Goal: Task Accomplishment & Management: Manage account settings

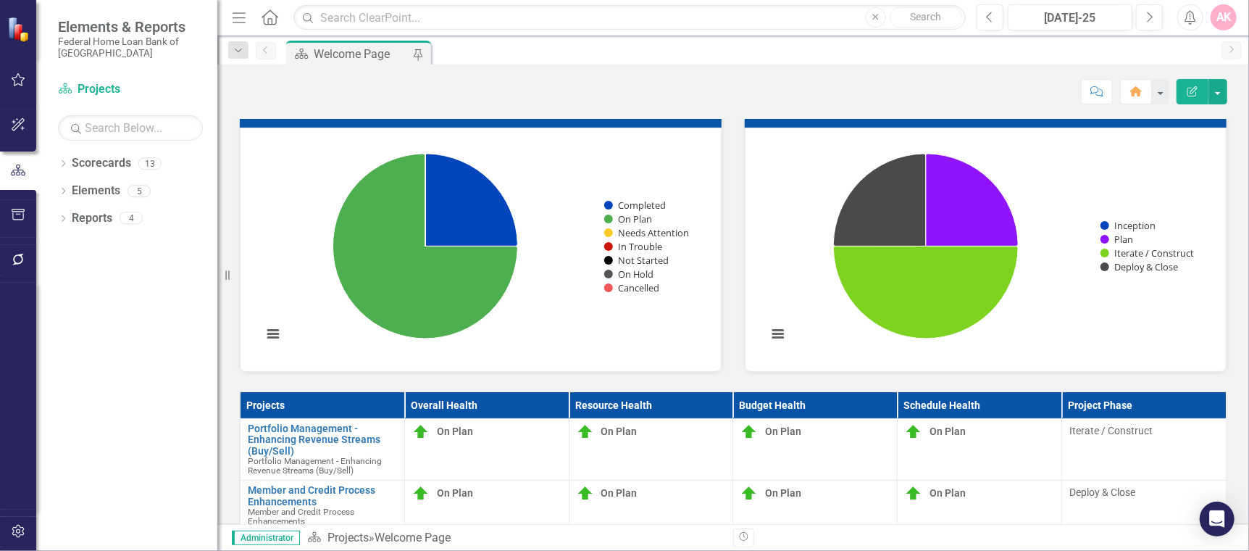
scroll to position [193, 0]
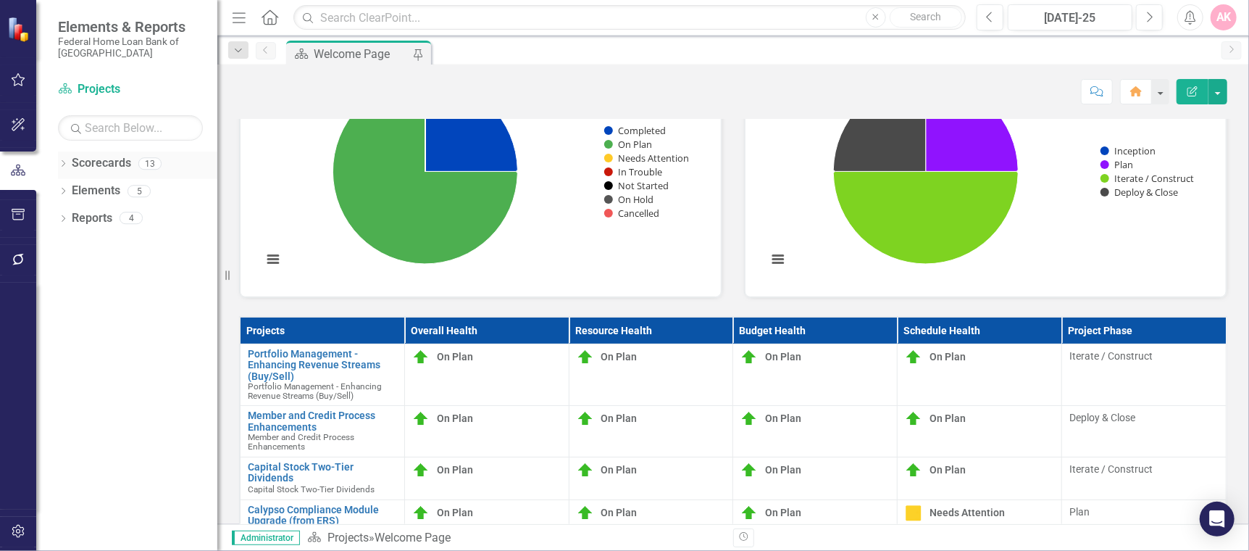
click at [63, 162] on icon at bounding box center [64, 163] width 4 height 7
click at [70, 243] on icon "Dropdown" at bounding box center [70, 245] width 11 height 9
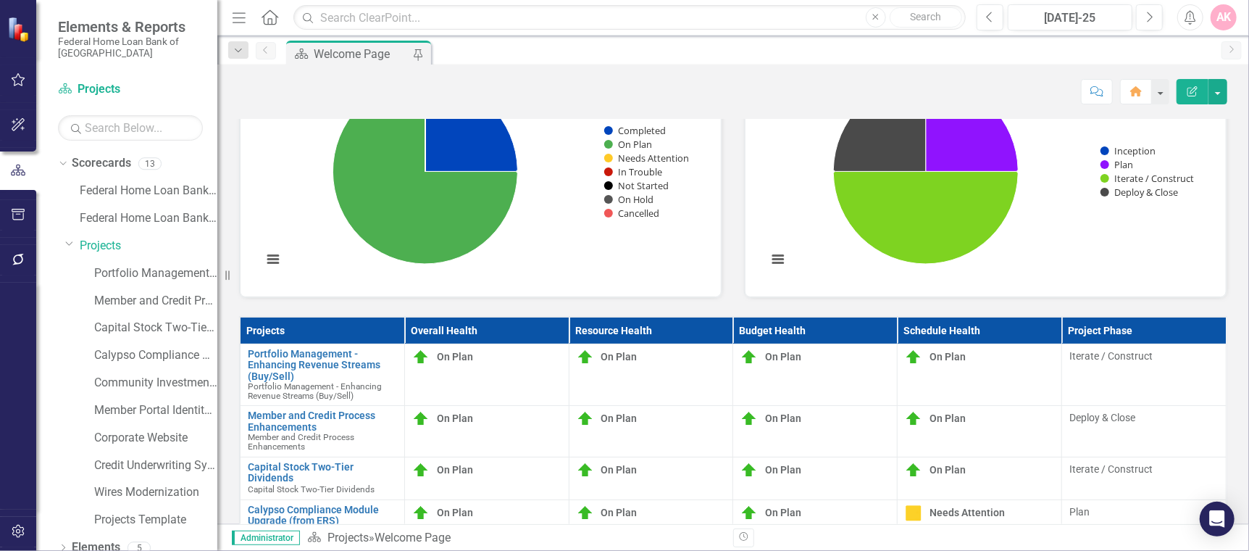
scroll to position [0, 0]
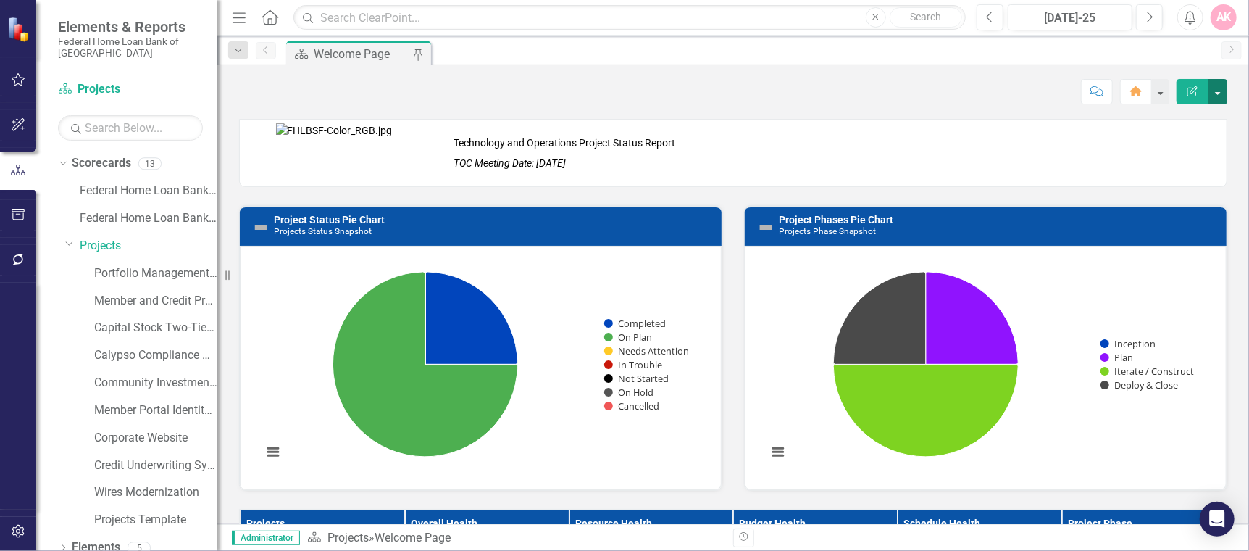
click at [1219, 88] on button "button" at bounding box center [1217, 91] width 19 height 25
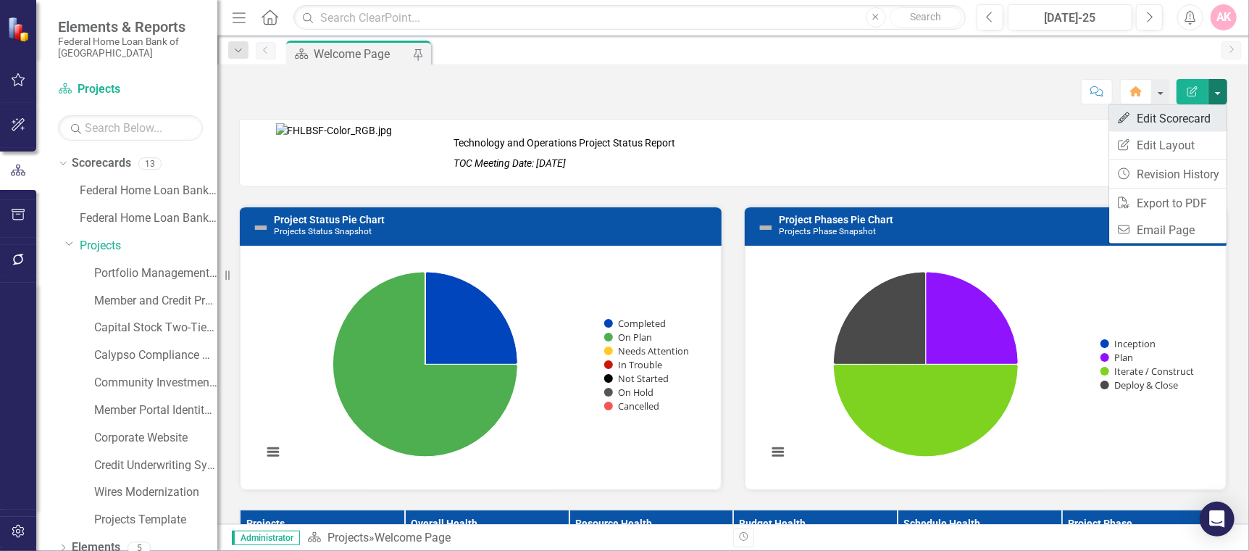
click at [1185, 119] on link "Edit Edit Scorecard" at bounding box center [1167, 118] width 117 height 27
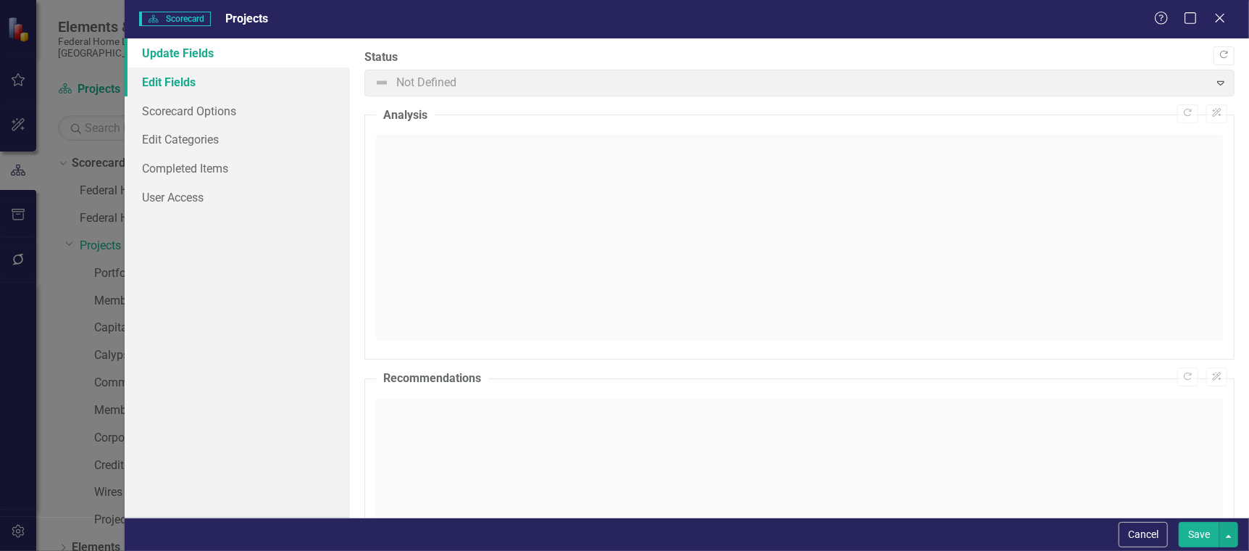
click at [171, 78] on link "Edit Fields" at bounding box center [237, 81] width 225 height 29
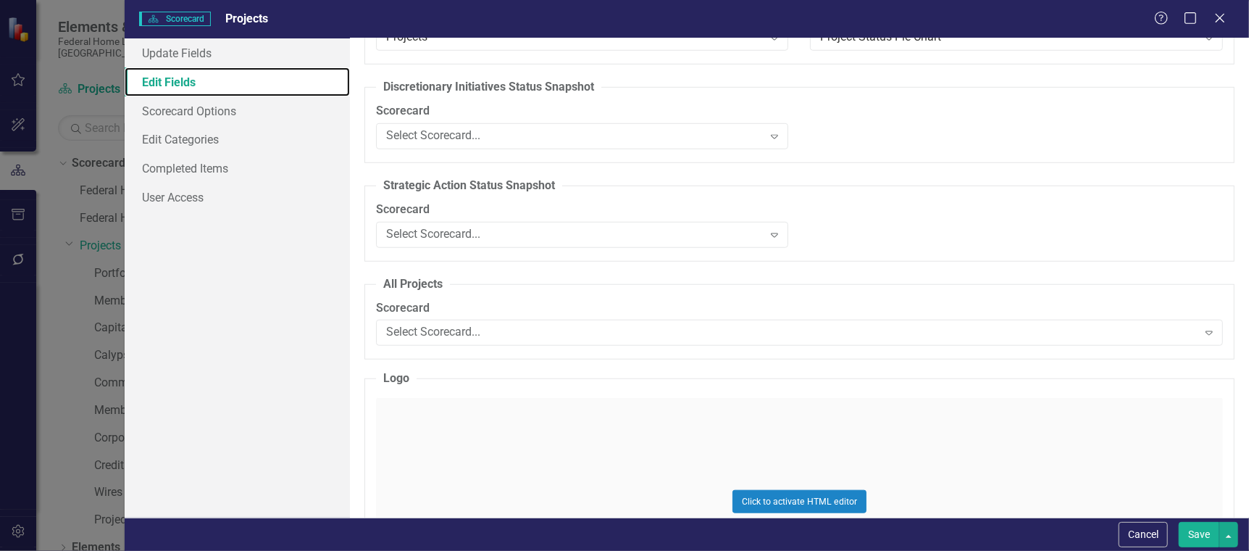
scroll to position [676, 0]
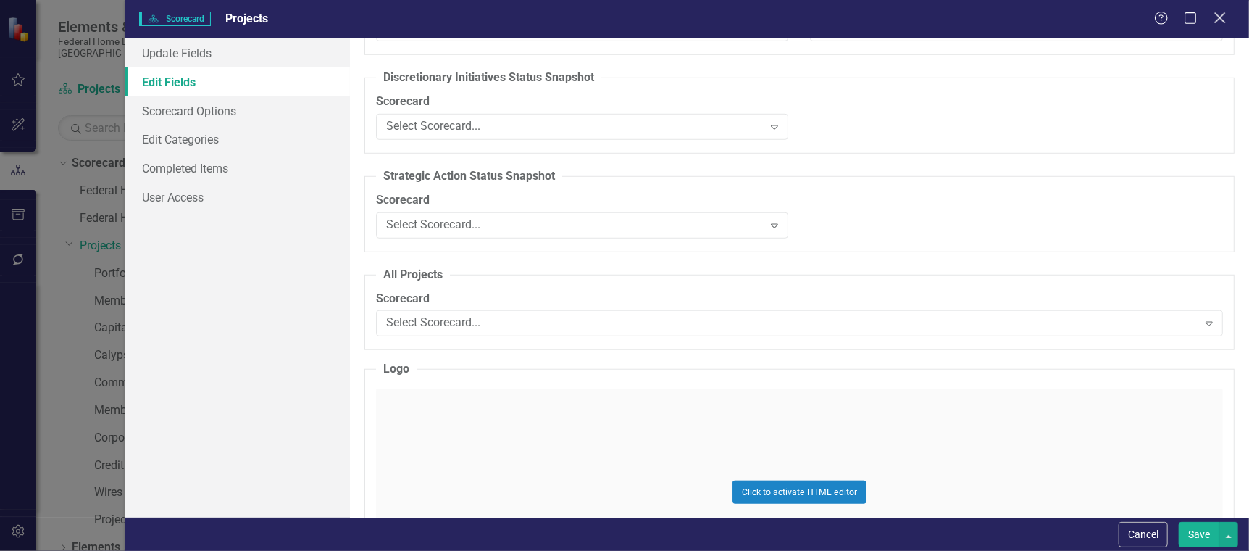
click at [1219, 17] on icon at bounding box center [1219, 17] width 11 height 11
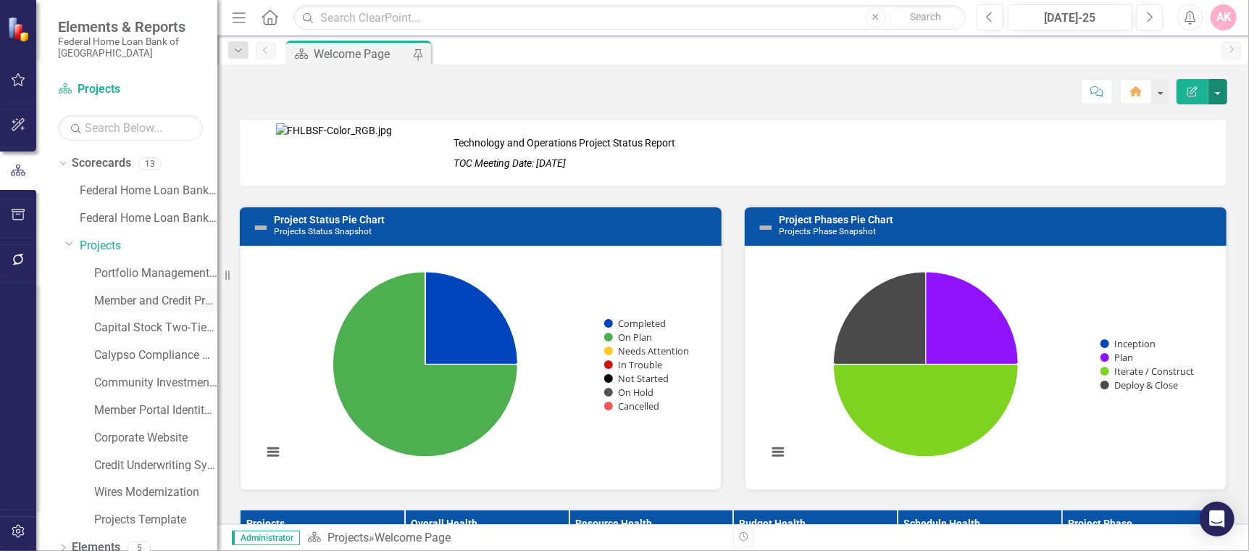
scroll to position [39, 0]
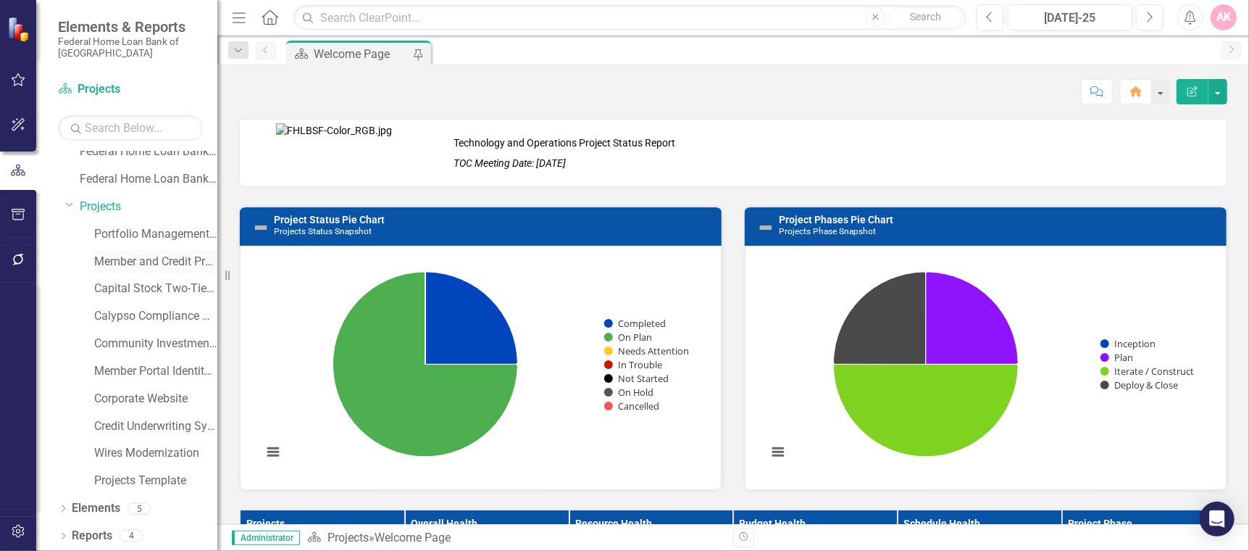
click at [110, 256] on link "Member and Credit Process Enhancements" at bounding box center [155, 262] width 123 height 17
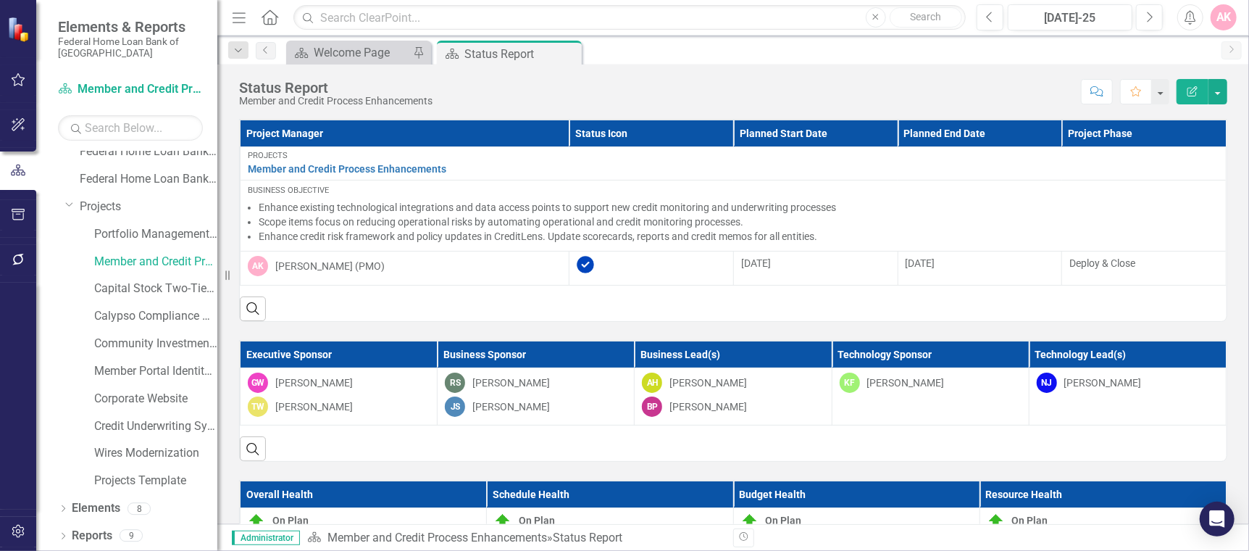
click at [1193, 90] on icon "Edit Report" at bounding box center [1192, 91] width 13 height 10
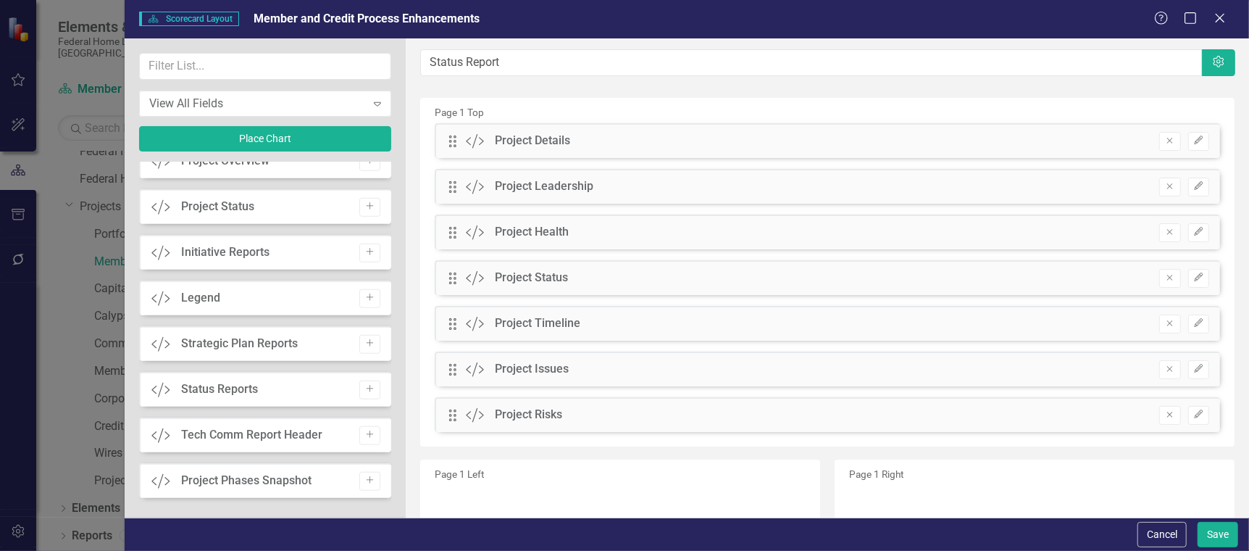
scroll to position [869, 0]
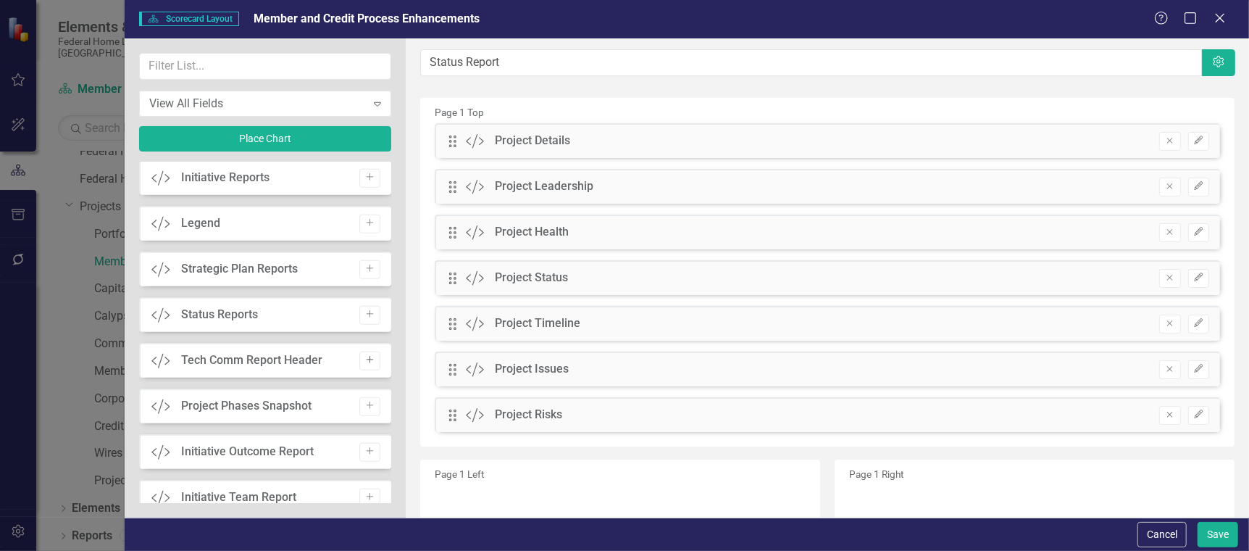
click at [366, 362] on icon "Add" at bounding box center [369, 360] width 11 height 9
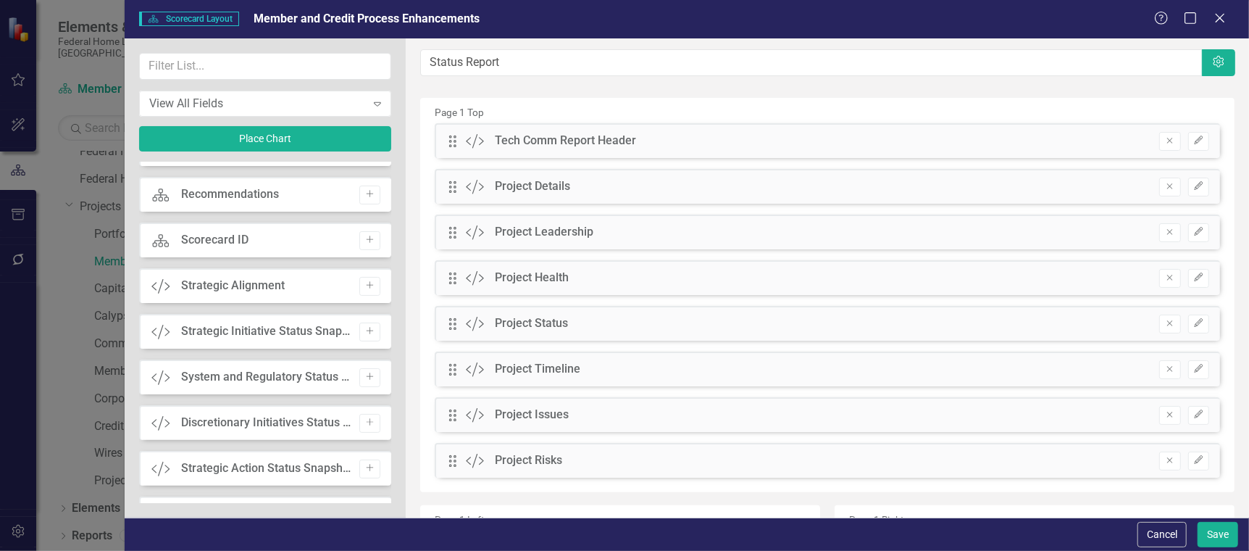
scroll to position [0, 0]
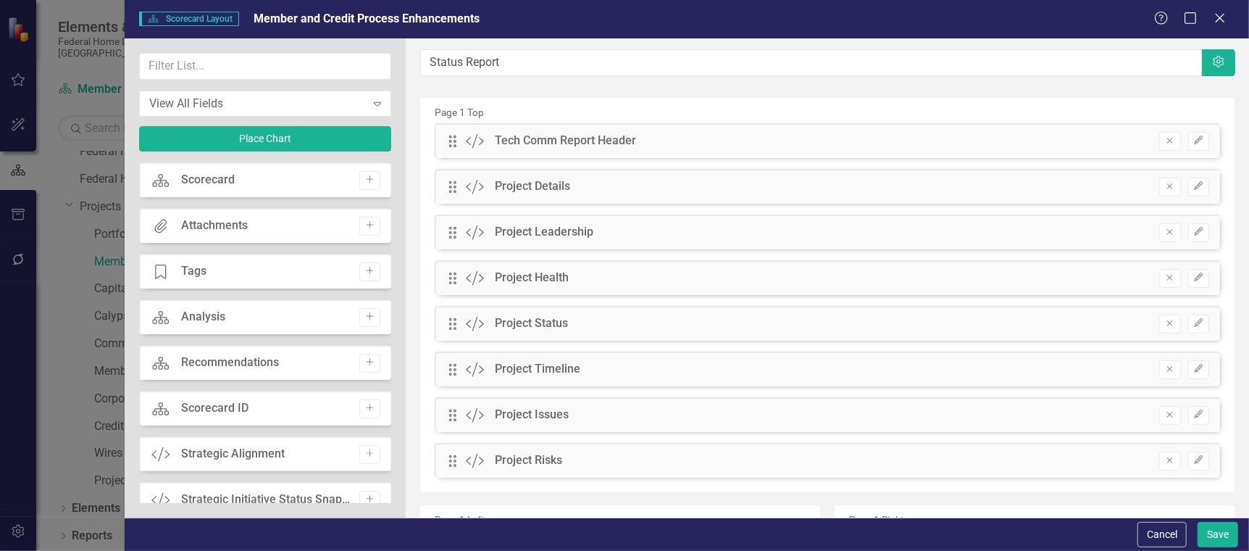
click at [214, 179] on div "Scorecard" at bounding box center [208, 180] width 54 height 17
click at [364, 177] on icon "Add" at bounding box center [369, 179] width 11 height 9
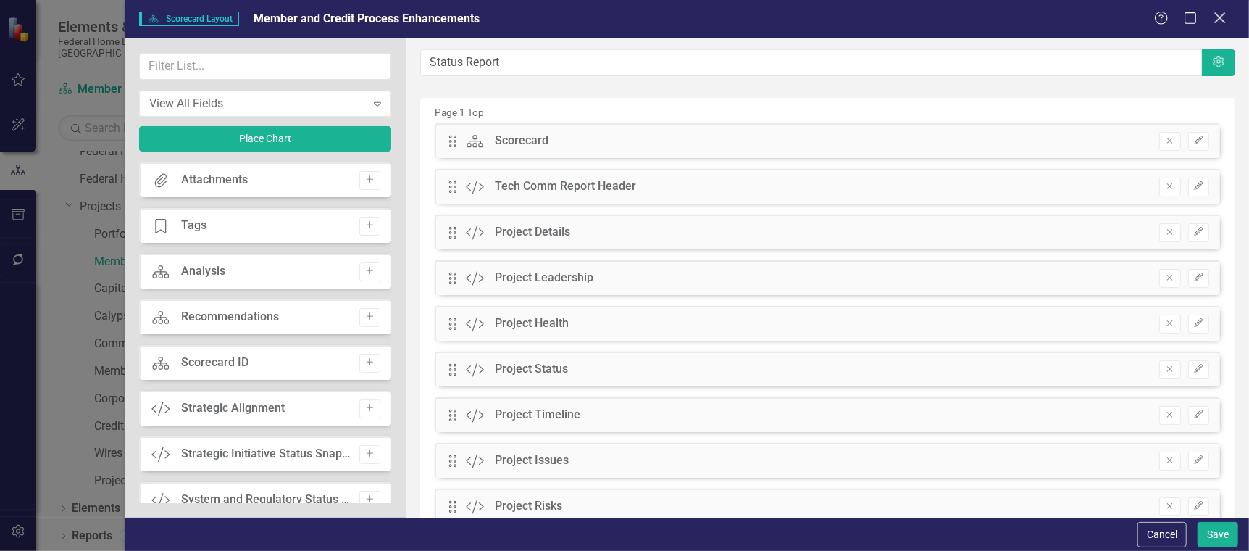
click at [1222, 14] on icon "Close" at bounding box center [1220, 18] width 18 height 14
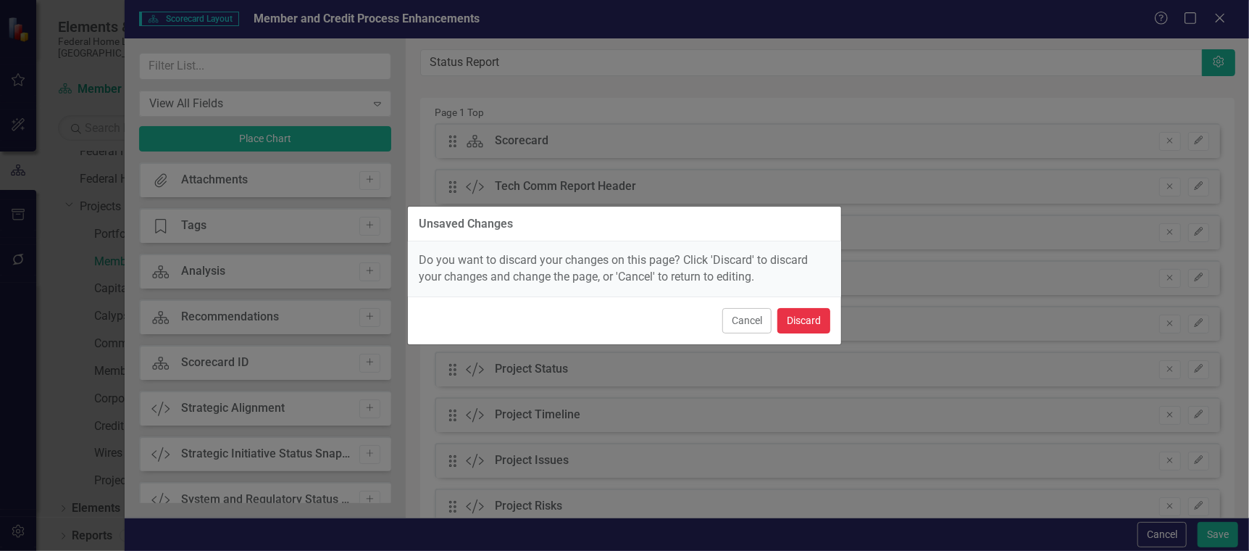
click at [798, 320] on button "Discard" at bounding box center [803, 320] width 53 height 25
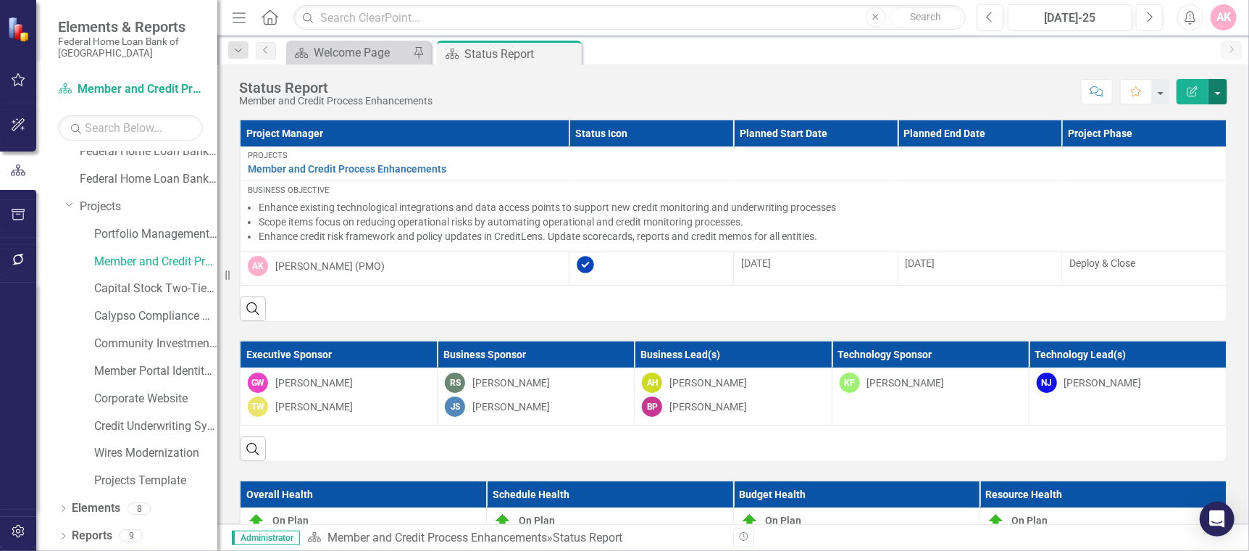
click at [1213, 94] on button "button" at bounding box center [1217, 91] width 19 height 25
click at [1139, 113] on link "Edit Edit Scorecard" at bounding box center [1167, 118] width 117 height 27
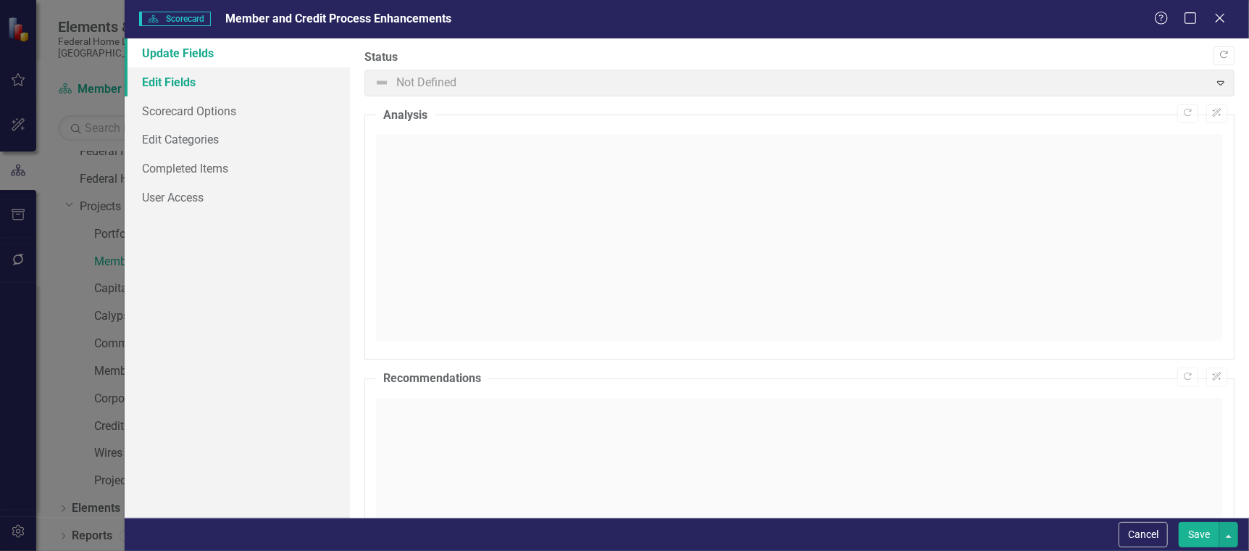
click at [165, 81] on link "Edit Fields" at bounding box center [237, 81] width 225 height 29
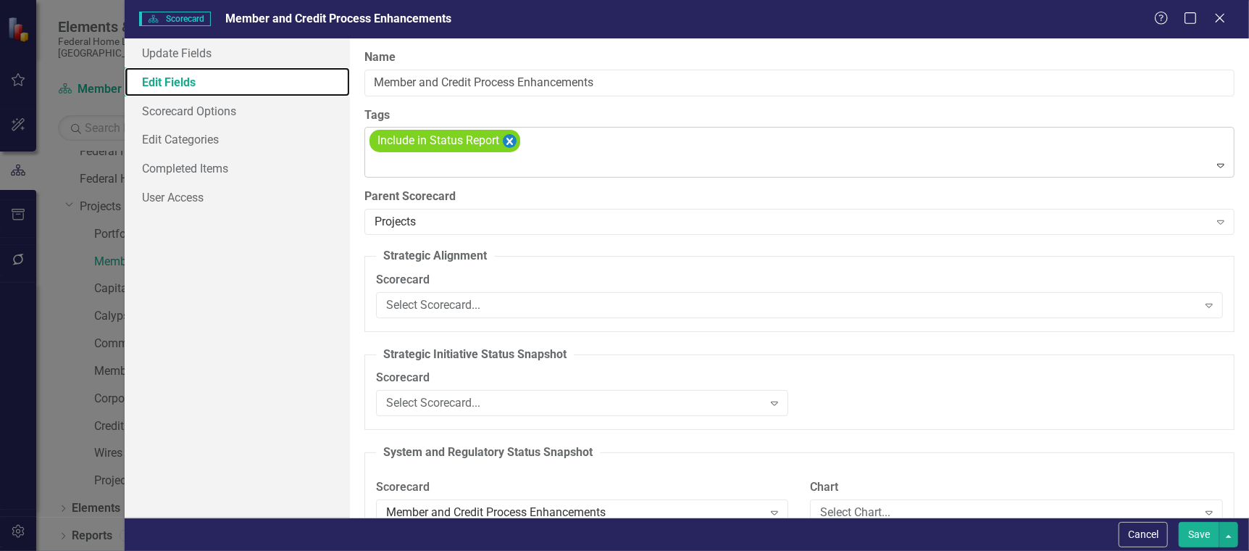
click at [509, 138] on icon "Remove [object Object]" at bounding box center [509, 141] width 7 height 7
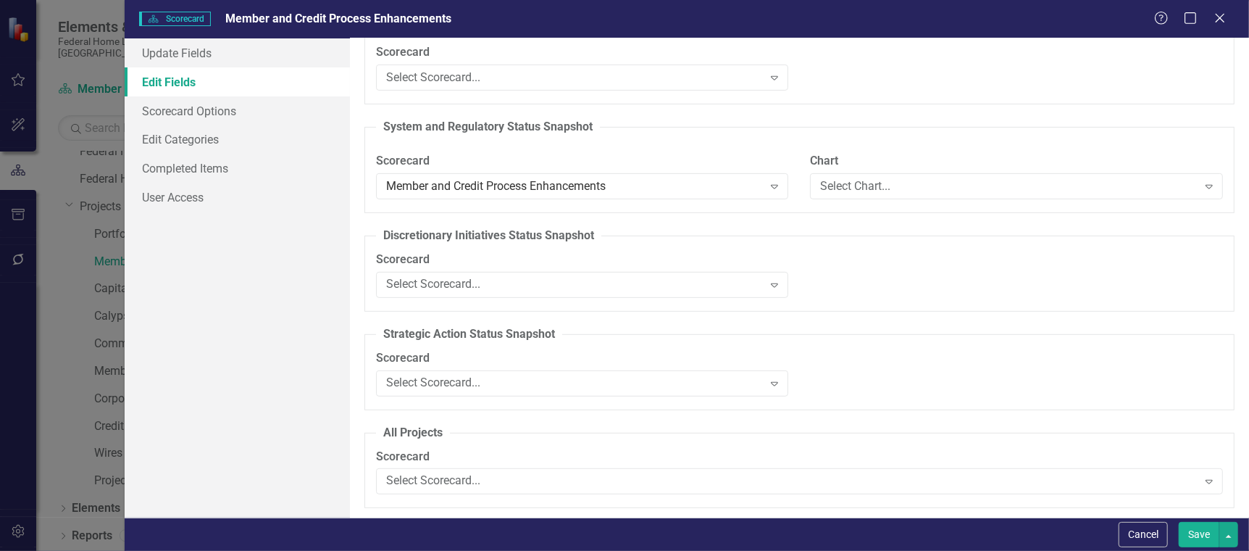
scroll to position [386, 0]
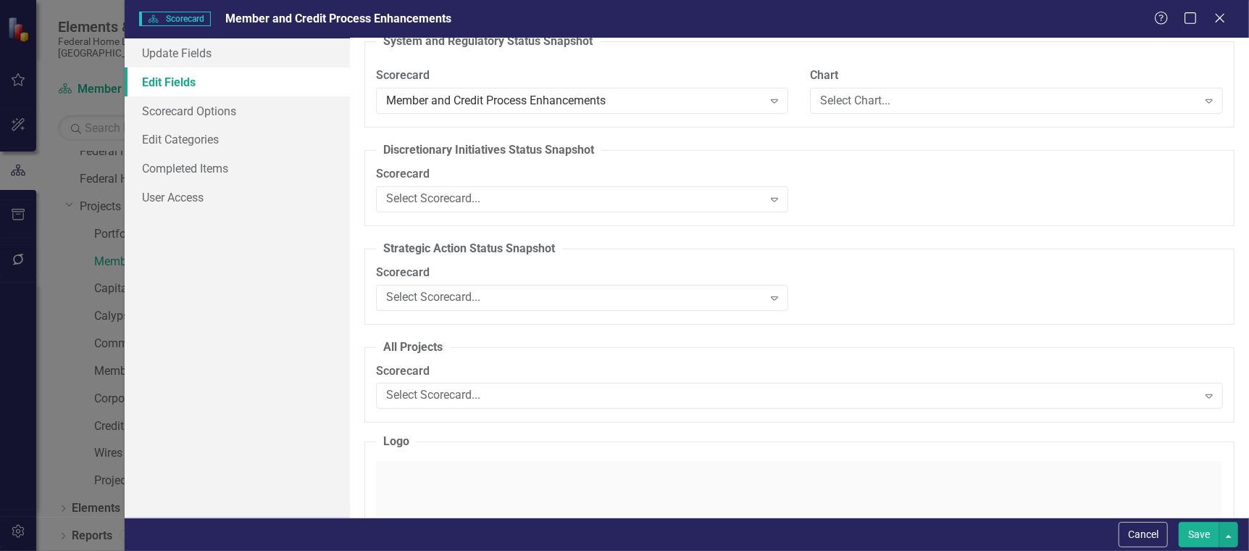
click at [1202, 530] on button "Save" at bounding box center [1199, 534] width 41 height 25
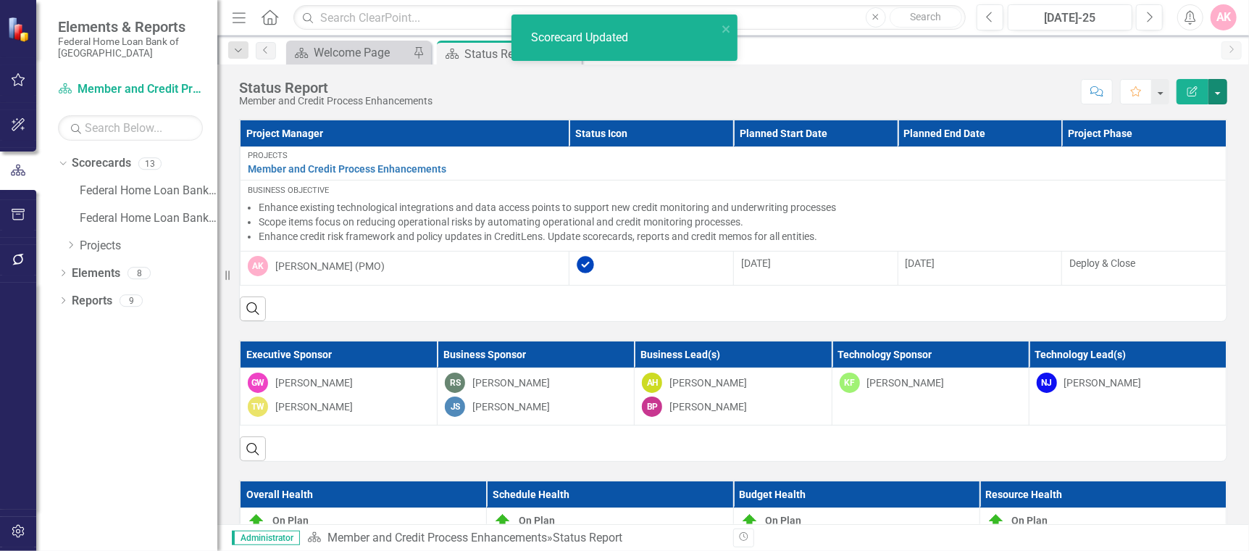
scroll to position [0, 0]
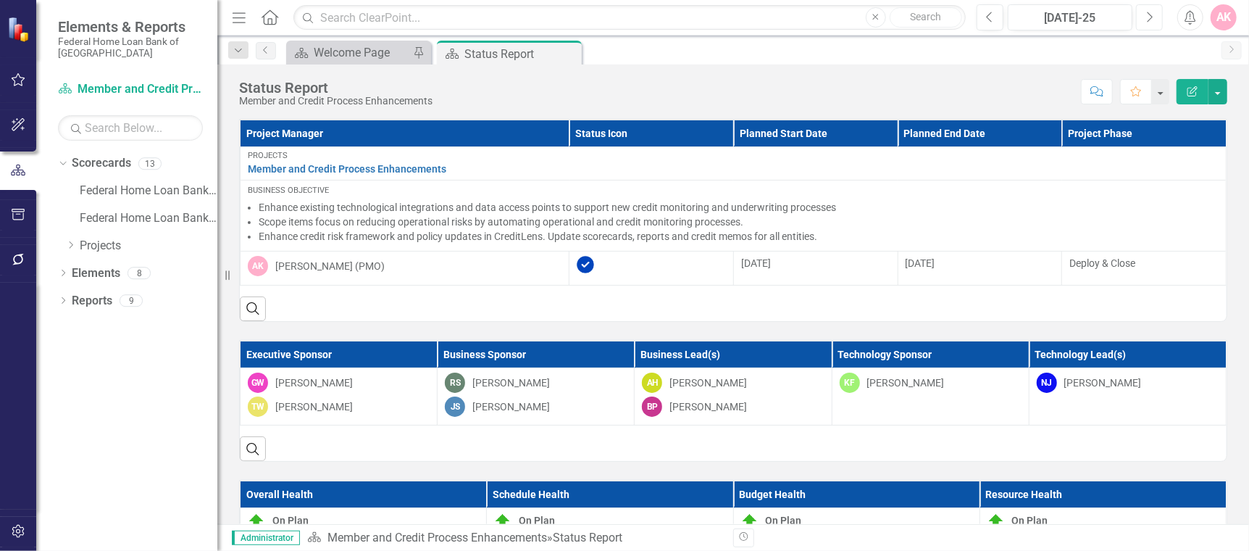
click at [1151, 15] on icon "Next" at bounding box center [1149, 17] width 8 height 13
click at [989, 17] on icon "Previous" at bounding box center [990, 17] width 8 height 13
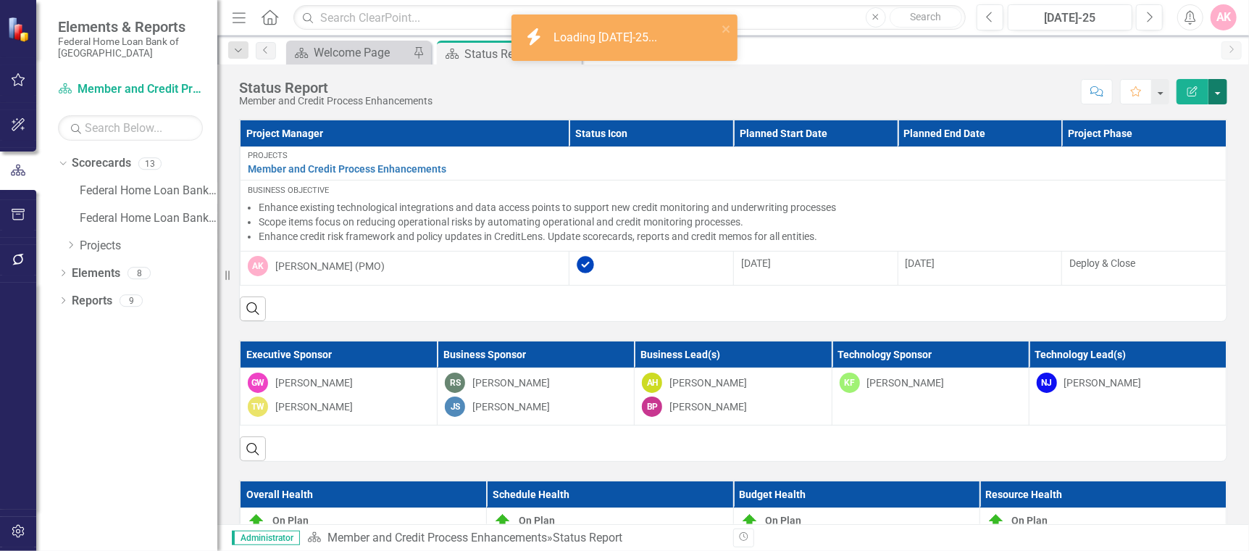
click at [1222, 93] on button "button" at bounding box center [1217, 91] width 19 height 25
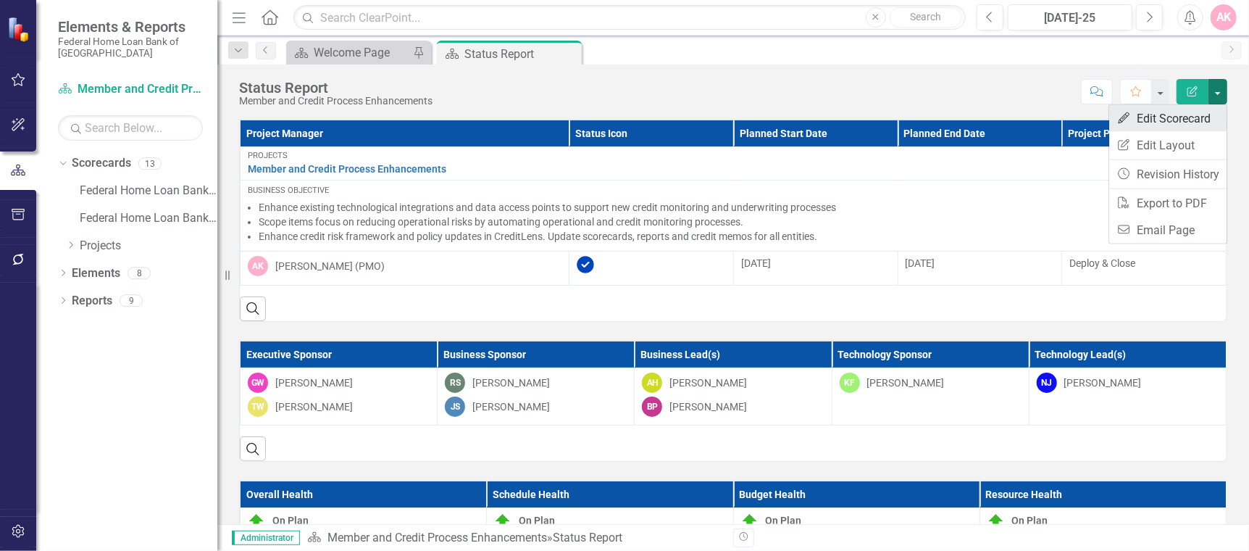
click at [1156, 117] on link "Edit Edit Scorecard" at bounding box center [1167, 118] width 117 height 27
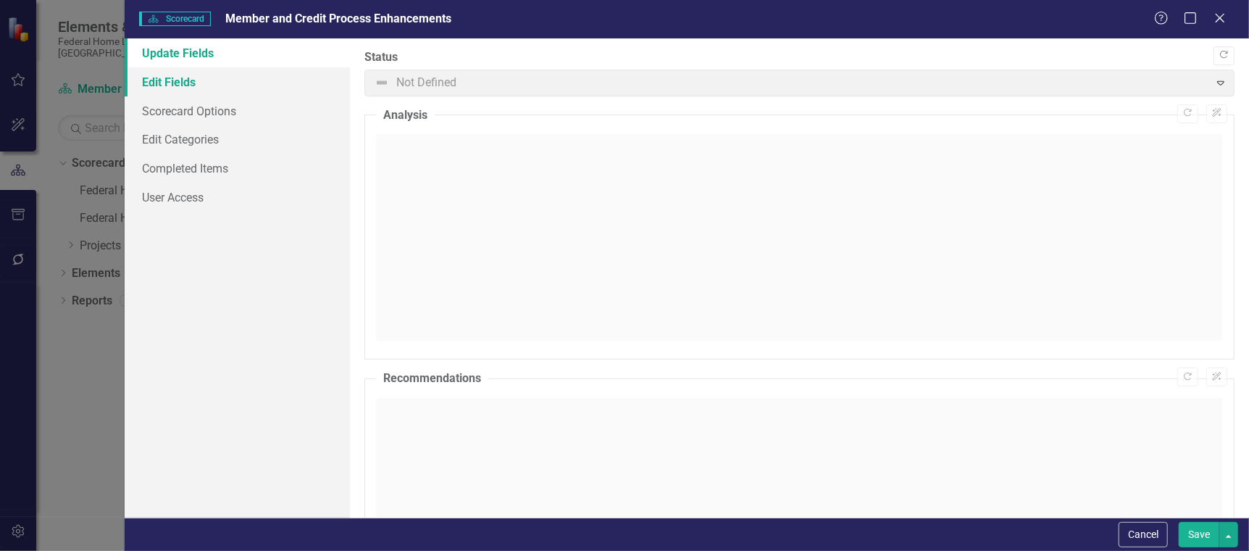
click at [168, 80] on link "Edit Fields" at bounding box center [237, 81] width 225 height 29
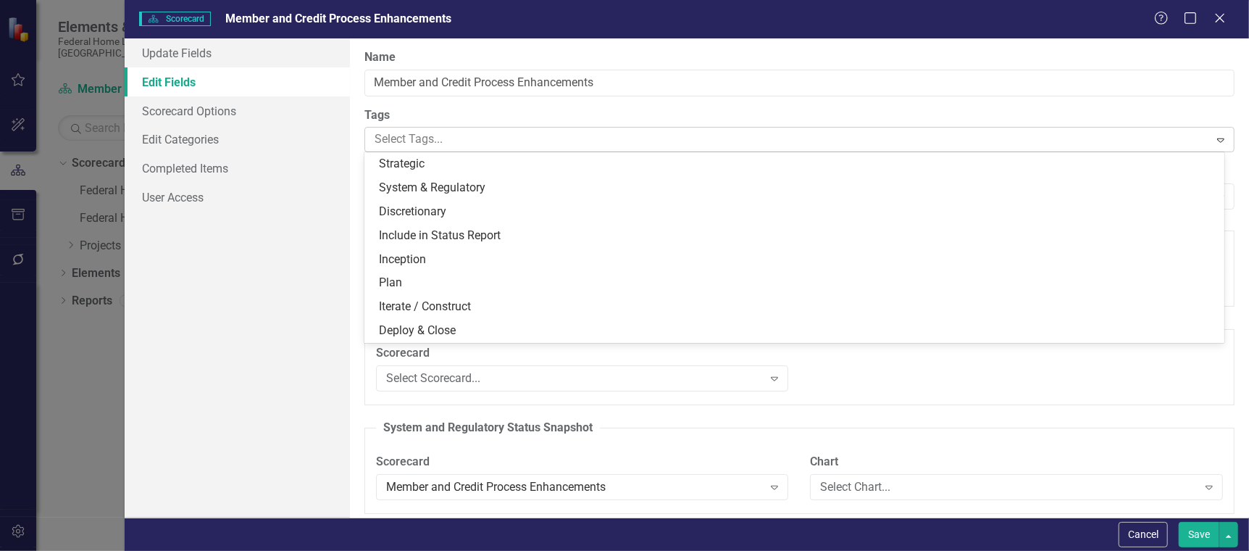
click at [459, 134] on div at bounding box center [789, 140] width 840 height 20
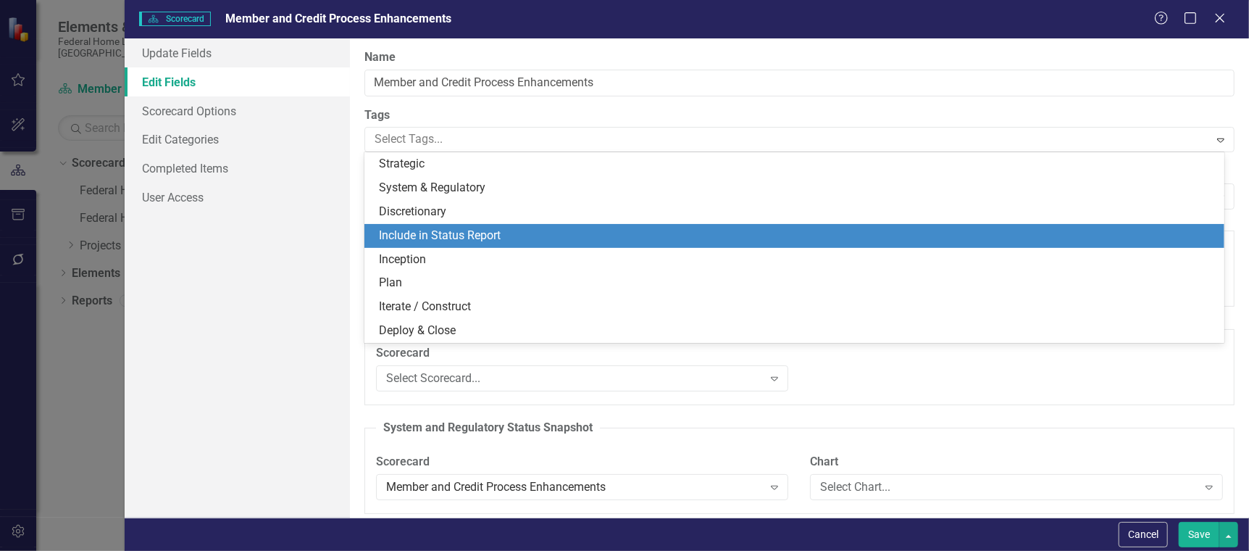
click at [462, 230] on span "Include in Status Report" at bounding box center [440, 235] width 122 height 14
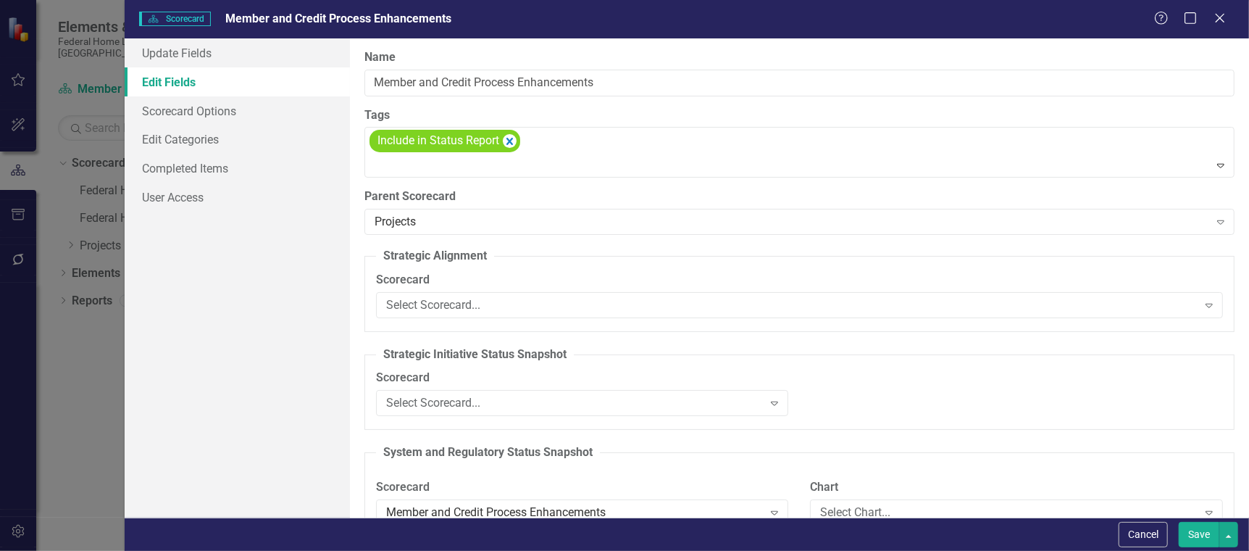
click at [1200, 538] on button "Save" at bounding box center [1199, 534] width 41 height 25
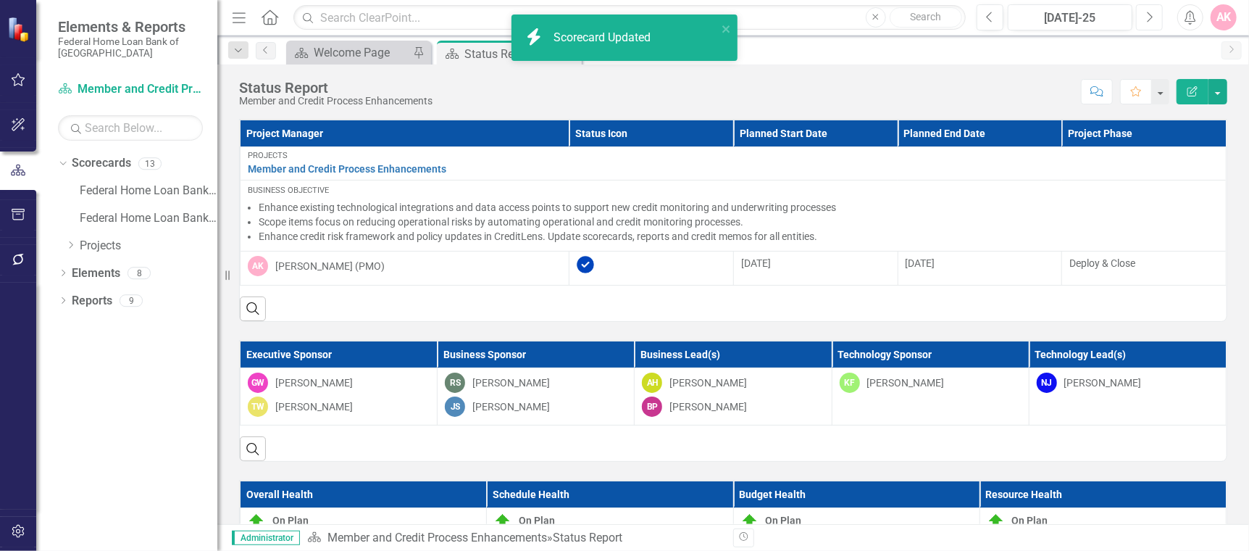
click at [1151, 16] on icon "Next" at bounding box center [1149, 17] width 8 height 13
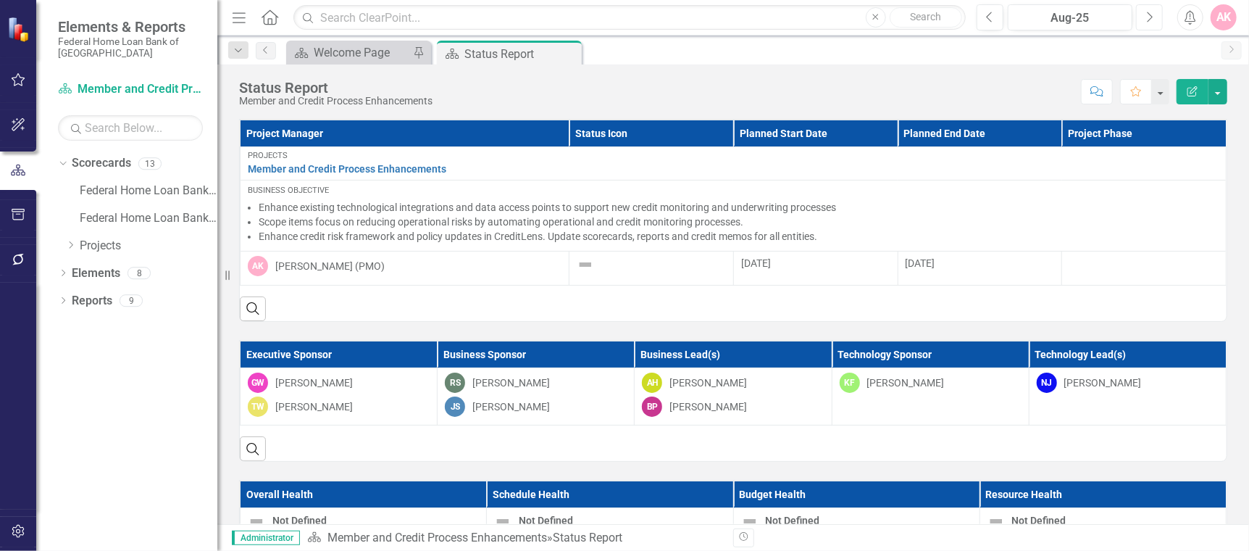
click at [1151, 15] on icon "Next" at bounding box center [1149, 17] width 8 height 13
click at [1218, 93] on button "button" at bounding box center [1217, 91] width 19 height 25
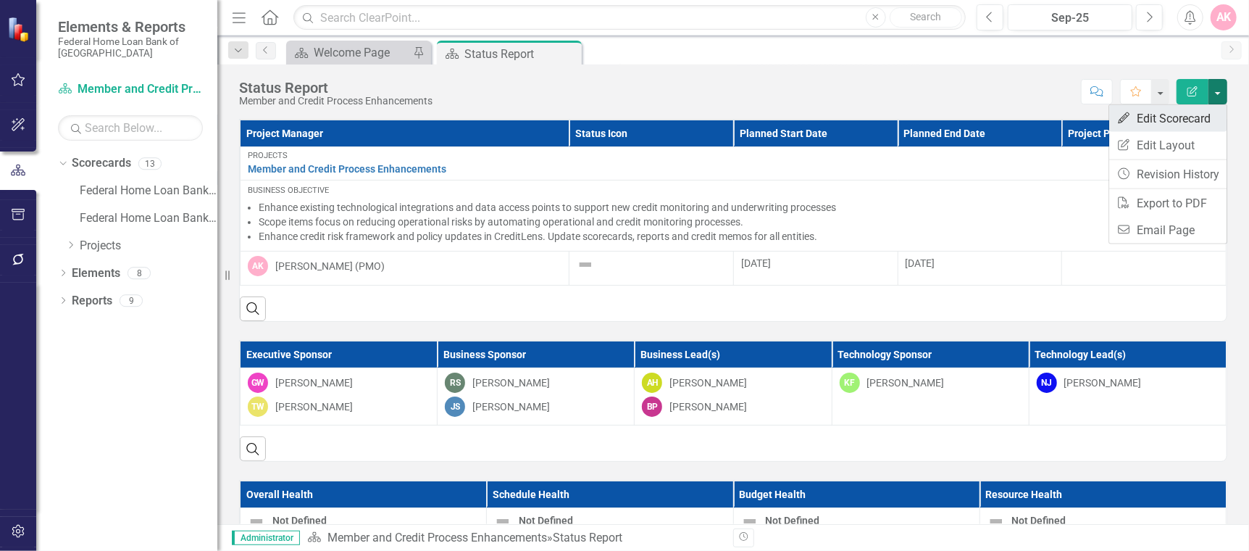
click at [1160, 114] on link "Edit Edit Scorecard" at bounding box center [1167, 118] width 117 height 27
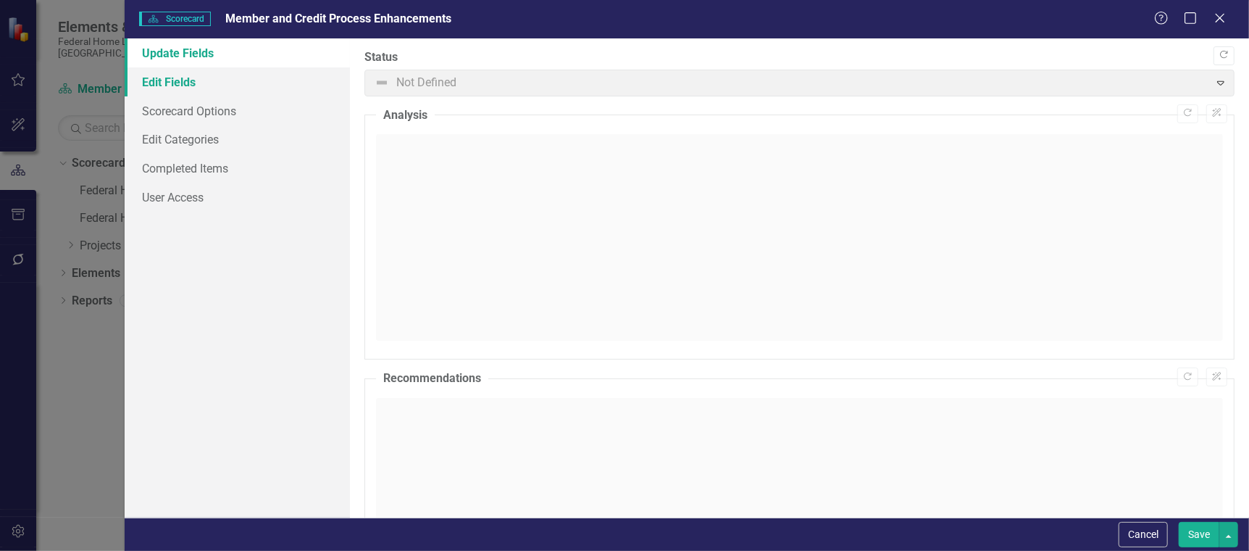
click at [162, 81] on link "Edit Fields" at bounding box center [237, 81] width 225 height 29
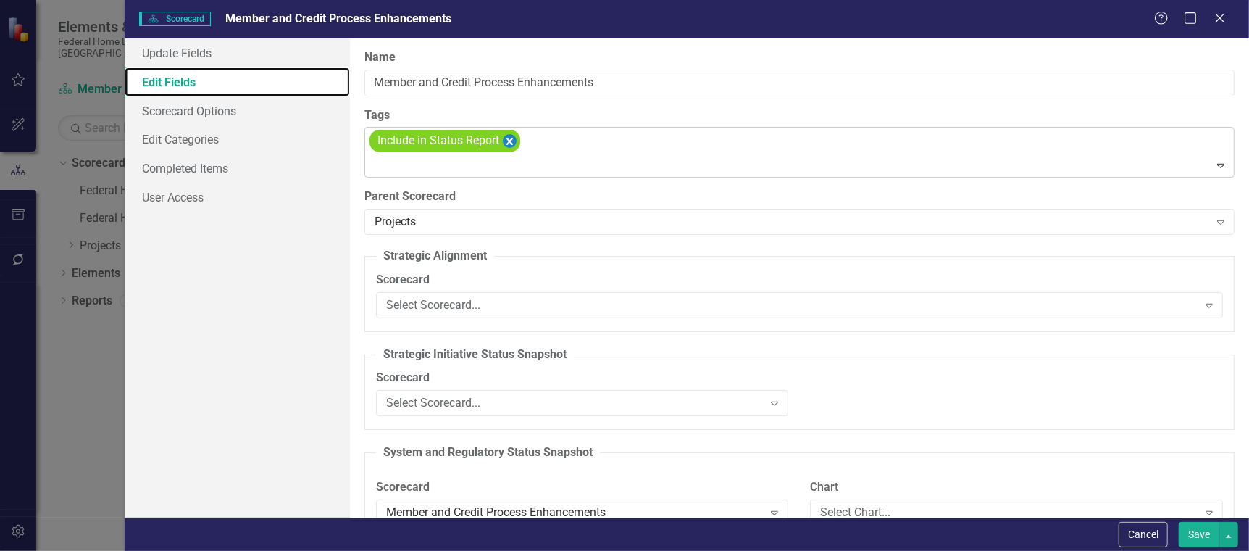
click at [514, 141] on icon "Remove [object Object]" at bounding box center [510, 142] width 14 height 18
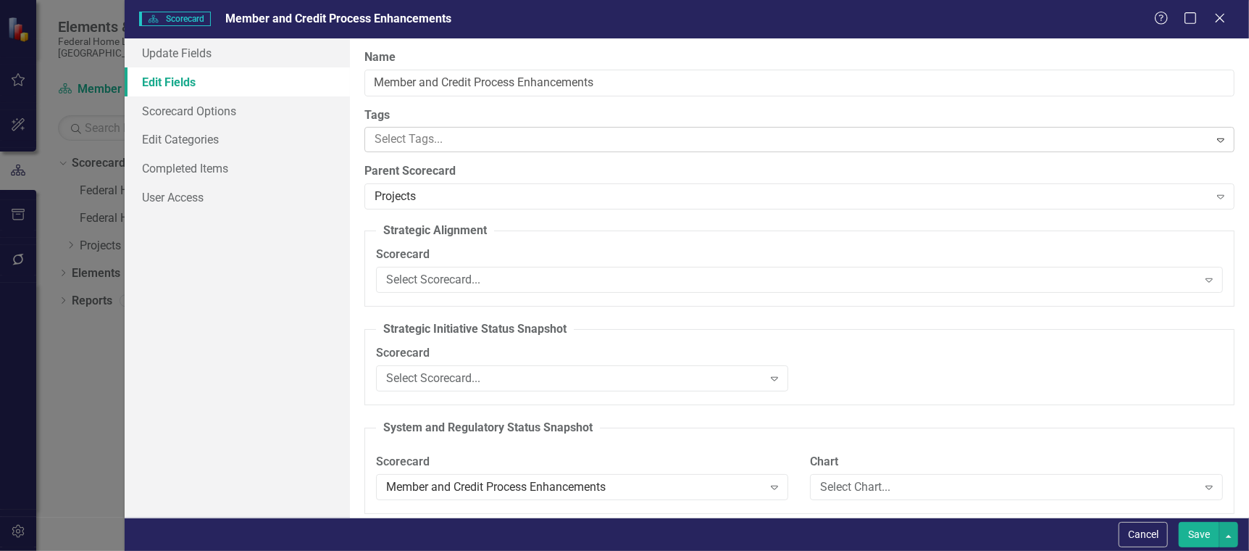
click at [1197, 533] on button "Save" at bounding box center [1199, 534] width 41 height 25
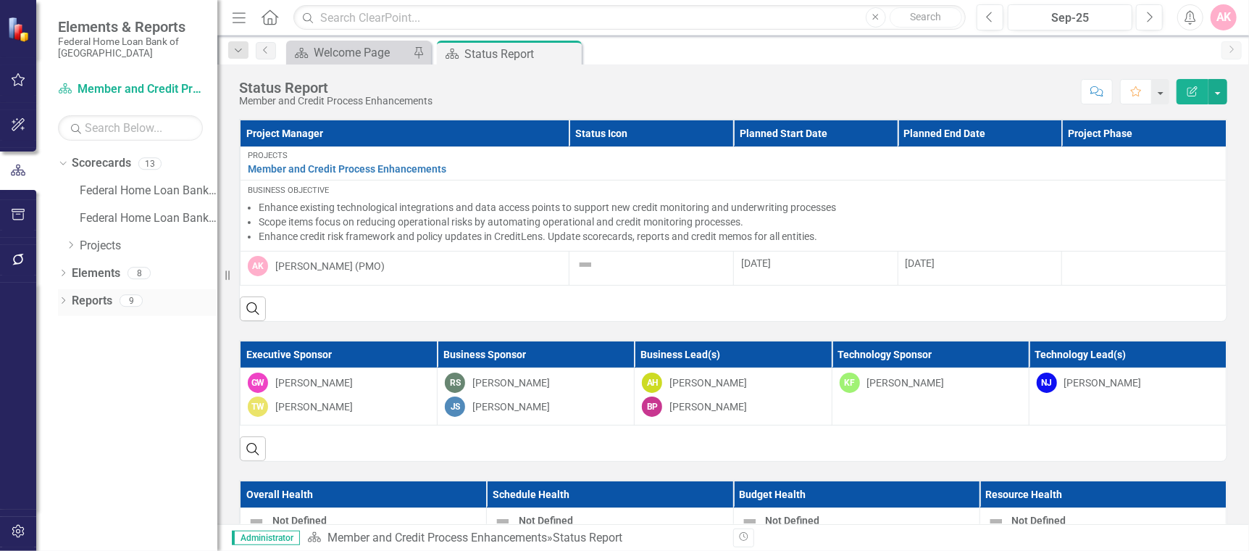
click at [89, 296] on link "Reports" at bounding box center [92, 301] width 41 height 17
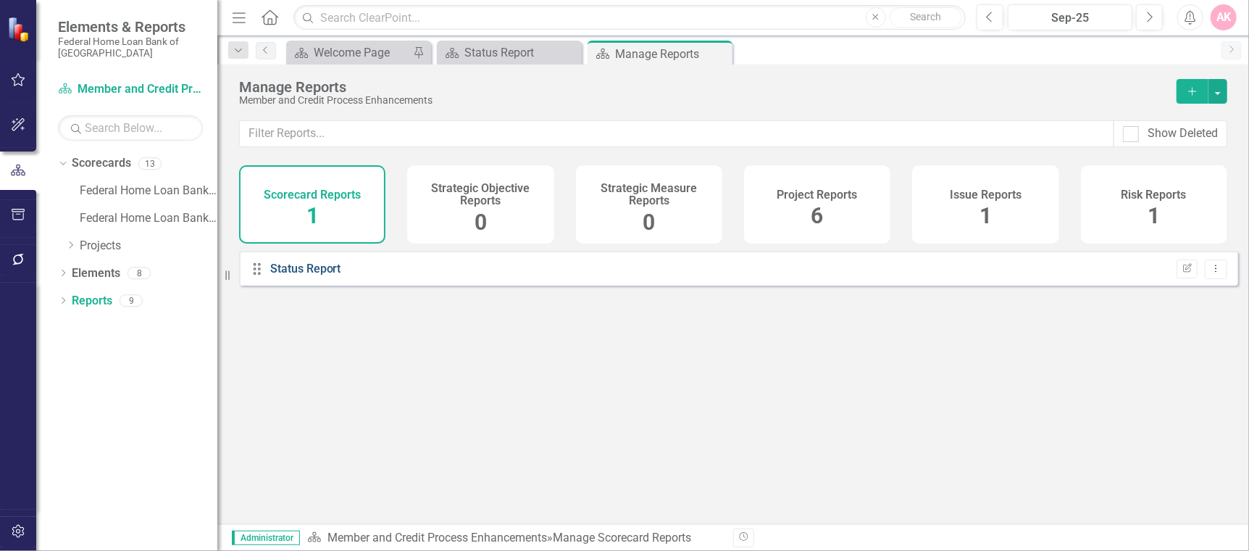
click at [301, 275] on link "Status Report" at bounding box center [305, 269] width 71 height 14
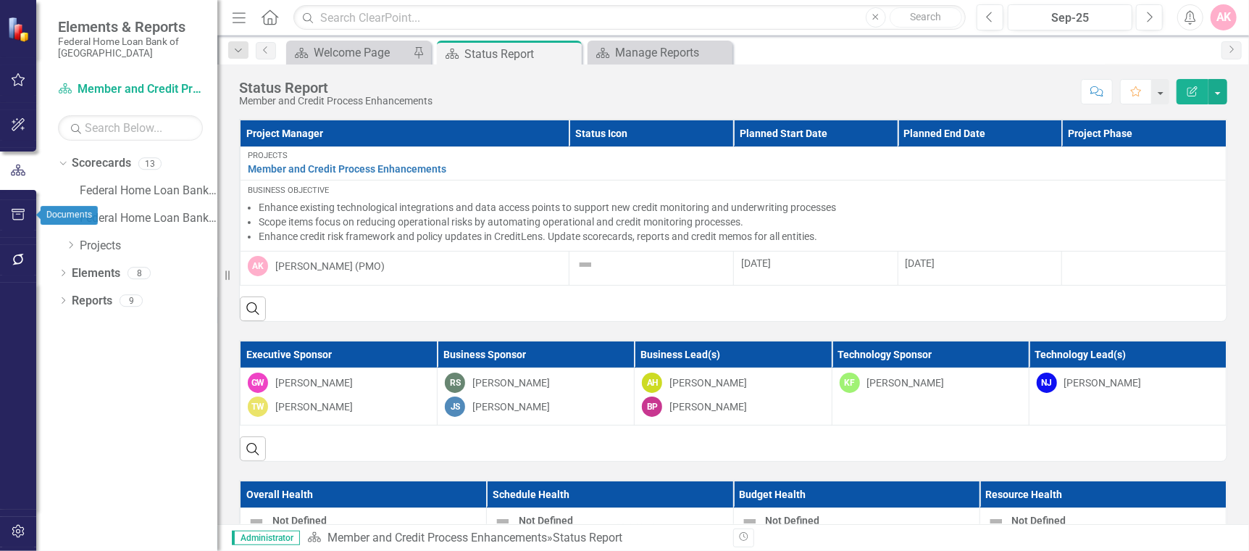
click at [11, 214] on icon "button" at bounding box center [18, 215] width 15 height 12
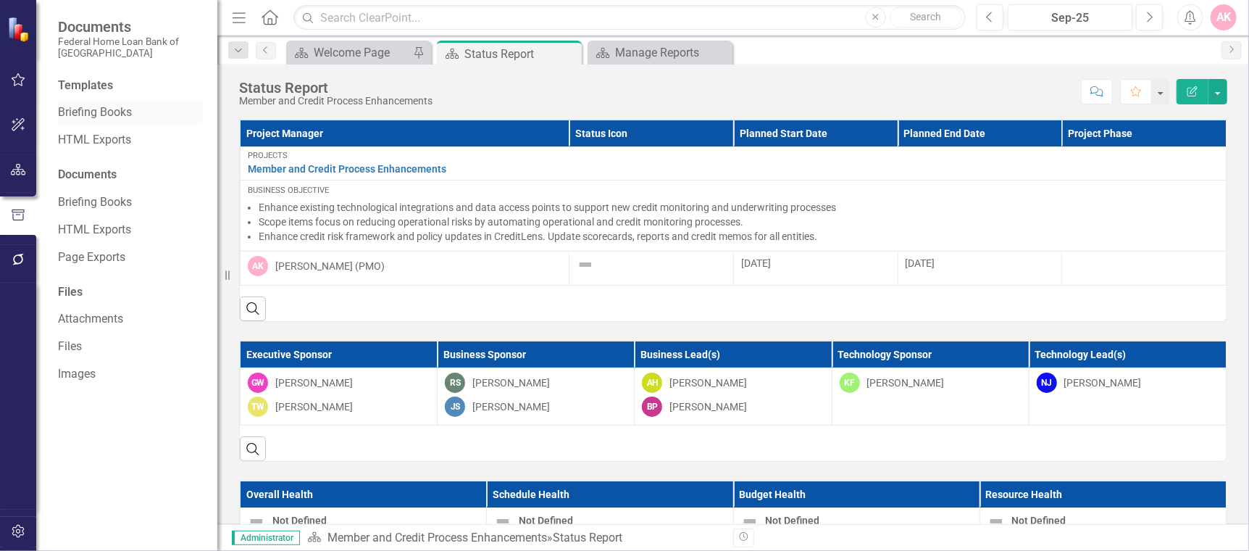
click at [99, 107] on link "Briefing Books" at bounding box center [130, 112] width 145 height 17
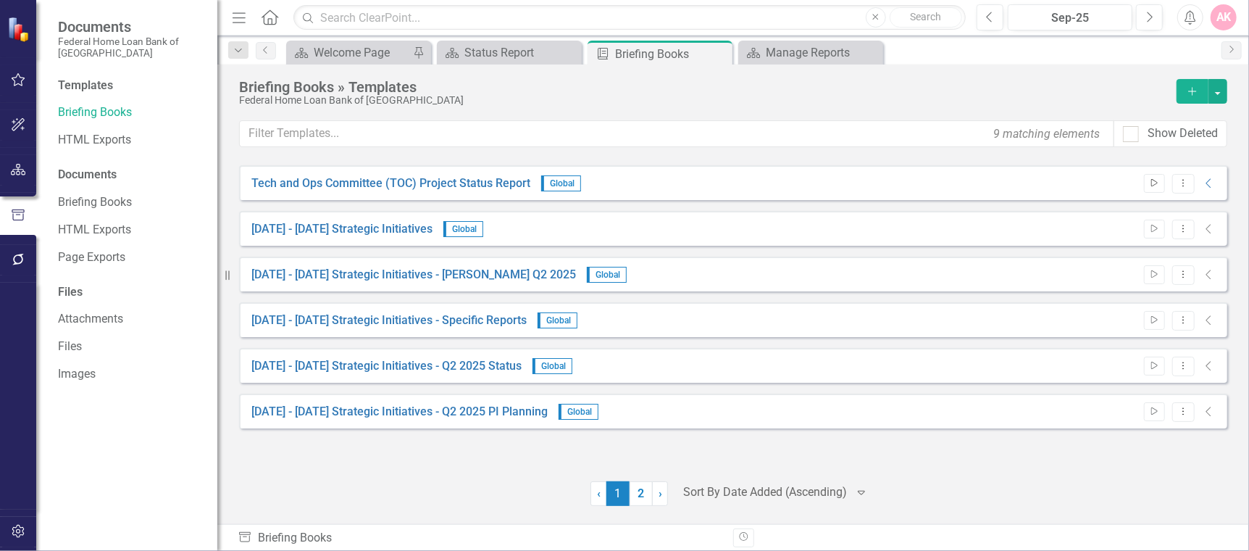
click at [1153, 179] on icon "Start" at bounding box center [1154, 183] width 11 height 9
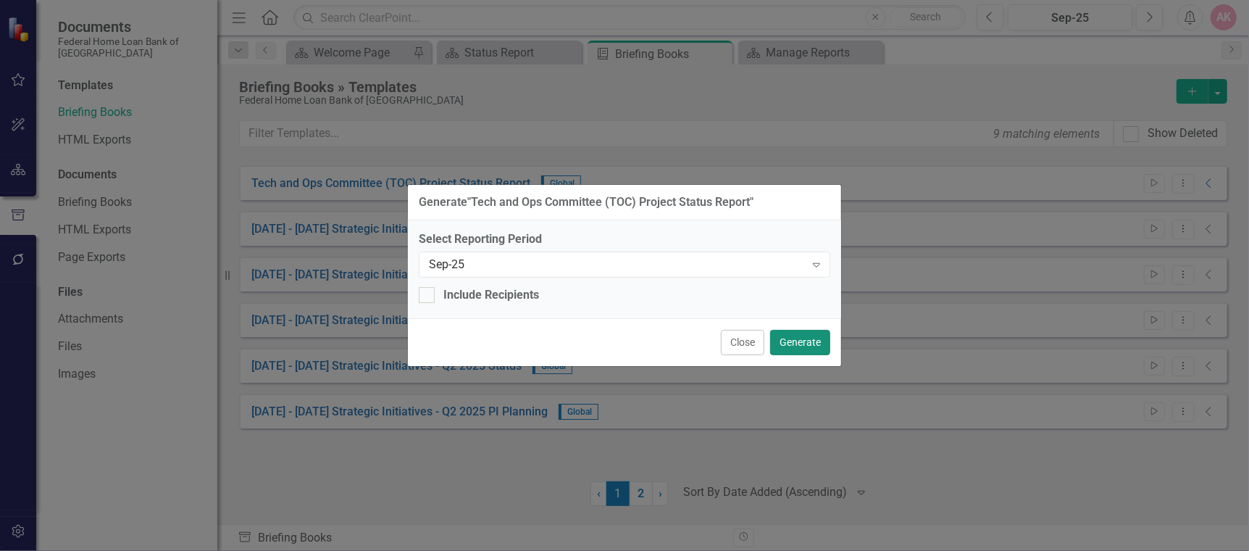
click at [796, 341] on button "Generate" at bounding box center [800, 342] width 60 height 25
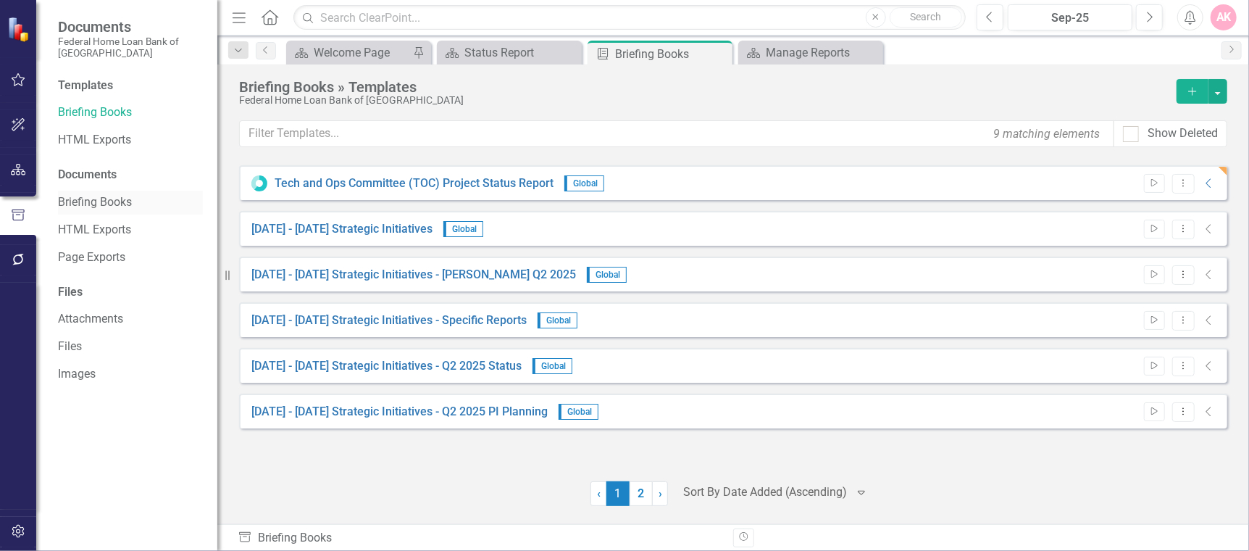
click at [113, 199] on link "Briefing Books" at bounding box center [130, 202] width 145 height 17
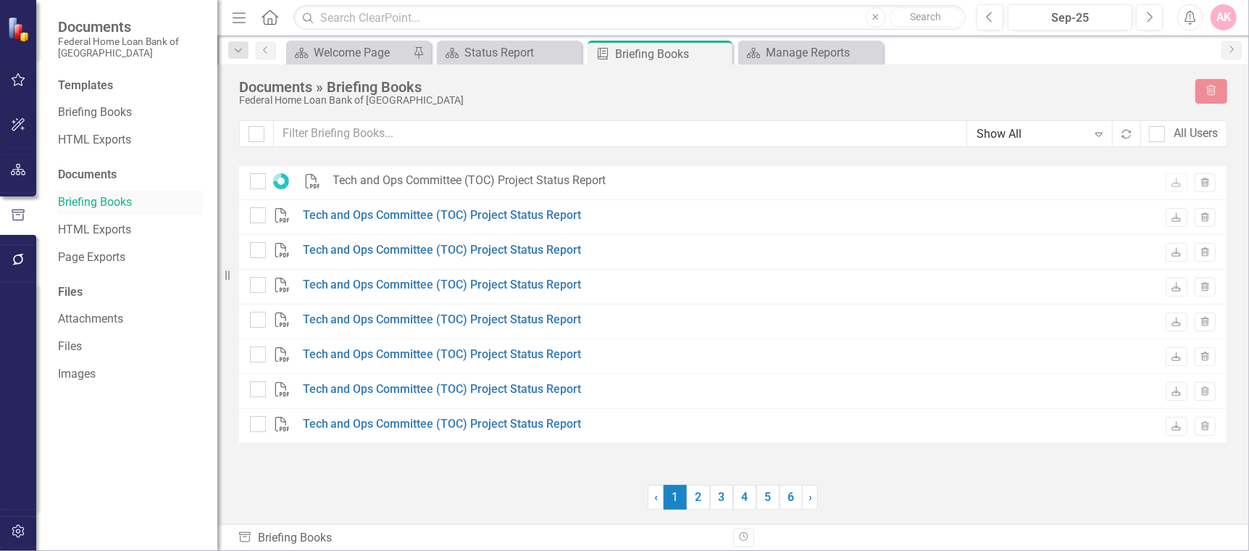
checkbox input "false"
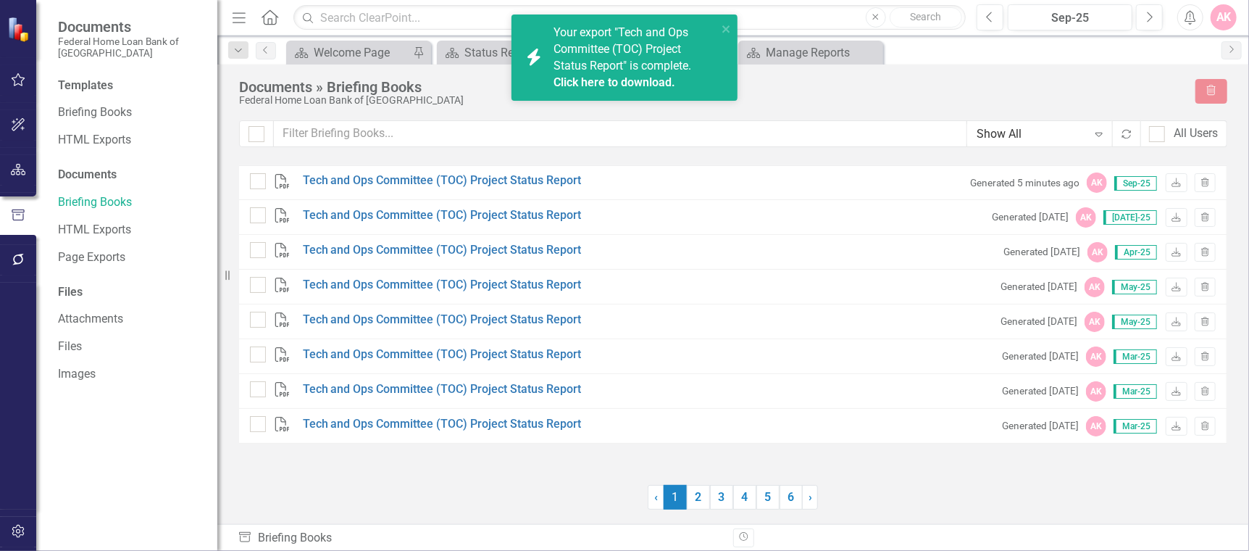
click at [594, 82] on link "Click here to download." at bounding box center [615, 82] width 122 height 14
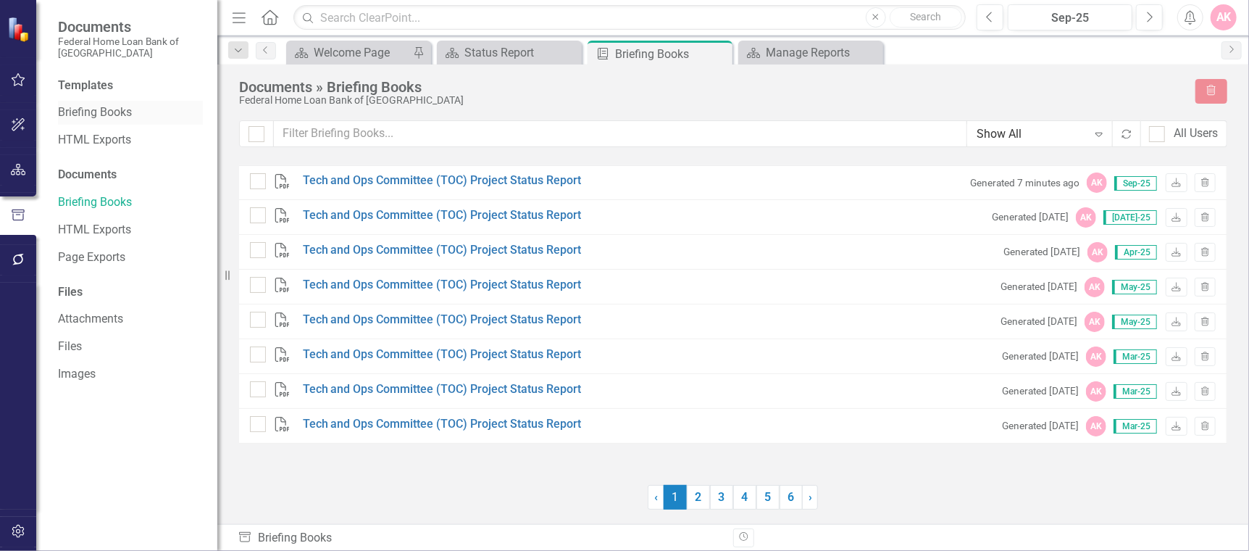
click at [94, 105] on link "Briefing Books" at bounding box center [130, 112] width 145 height 17
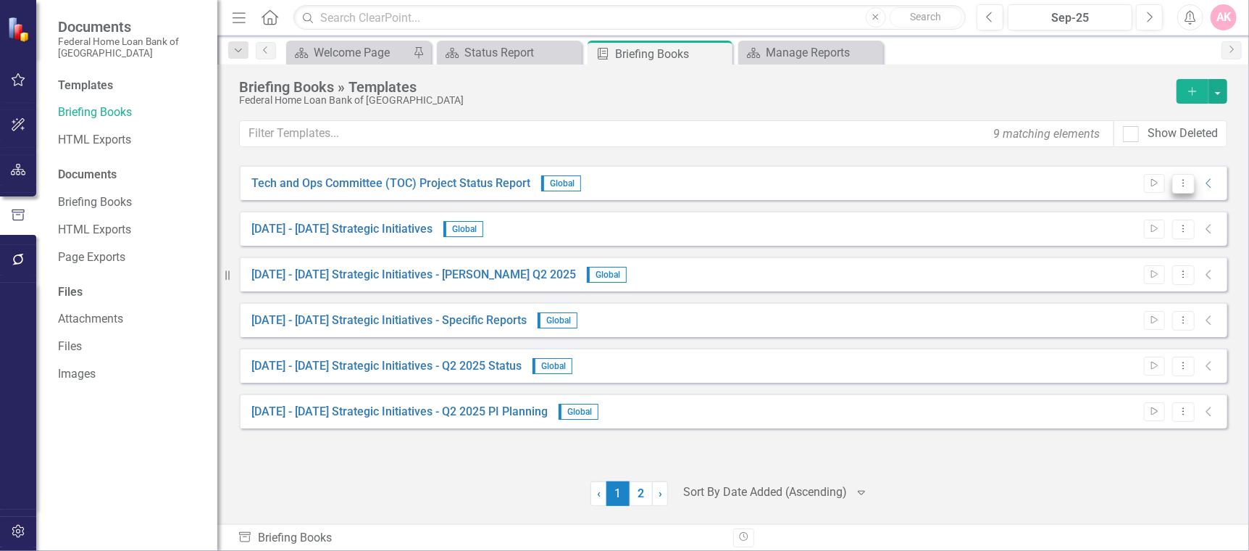
click at [1185, 183] on icon "Dropdown Menu" at bounding box center [1183, 182] width 12 height 9
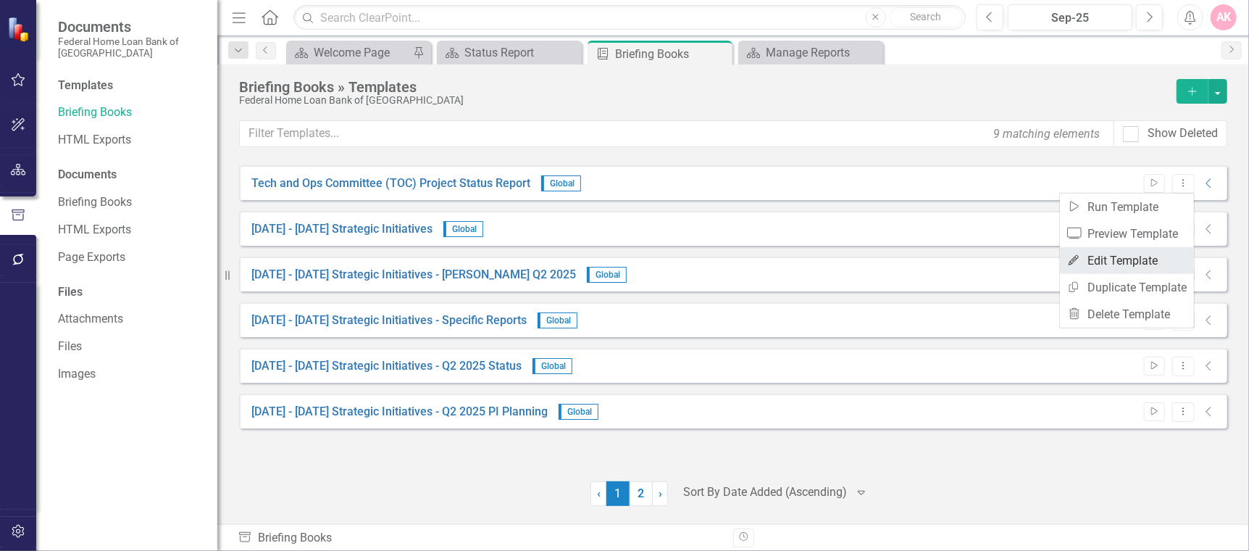
click at [1121, 262] on link "Edit Edit Template" at bounding box center [1127, 260] width 134 height 27
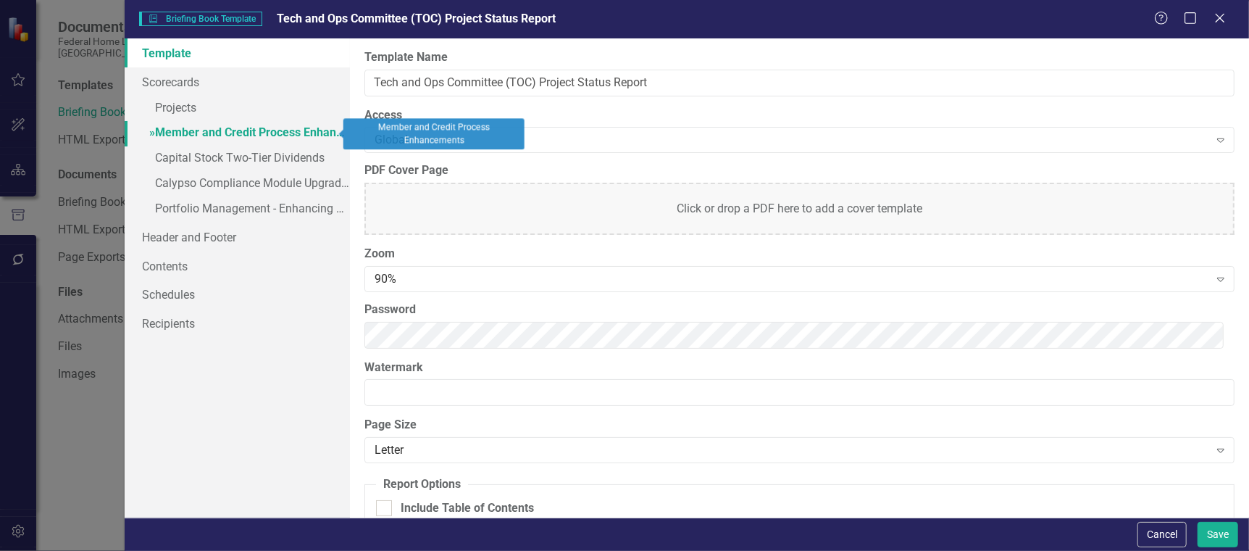
click at [279, 127] on link "» Member and Credit Process Enhancements" at bounding box center [237, 133] width 225 height 25
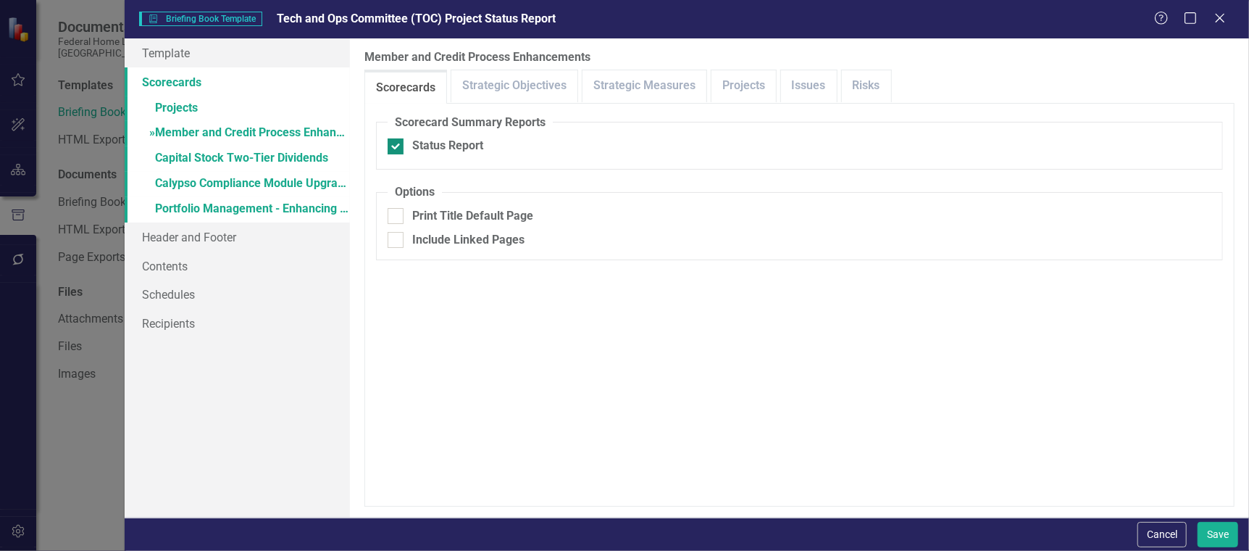
click at [394, 143] on input "Status Report" at bounding box center [392, 142] width 9 height 9
checkbox input "false"
click at [1215, 530] on button "Save" at bounding box center [1218, 534] width 41 height 25
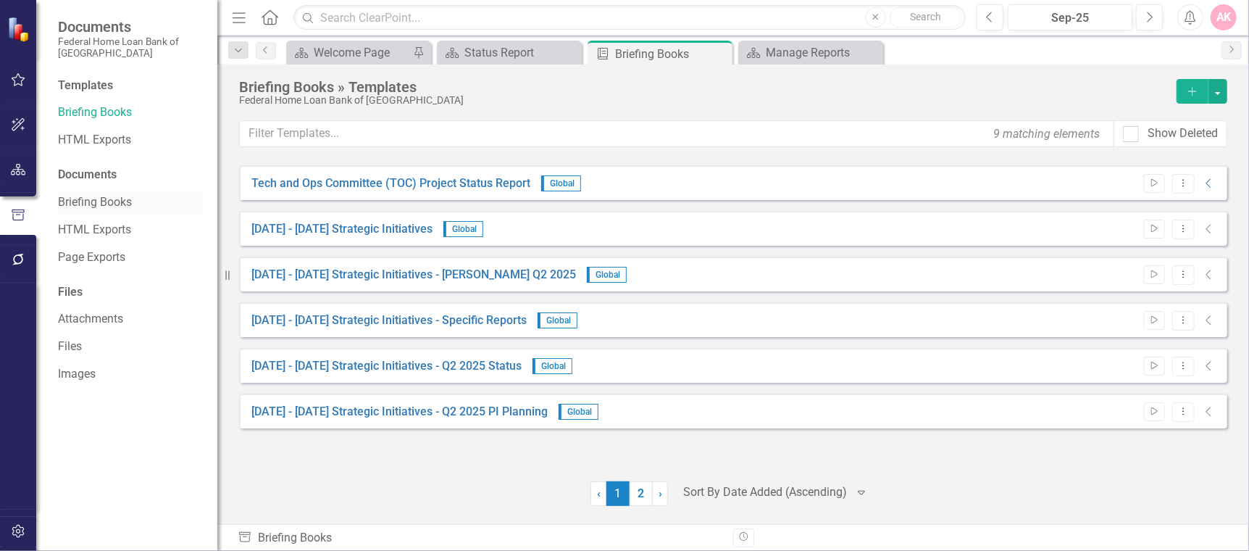
click at [70, 201] on link "Briefing Books" at bounding box center [130, 202] width 145 height 17
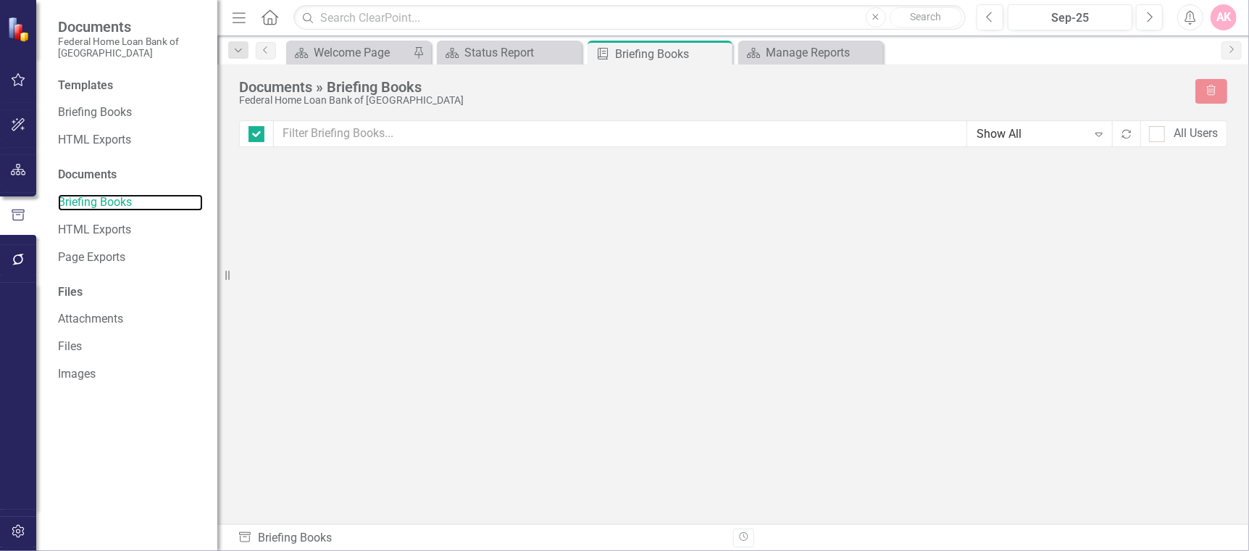
checkbox input "false"
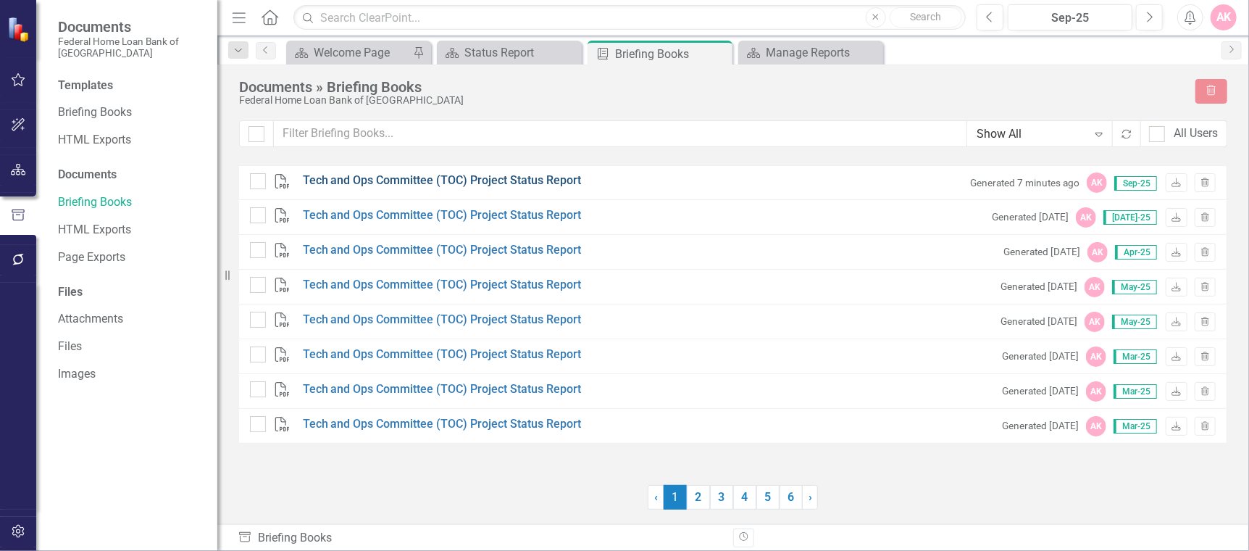
click at [519, 176] on link "Tech and Ops Committee (TOC) Project Status Report" at bounding box center [442, 180] width 279 height 17
click at [82, 111] on link "Briefing Books" at bounding box center [130, 112] width 145 height 17
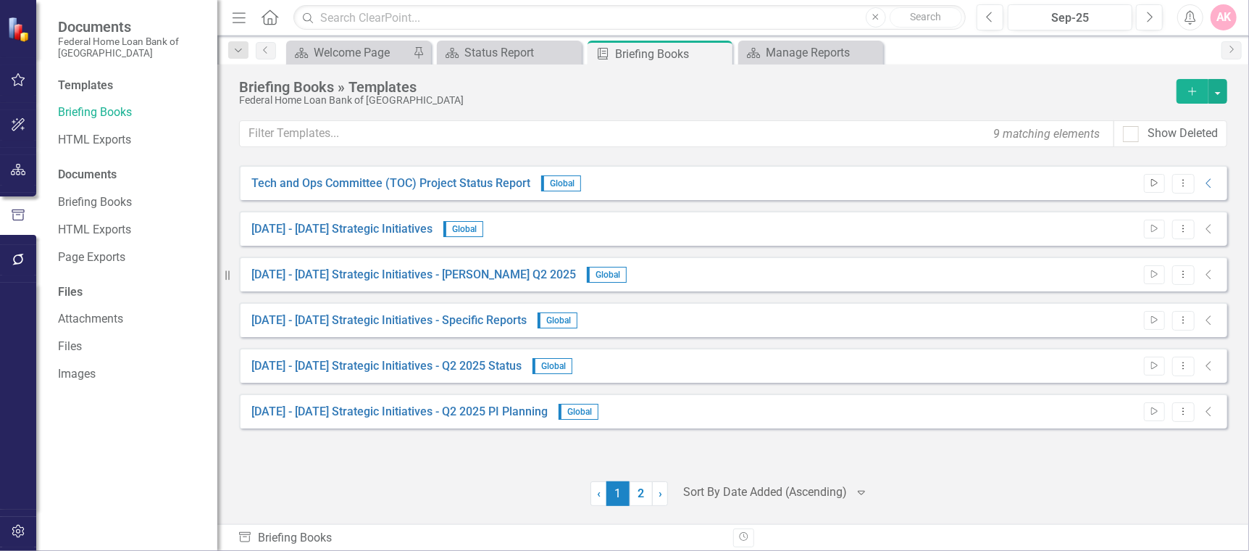
click at [1151, 179] on icon "Start" at bounding box center [1154, 183] width 11 height 9
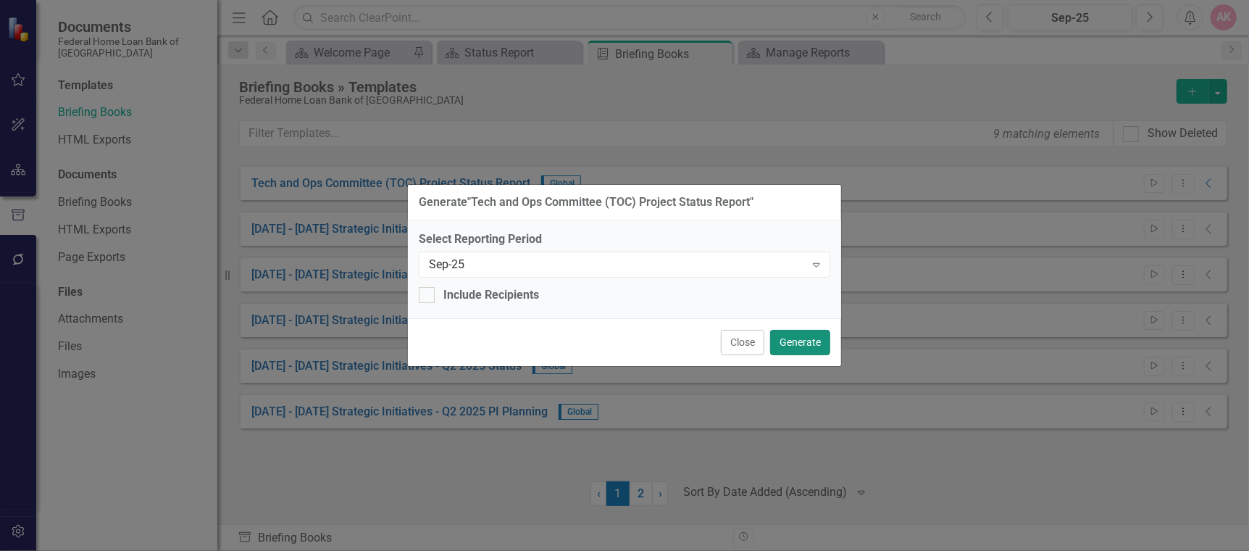
click at [806, 340] on button "Generate" at bounding box center [800, 342] width 60 height 25
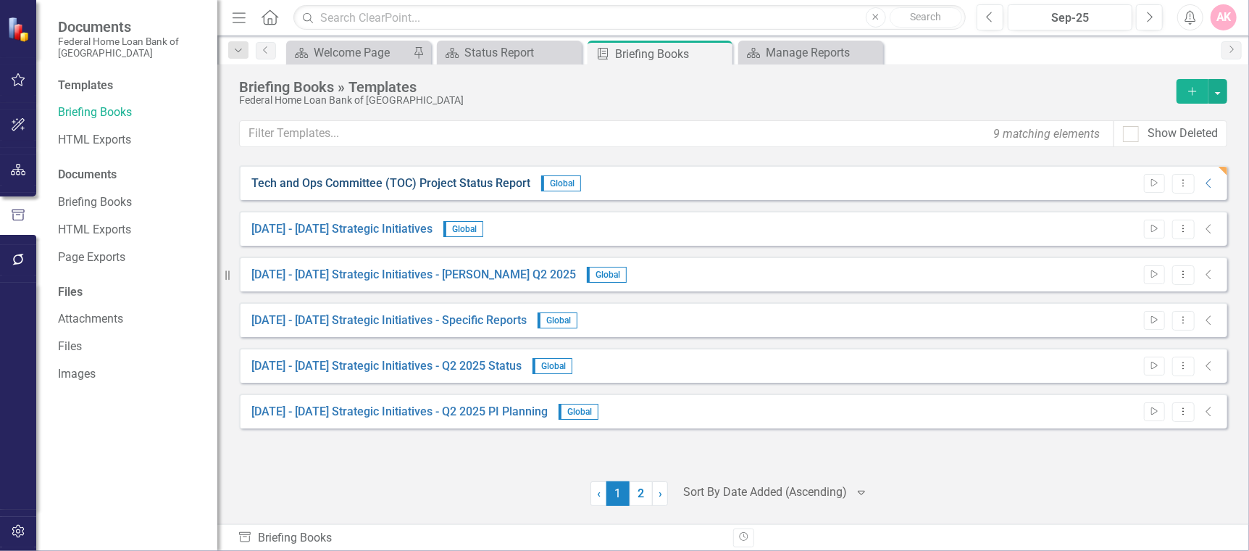
click at [356, 185] on link "Tech and Ops Committee (TOC) Project Status Report" at bounding box center [390, 183] width 279 height 17
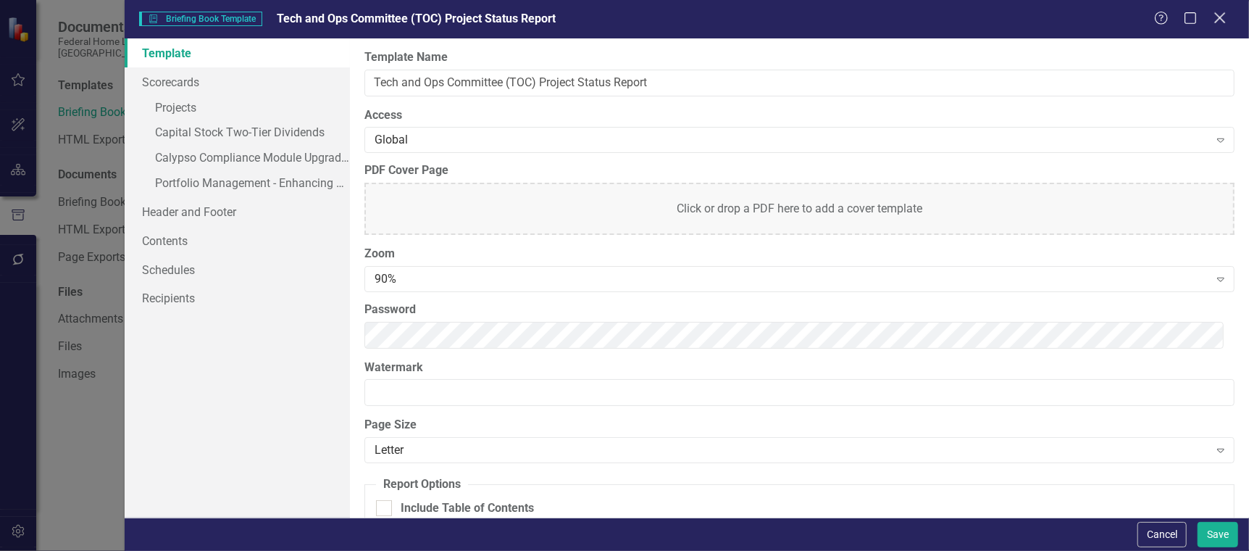
click at [1221, 24] on icon "Close" at bounding box center [1220, 18] width 18 height 14
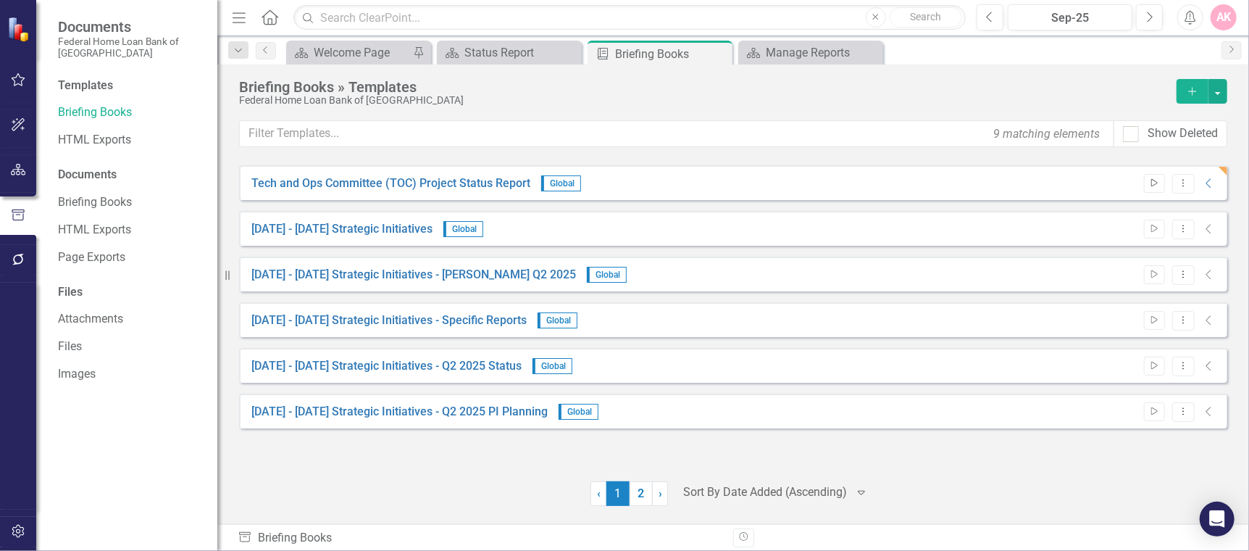
click at [1153, 184] on icon "Start" at bounding box center [1154, 183] width 11 height 9
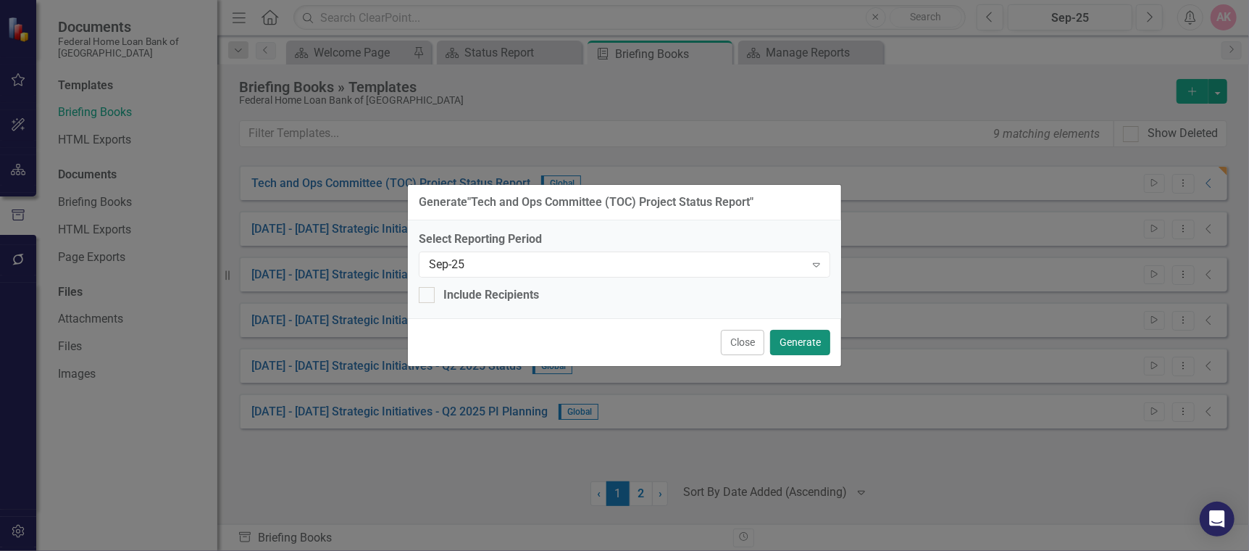
click at [801, 341] on button "Generate" at bounding box center [800, 342] width 60 height 25
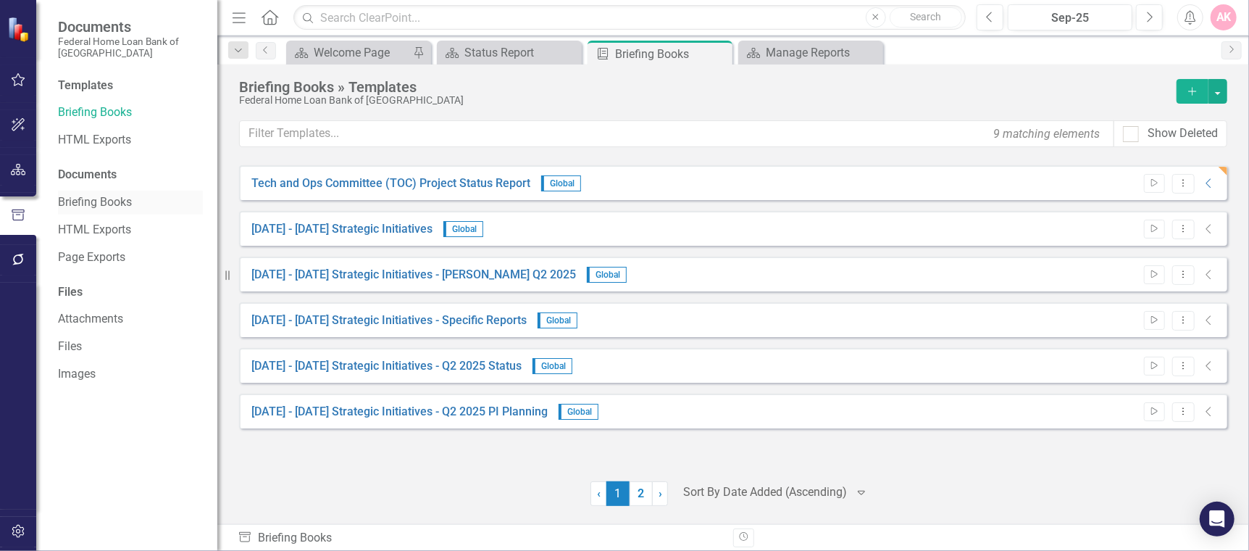
click at [91, 203] on link "Briefing Books" at bounding box center [130, 202] width 145 height 17
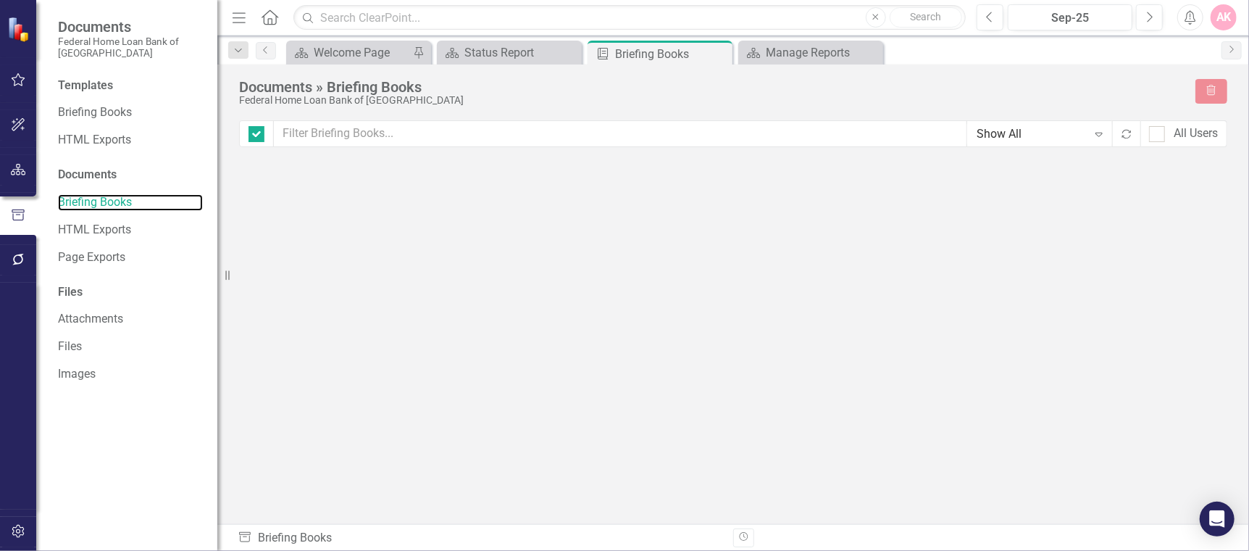
checkbox input "false"
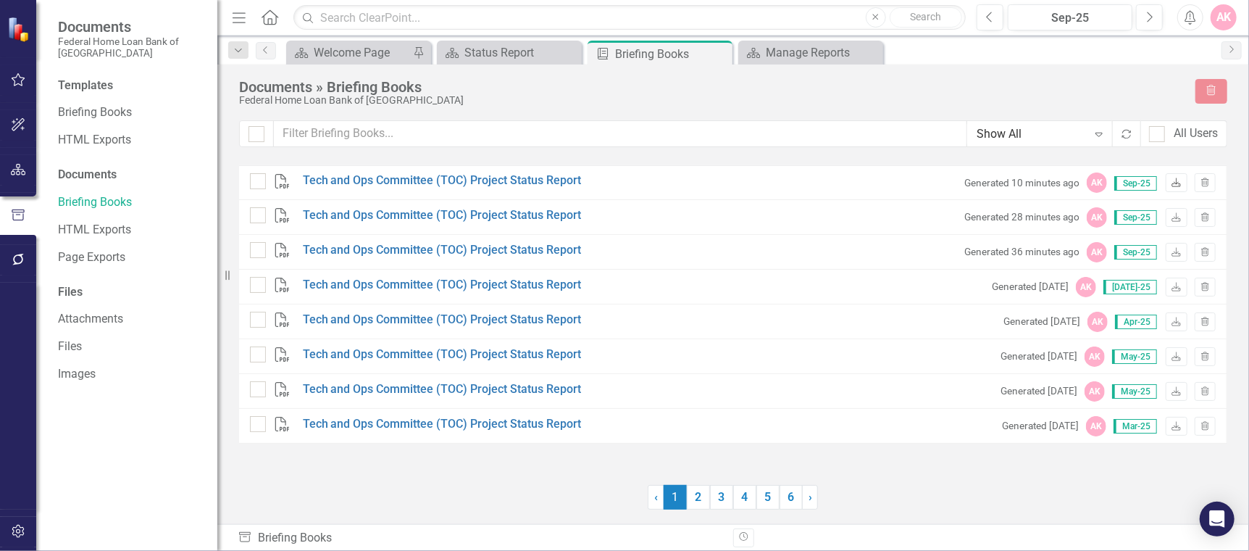
click at [1177, 183] on icon "Download" at bounding box center [1176, 183] width 11 height 9
click at [471, 177] on link "Tech and Ops Committee (TOC) Project Status Report" at bounding box center [442, 180] width 279 height 17
click at [83, 104] on link "Briefing Books" at bounding box center [130, 112] width 145 height 17
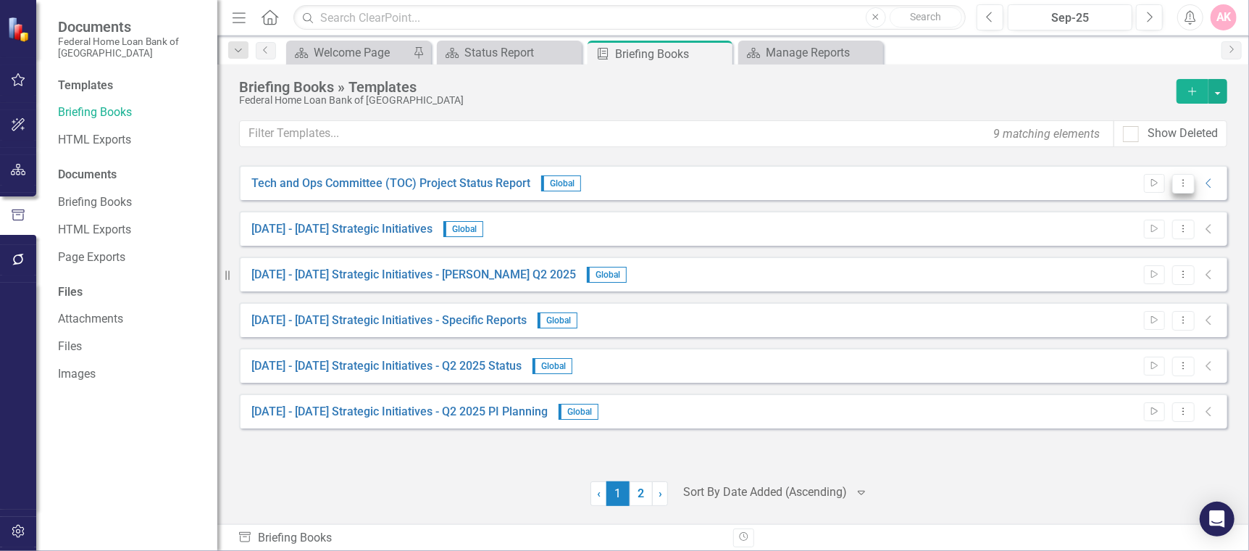
click at [1185, 181] on icon "Dropdown Menu" at bounding box center [1183, 182] width 12 height 9
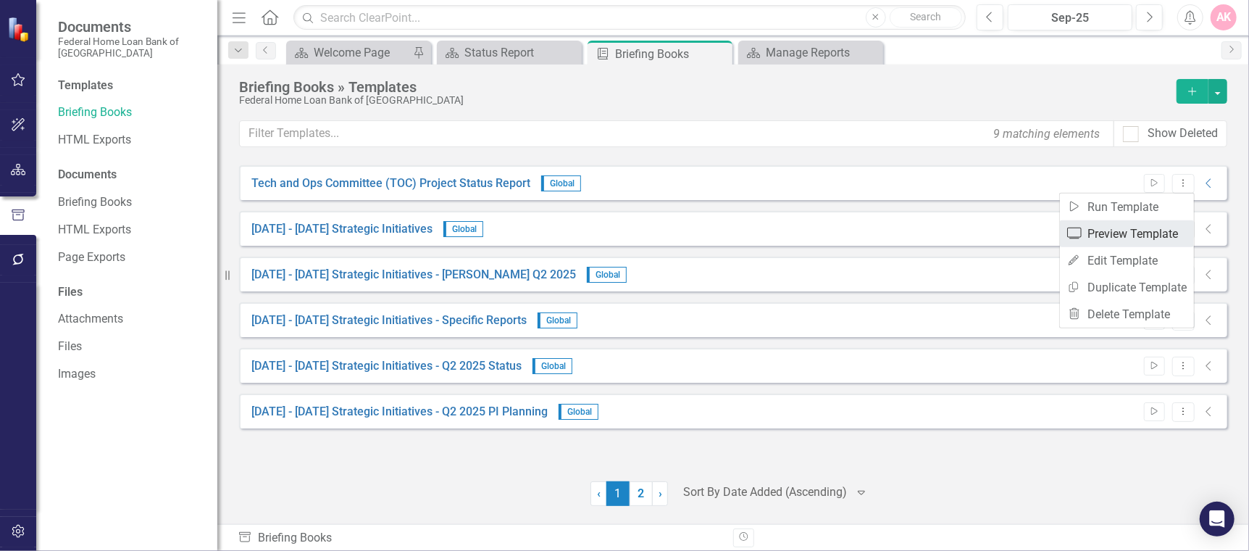
click at [1144, 232] on link "Preview Preview Template" at bounding box center [1127, 233] width 134 height 27
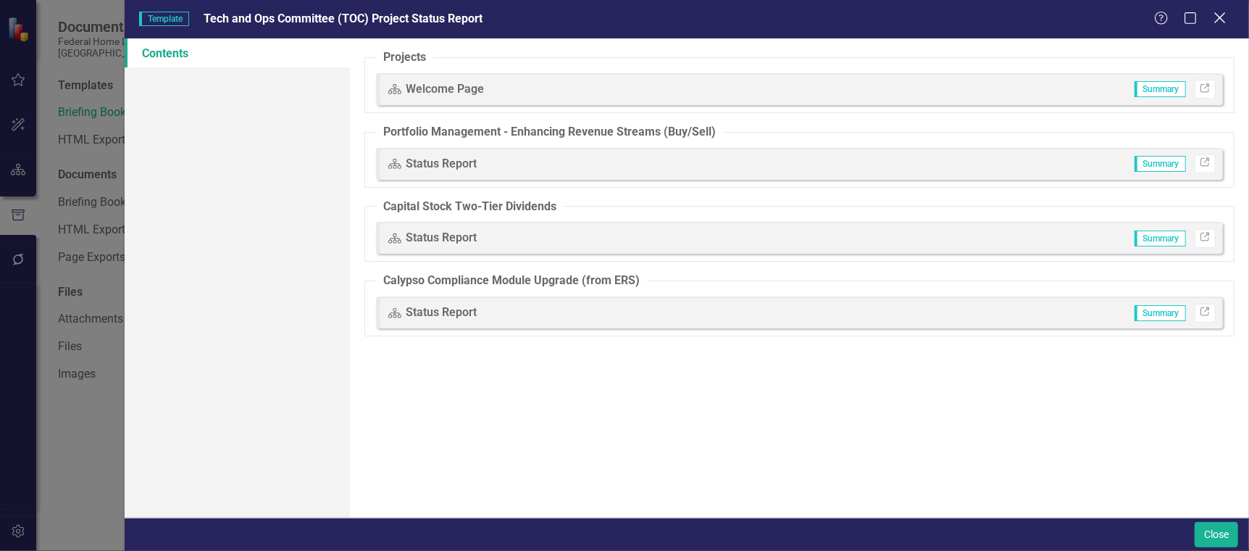
click at [1216, 15] on icon at bounding box center [1219, 17] width 11 height 11
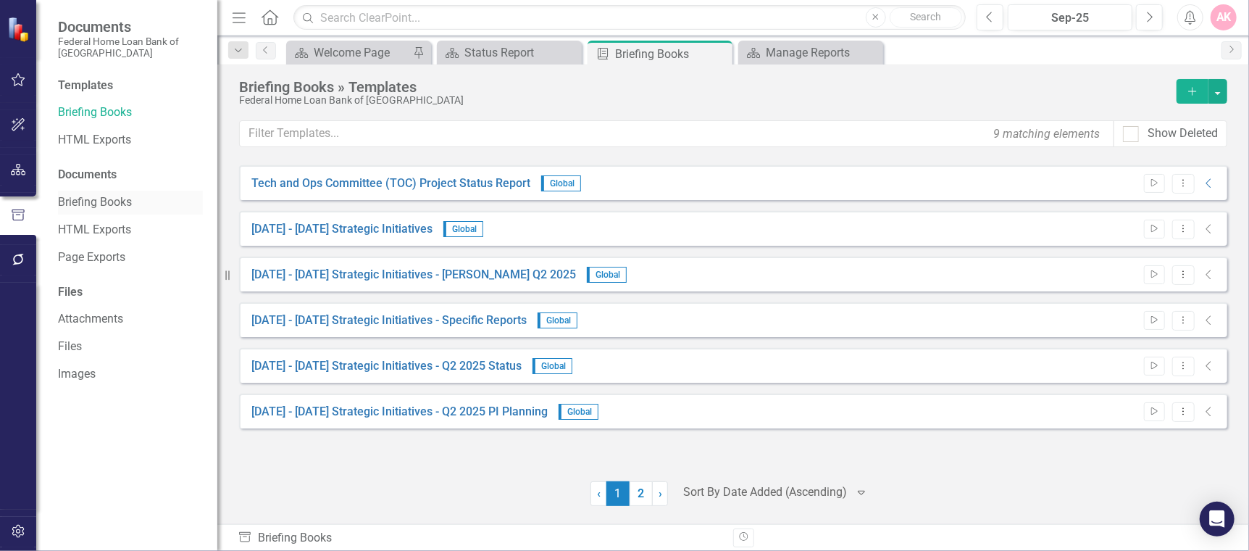
click at [92, 204] on link "Briefing Books" at bounding box center [130, 202] width 145 height 17
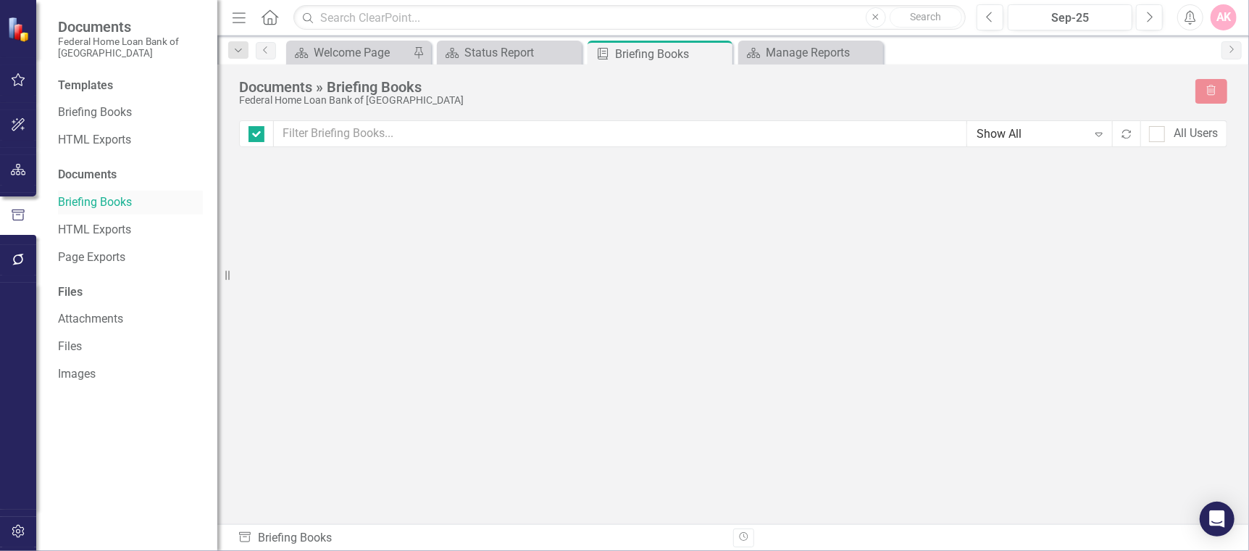
checkbox input "false"
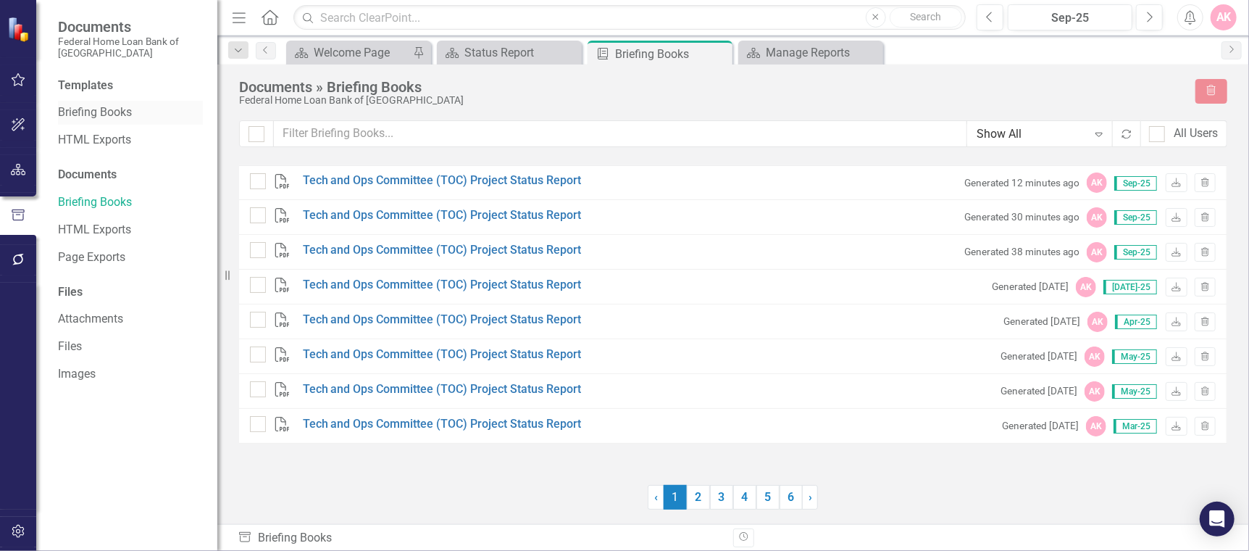
click at [70, 109] on link "Briefing Books" at bounding box center [130, 112] width 145 height 17
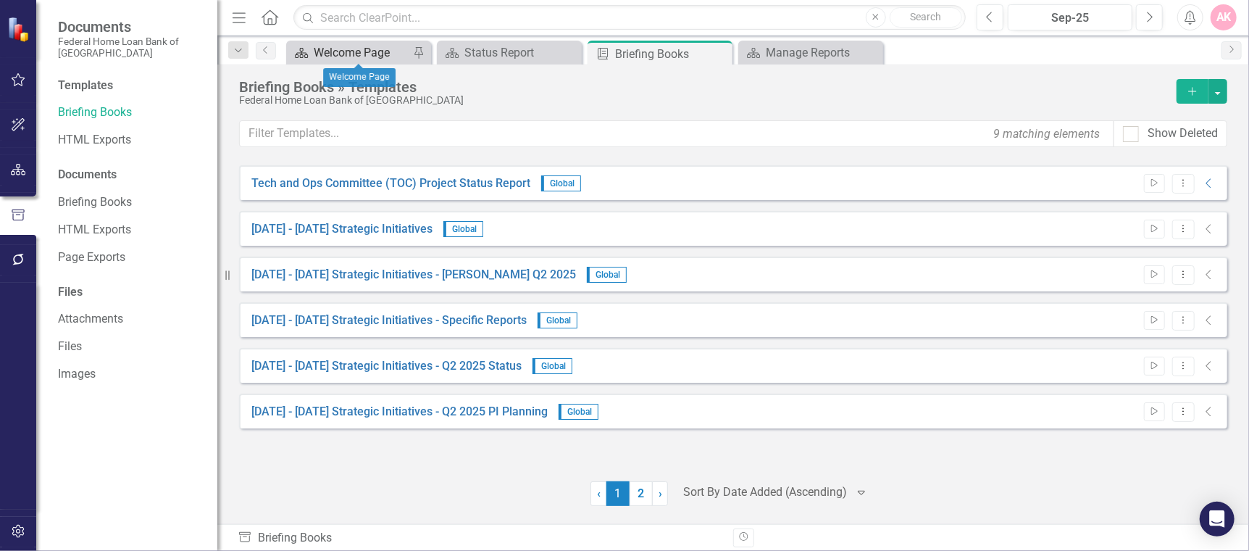
click at [339, 51] on div "Welcome Page" at bounding box center [362, 52] width 96 height 18
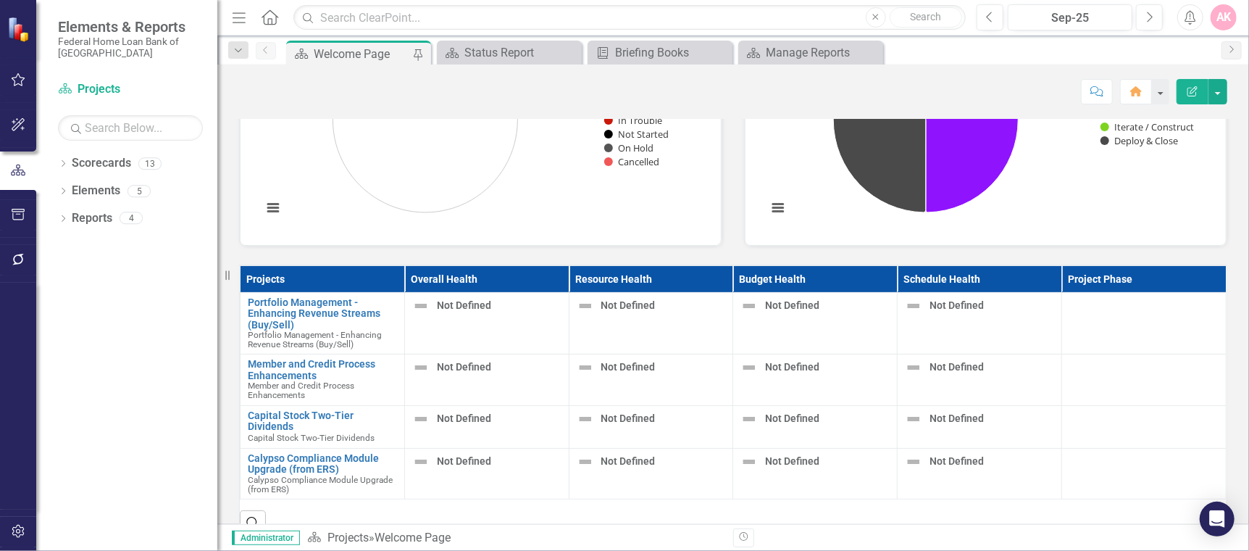
scroll to position [268, 0]
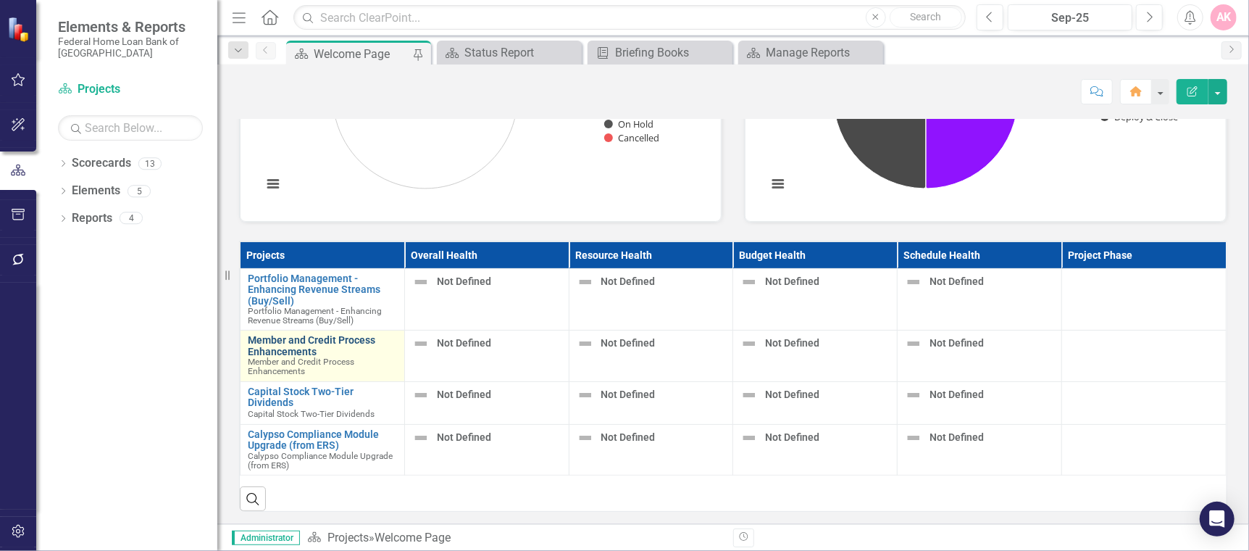
click at [296, 337] on link "Member and Credit Process Enhancements" at bounding box center [322, 346] width 149 height 22
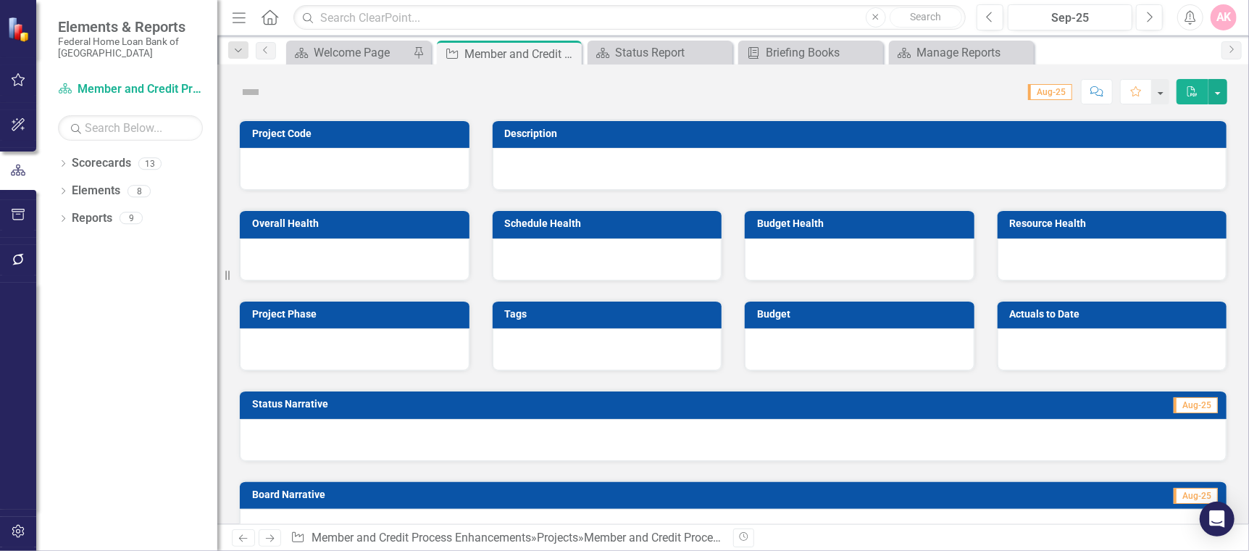
checkbox input "true"
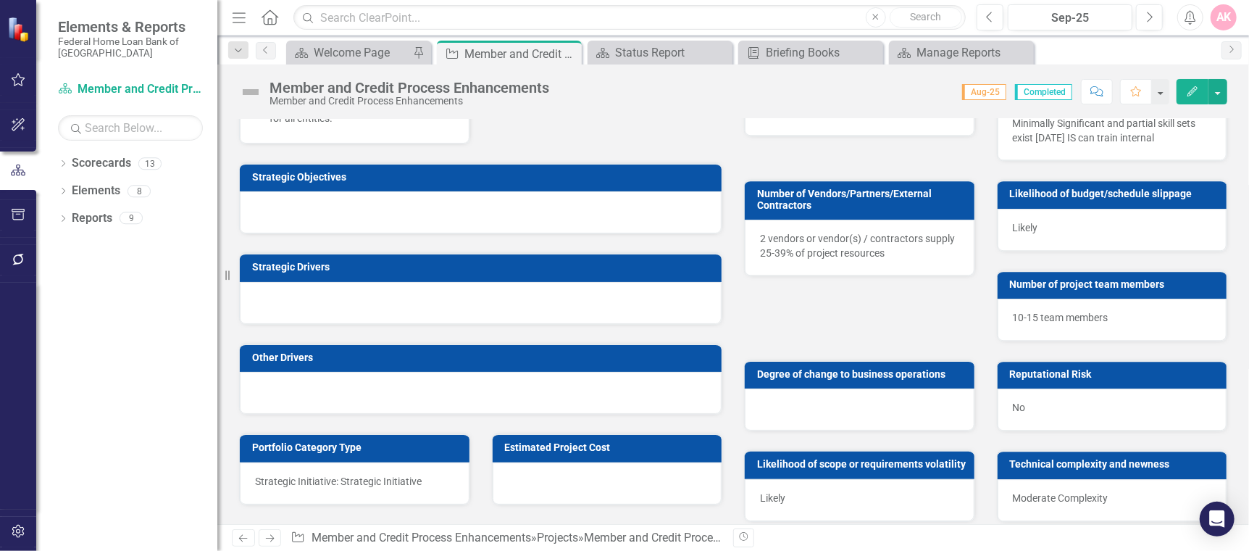
scroll to position [2343, 0]
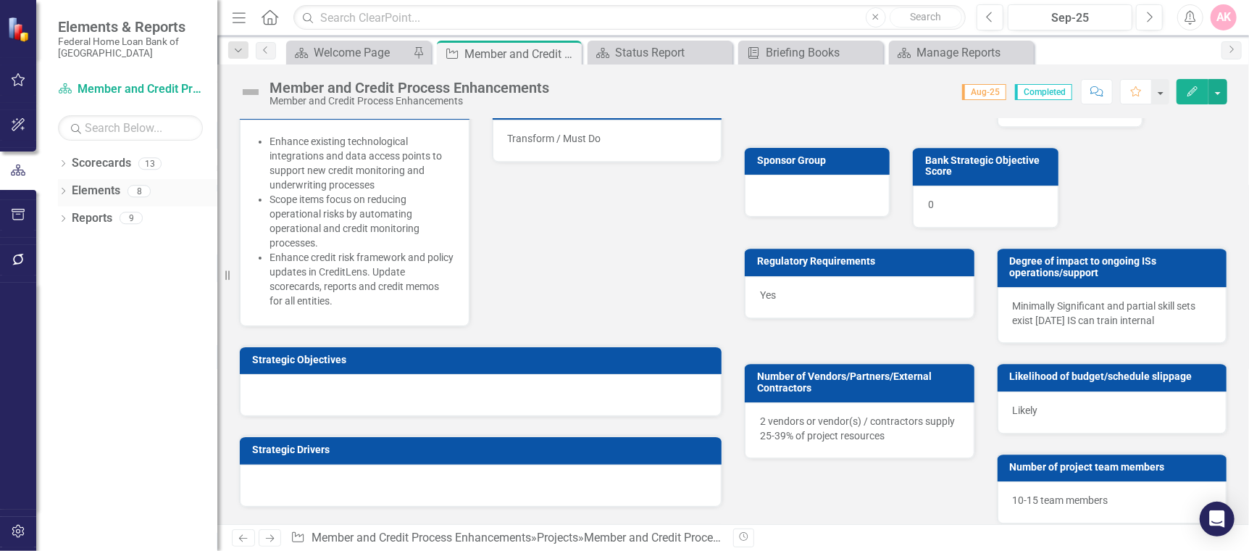
click at [63, 188] on icon "Dropdown" at bounding box center [63, 192] width 10 height 8
click at [61, 354] on icon "Dropdown" at bounding box center [63, 357] width 10 height 8
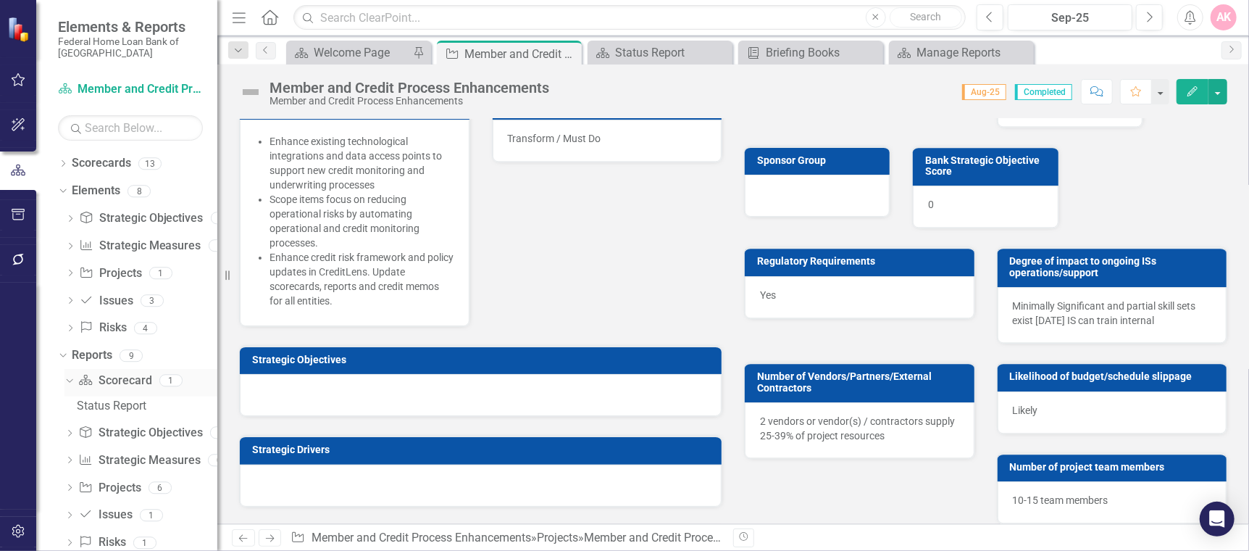
click at [133, 379] on link "Scorecard Scorecard" at bounding box center [114, 380] width 73 height 17
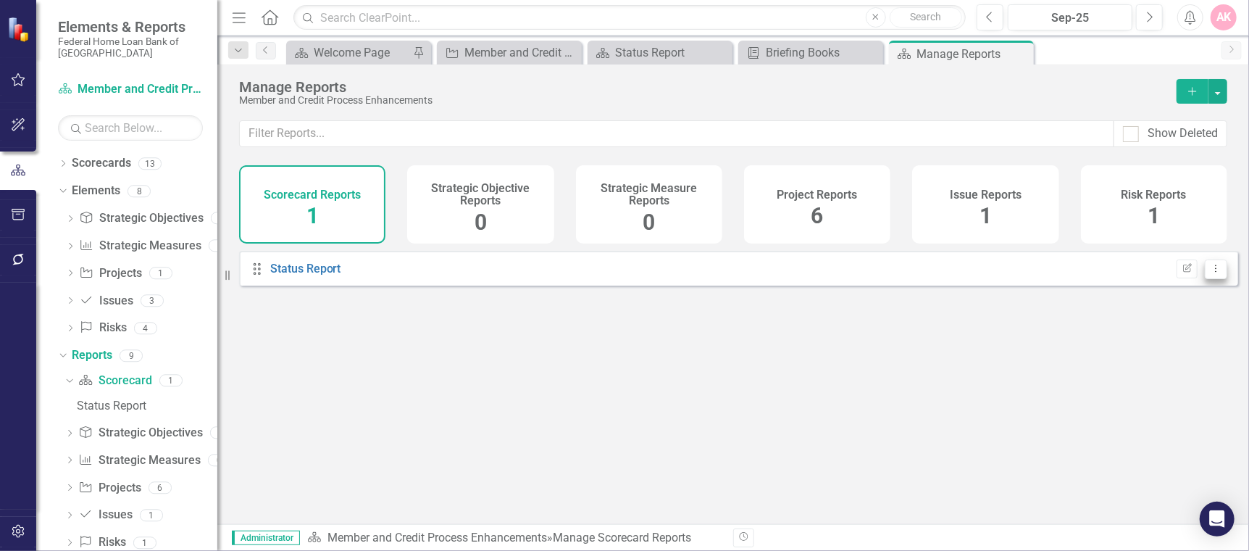
click at [1210, 273] on icon "Dropdown Menu" at bounding box center [1216, 268] width 12 height 9
click at [1172, 301] on link "Edit Report Edit Report" at bounding box center [1157, 303] width 120 height 27
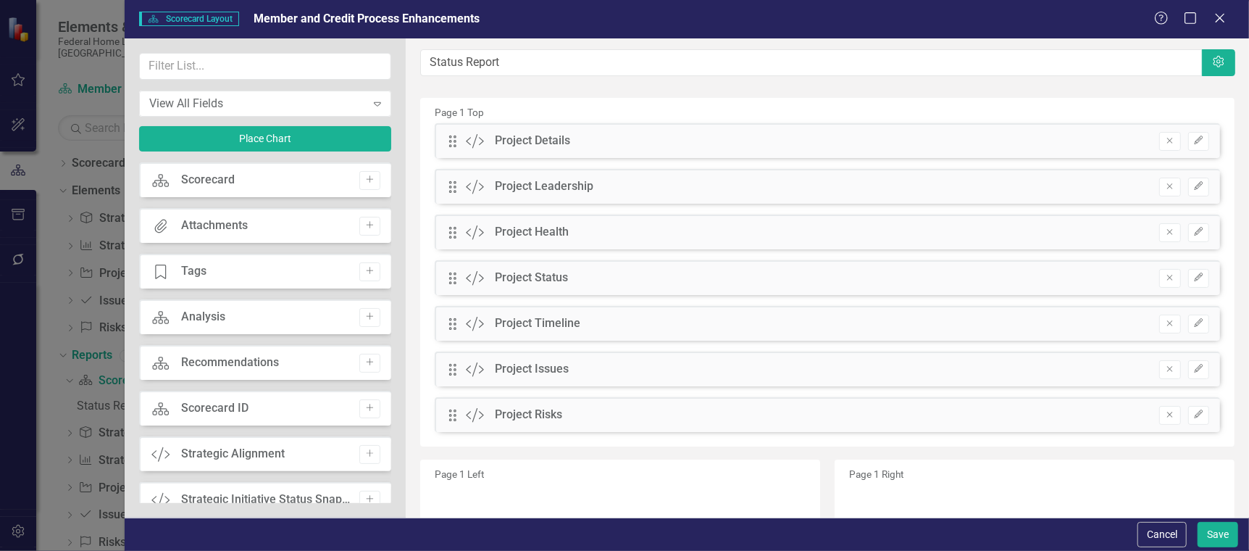
click at [199, 264] on div "Tags" at bounding box center [193, 271] width 25 height 17
click at [192, 272] on div "Tags" at bounding box center [193, 271] width 25 height 17
click at [364, 272] on icon "Add" at bounding box center [369, 271] width 11 height 9
click at [1219, 18] on icon at bounding box center [1219, 17] width 11 height 11
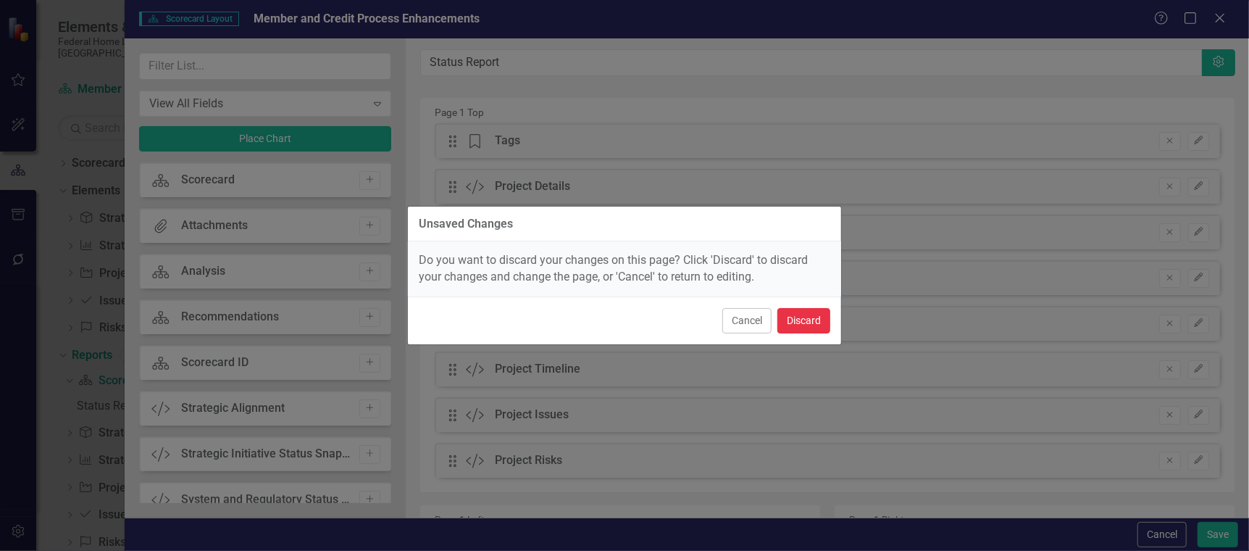
click at [802, 316] on button "Discard" at bounding box center [803, 320] width 53 height 25
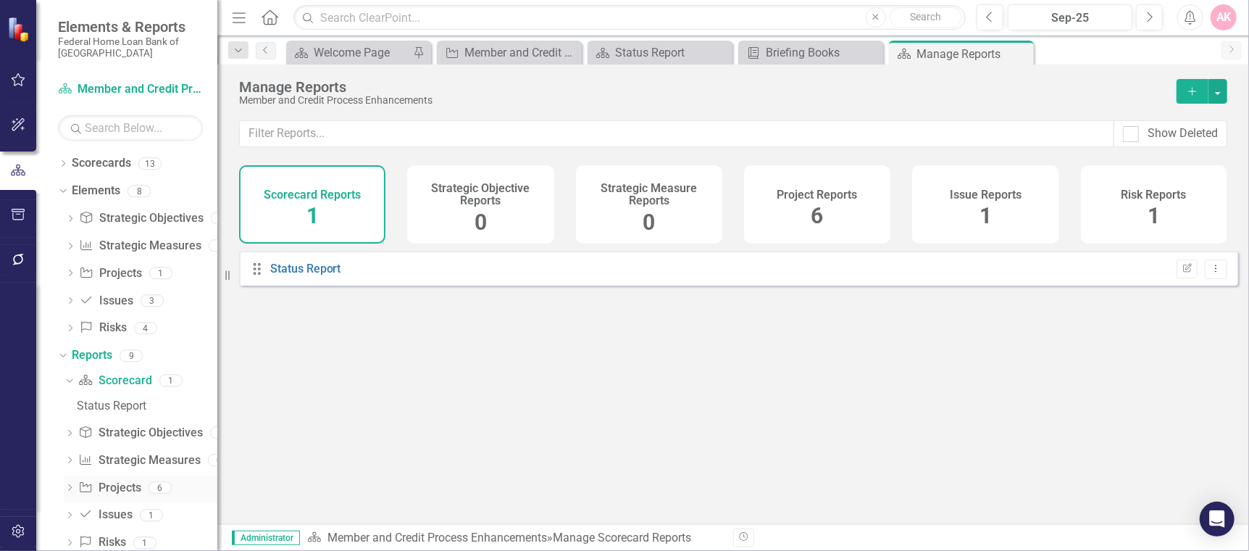
click at [69, 490] on icon at bounding box center [70, 487] width 4 height 7
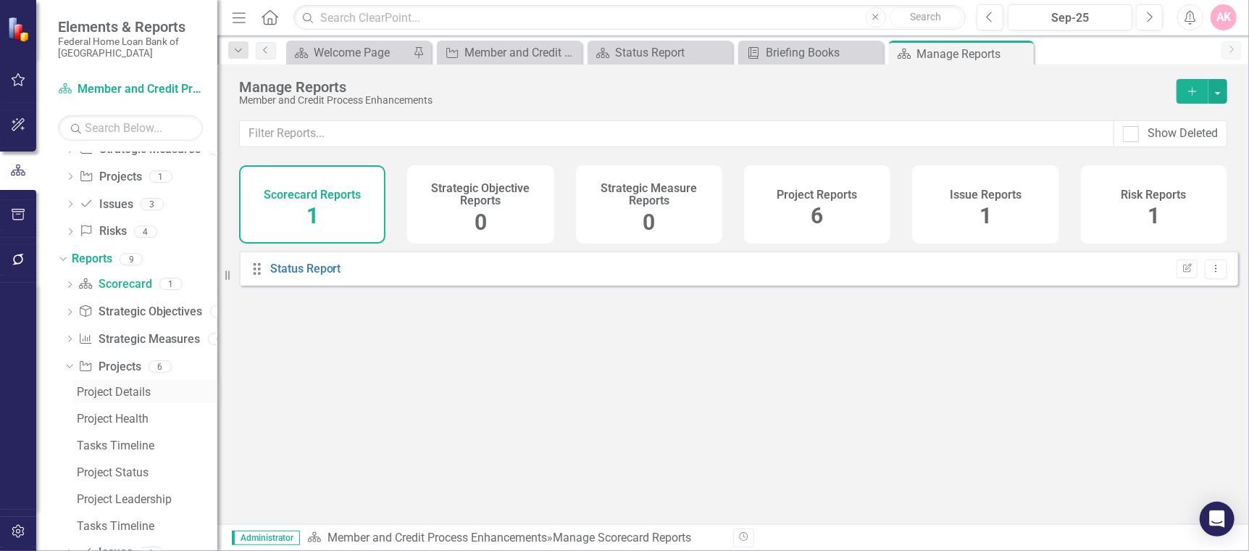
click at [105, 396] on div "Project Details" at bounding box center [147, 391] width 141 height 13
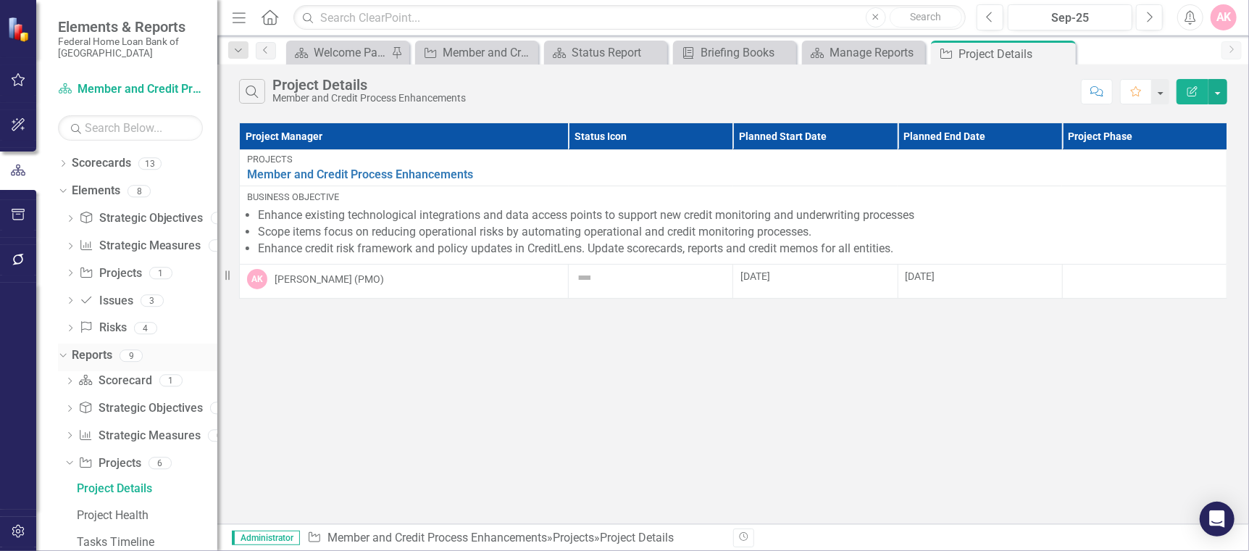
click at [80, 357] on link "Reports" at bounding box center [92, 355] width 41 height 17
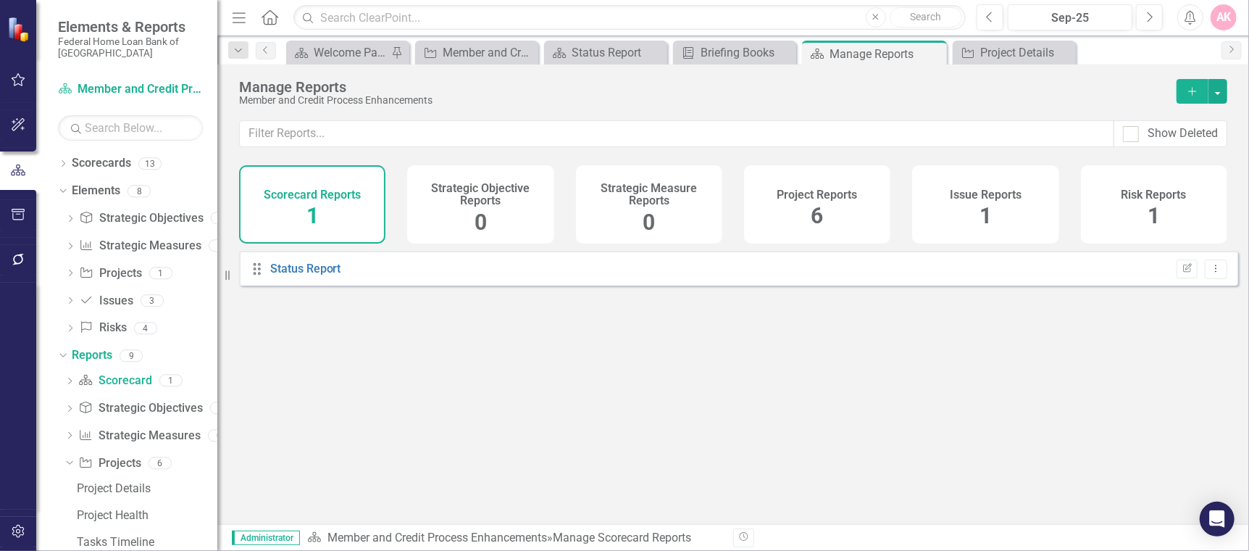
click at [257, 276] on icon "Drag" at bounding box center [257, 269] width 19 height 14
click at [1210, 273] on icon "Dropdown Menu" at bounding box center [1216, 268] width 12 height 9
click at [325, 41] on div "Scorecard Welcome Page Pin" at bounding box center [347, 53] width 123 height 24
click at [714, 49] on div "Briefing Books" at bounding box center [738, 52] width 74 height 18
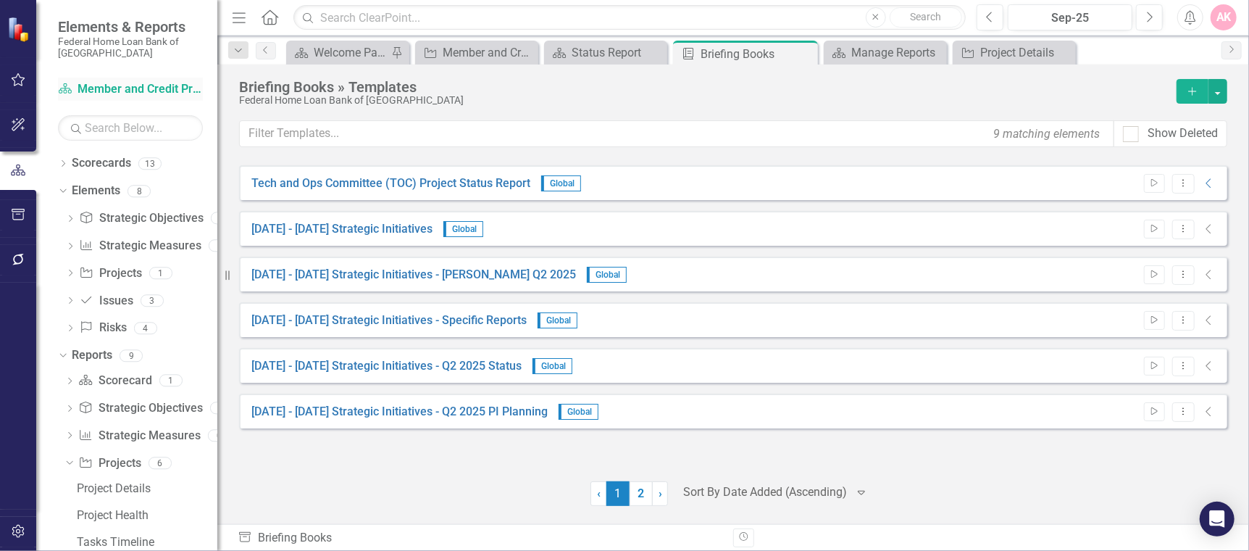
click at [86, 85] on link "Scorecard Member and Credit Process Enhancements" at bounding box center [130, 89] width 145 height 17
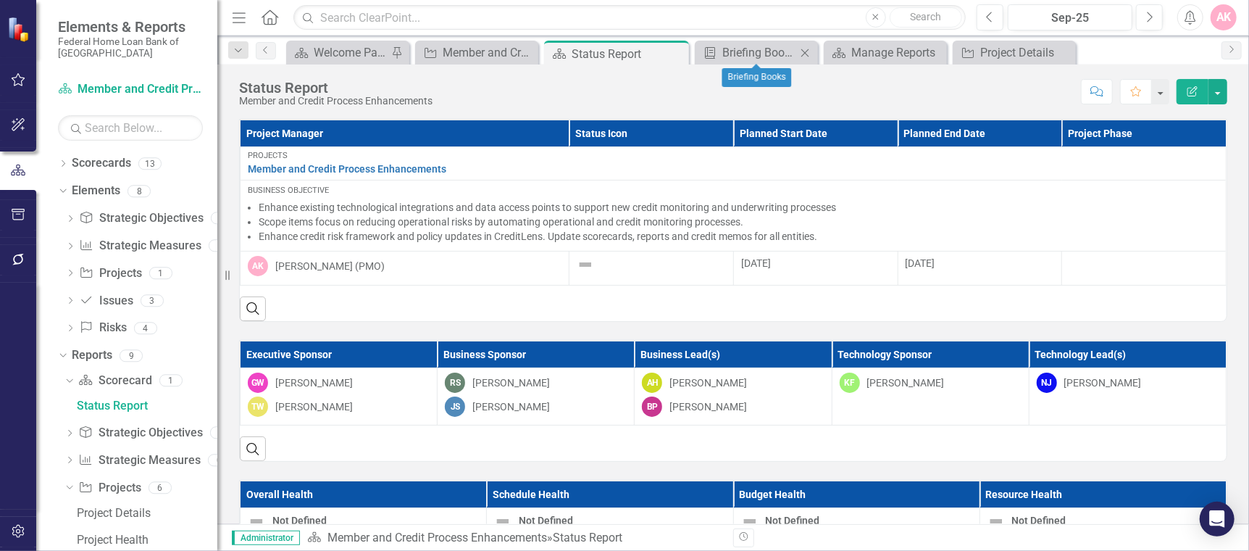
click at [806, 51] on icon at bounding box center [805, 53] width 8 height 8
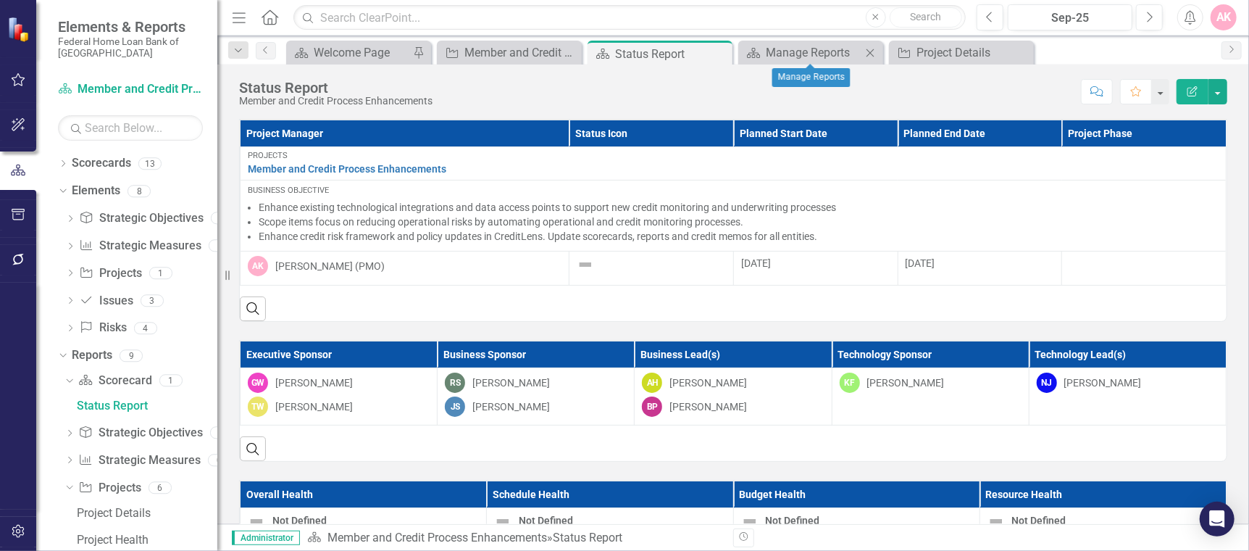
click at [872, 52] on icon "Close" at bounding box center [870, 53] width 14 height 12
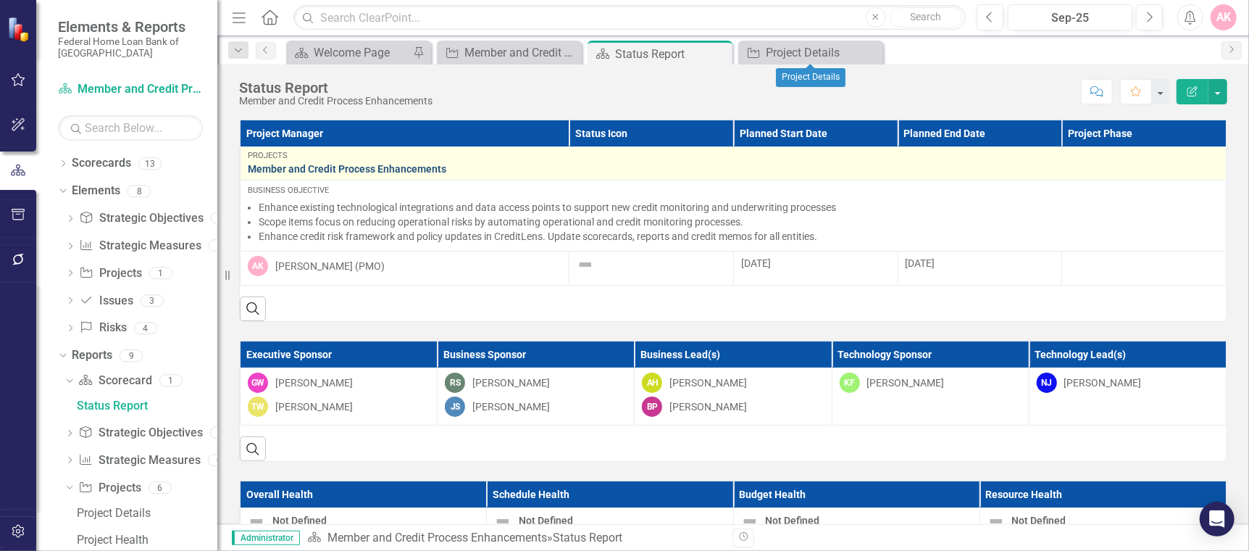
drag, startPoint x: 868, startPoint y: 51, endPoint x: 1043, endPoint y: 165, distance: 209.4
click at [0, 0] on icon at bounding box center [0, 0] width 0 height 0
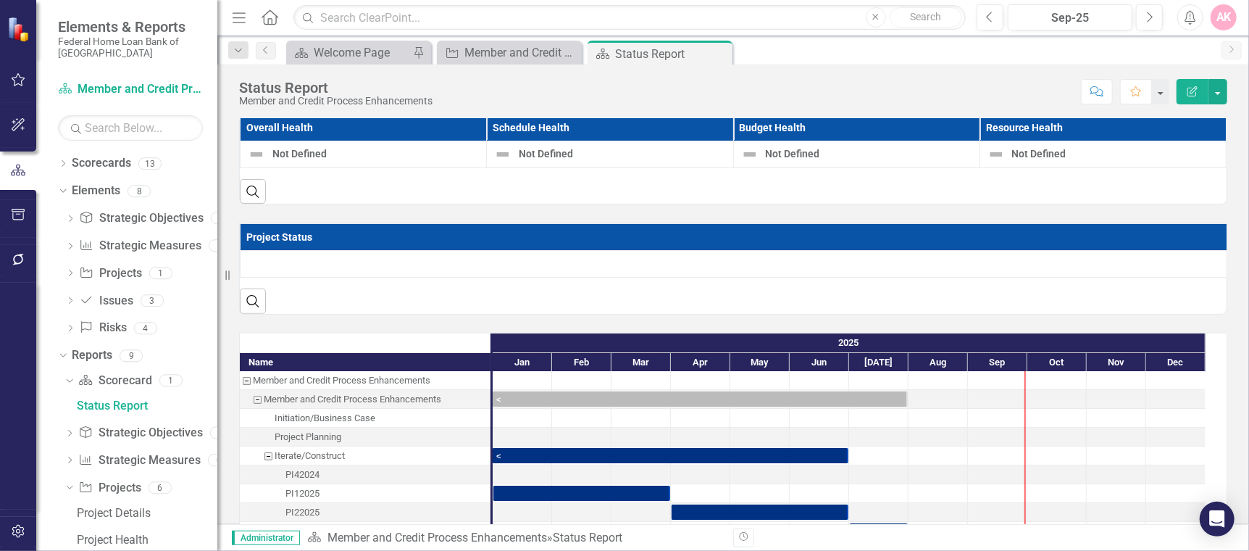
scroll to position [386, 0]
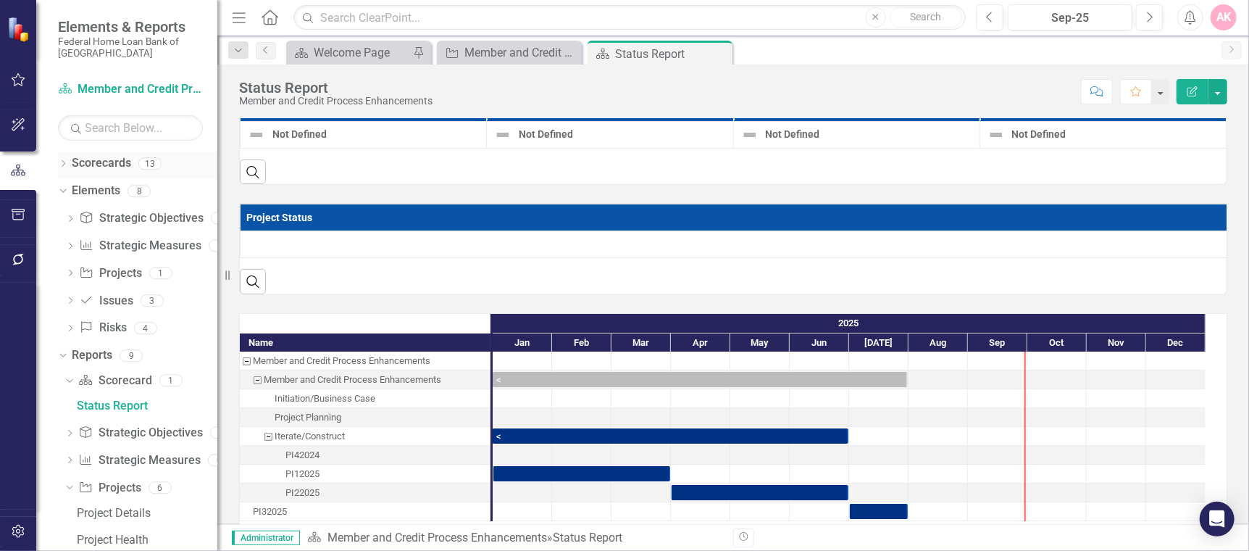
click at [63, 162] on icon "Dropdown" at bounding box center [63, 165] width 10 height 8
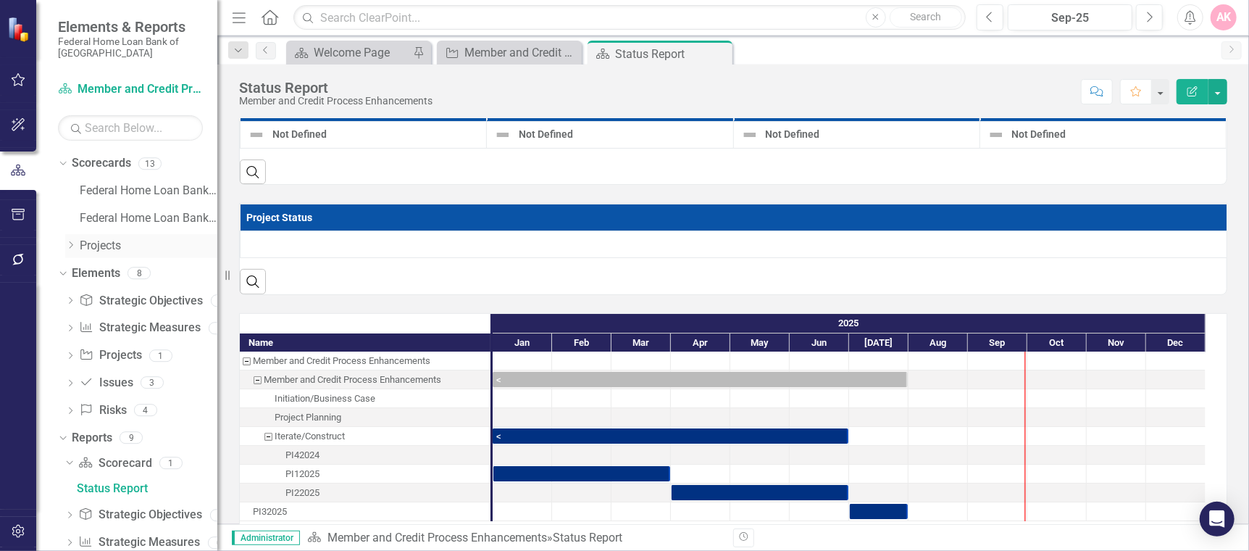
click at [93, 243] on link "Projects" at bounding box center [149, 246] width 138 height 17
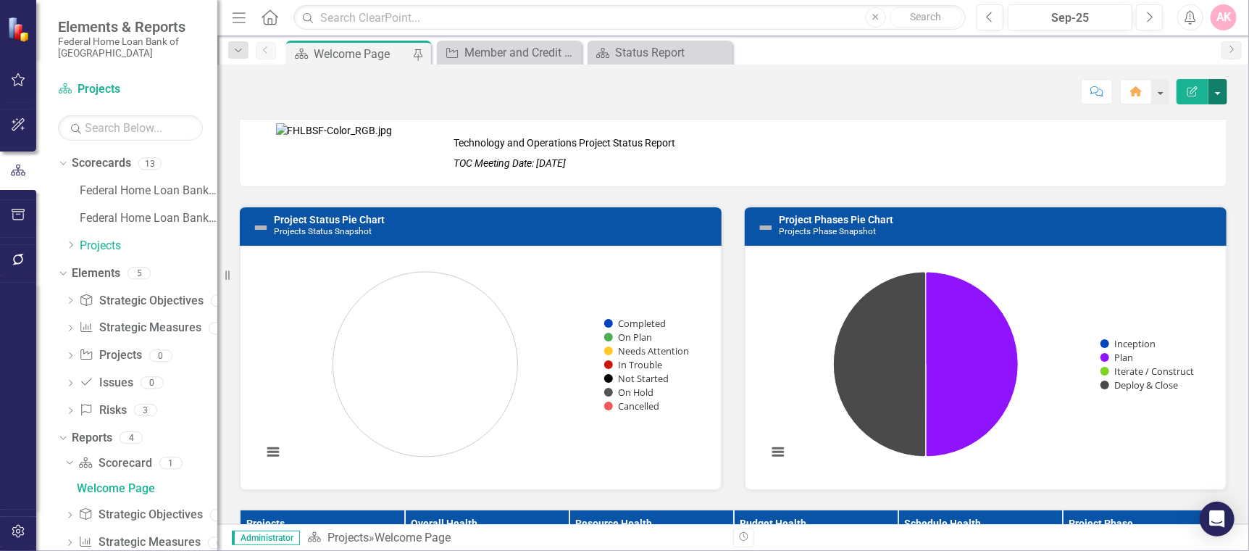
click at [1218, 91] on button "button" at bounding box center [1217, 91] width 19 height 25
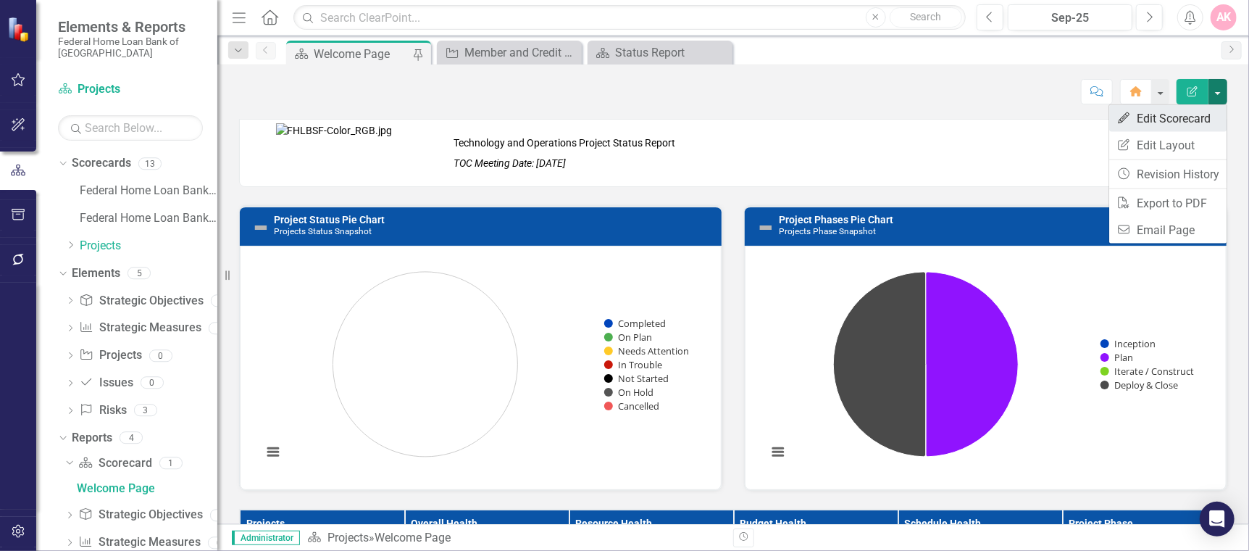
click at [1206, 117] on link "Edit Edit Scorecard" at bounding box center [1167, 118] width 117 height 27
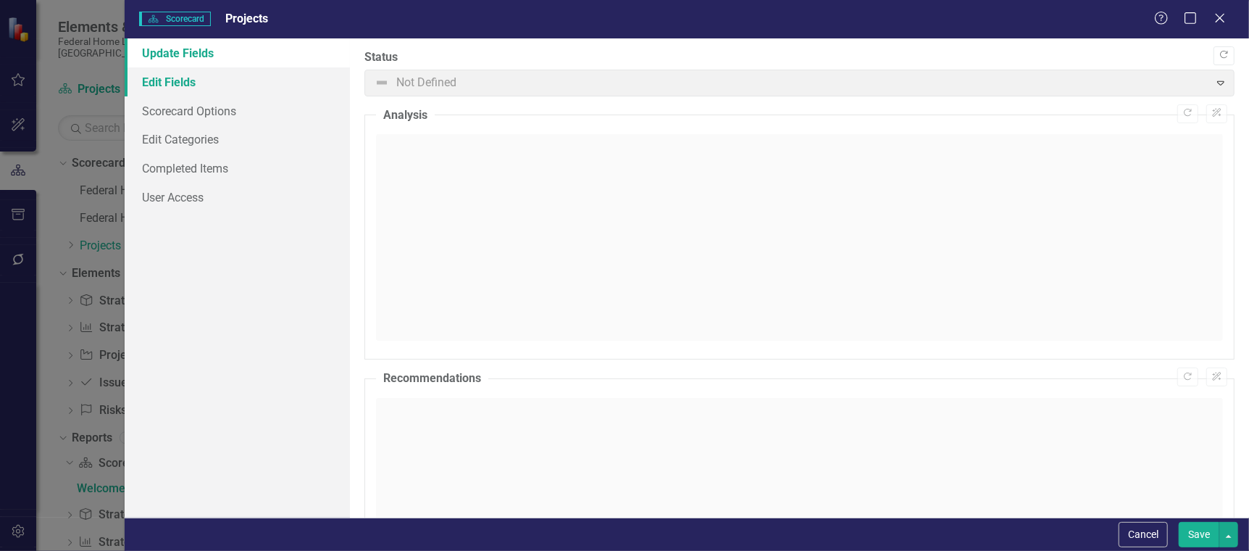
click at [155, 86] on link "Edit Fields" at bounding box center [237, 81] width 225 height 29
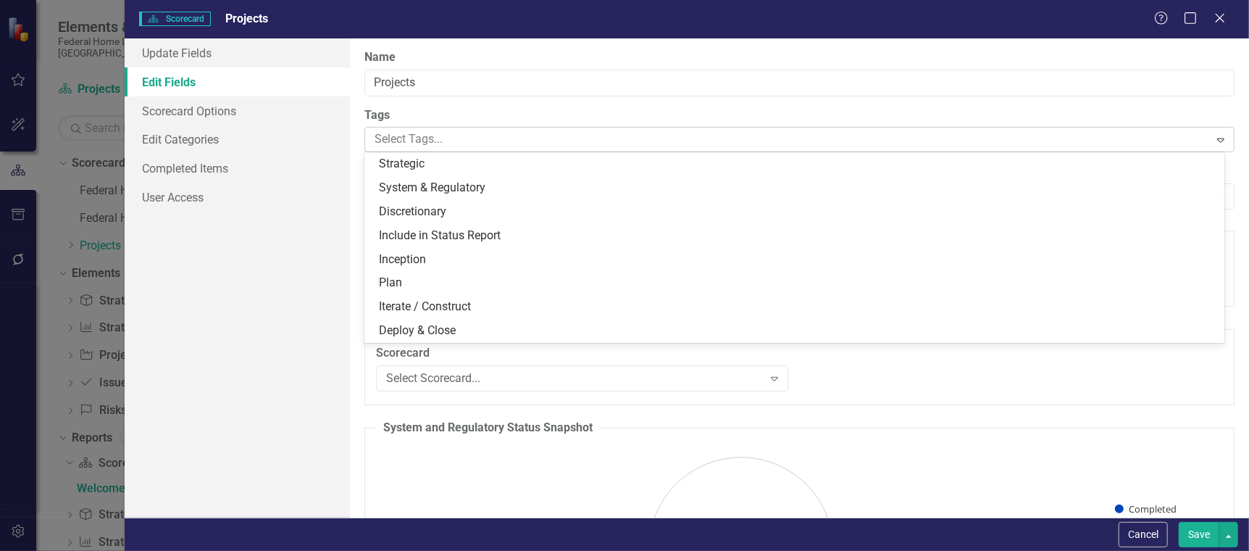
click at [402, 138] on div at bounding box center [789, 140] width 840 height 20
click at [1231, 93] on div "Name Projects Tags 8 results available. Use Up and Down to choose options, pres…" at bounding box center [799, 277] width 899 height 479
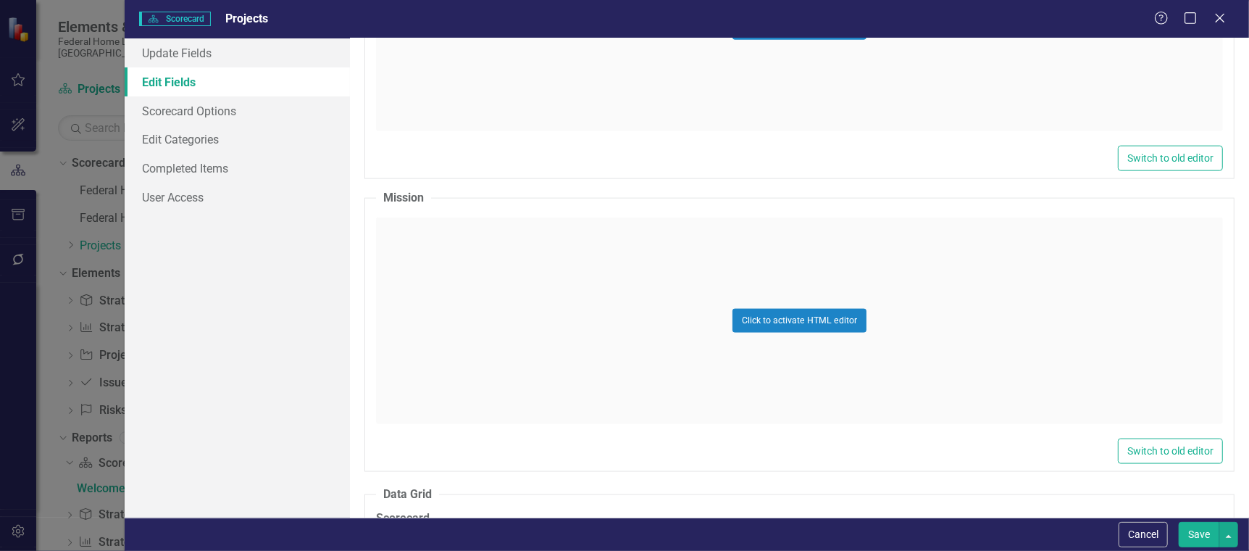
scroll to position [1159, 0]
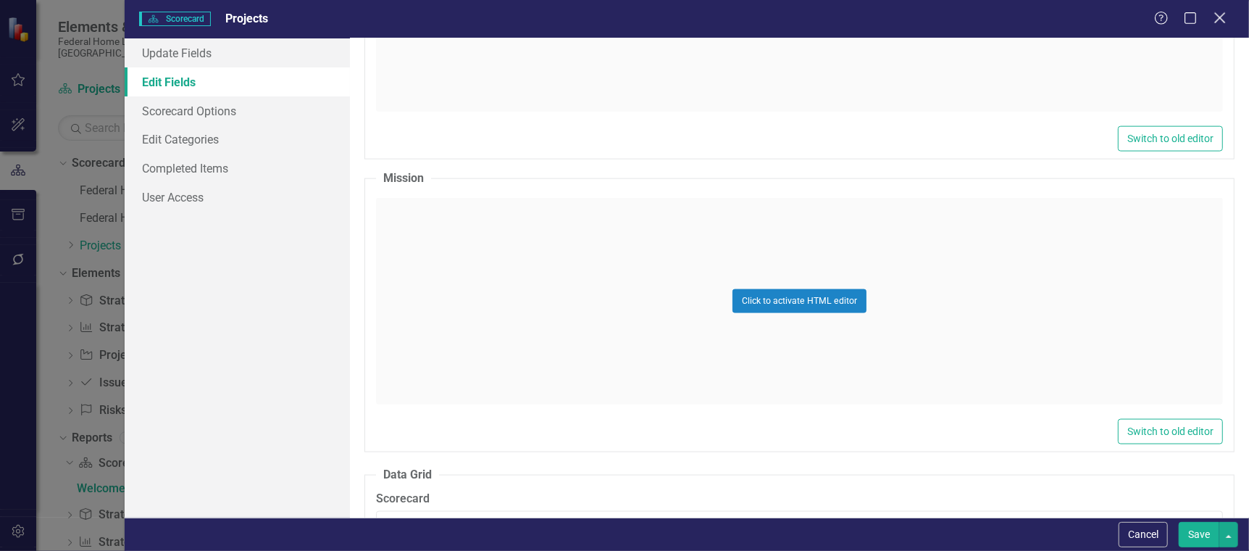
click at [1222, 16] on icon at bounding box center [1219, 17] width 11 height 11
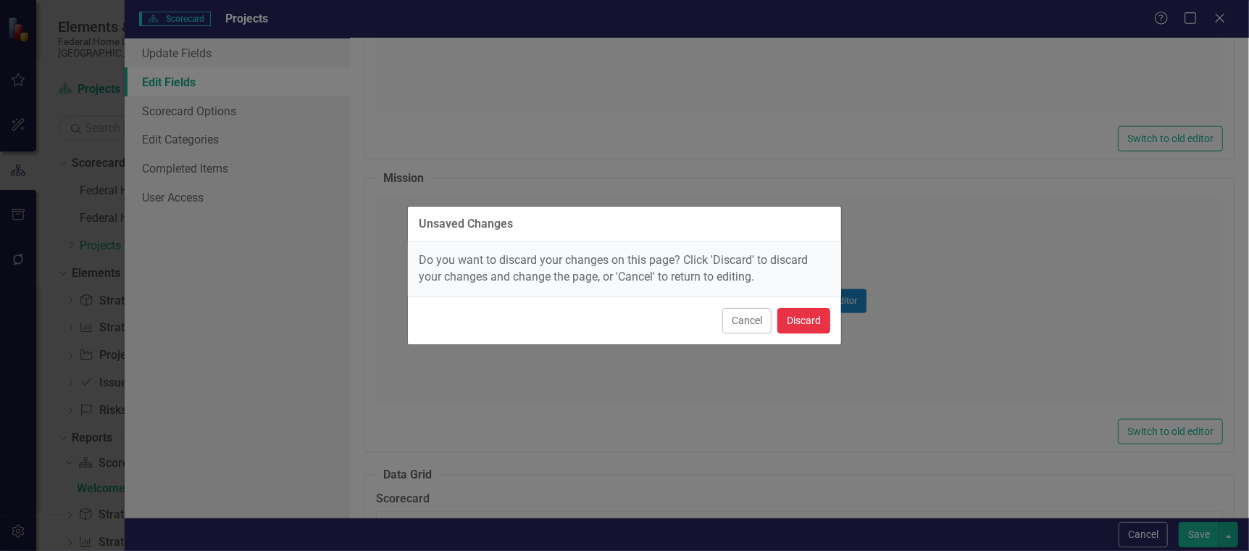
click at [798, 317] on button "Discard" at bounding box center [803, 320] width 53 height 25
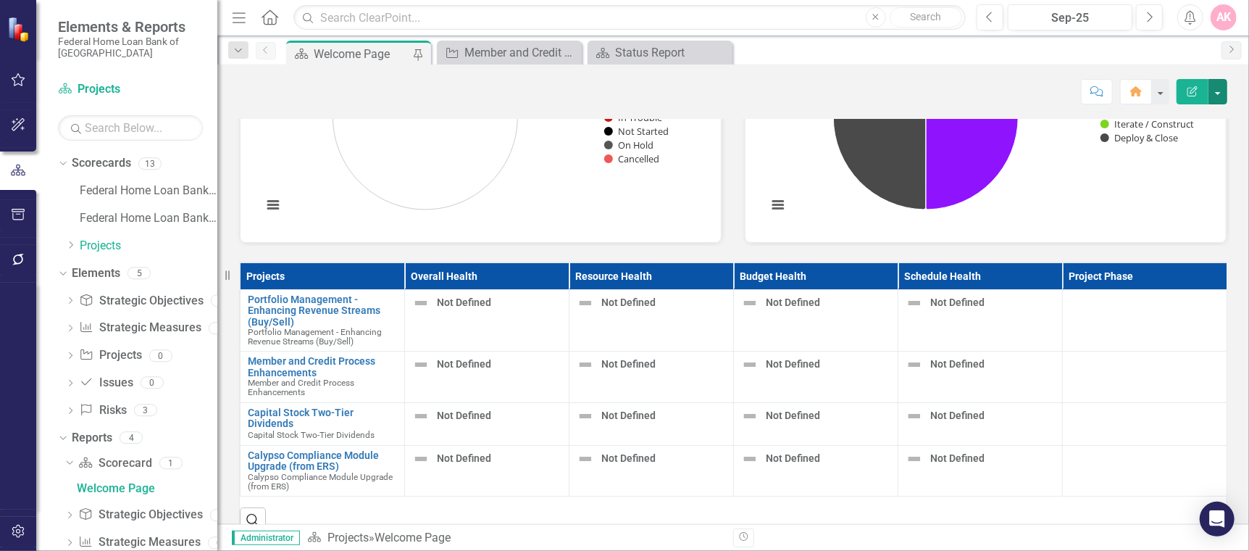
scroll to position [279, 0]
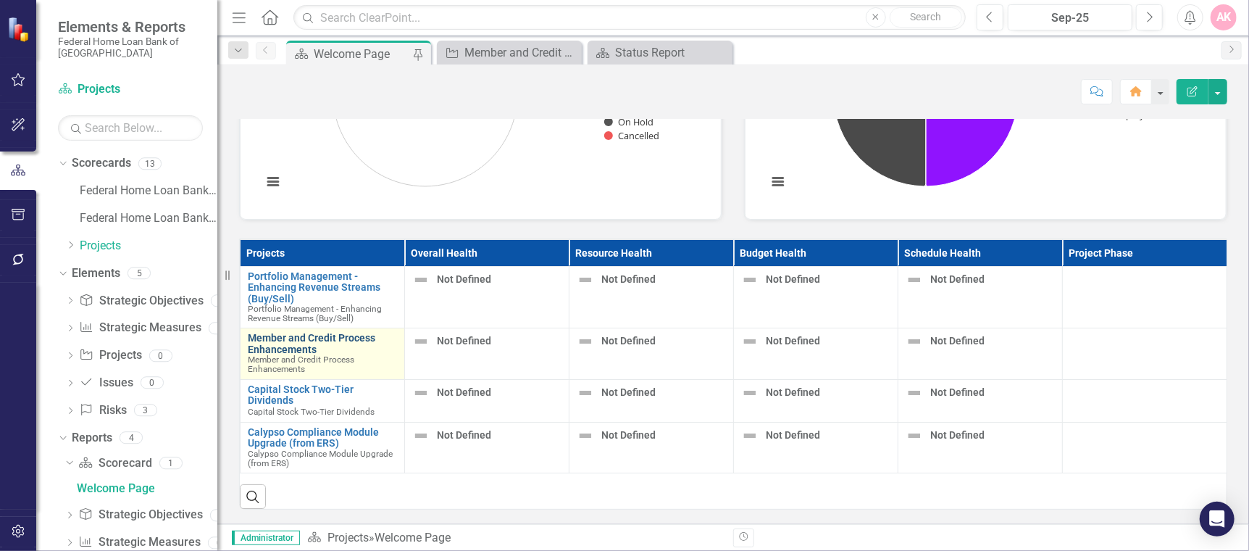
click at [288, 333] on link "Member and Credit Process Enhancements" at bounding box center [322, 344] width 149 height 22
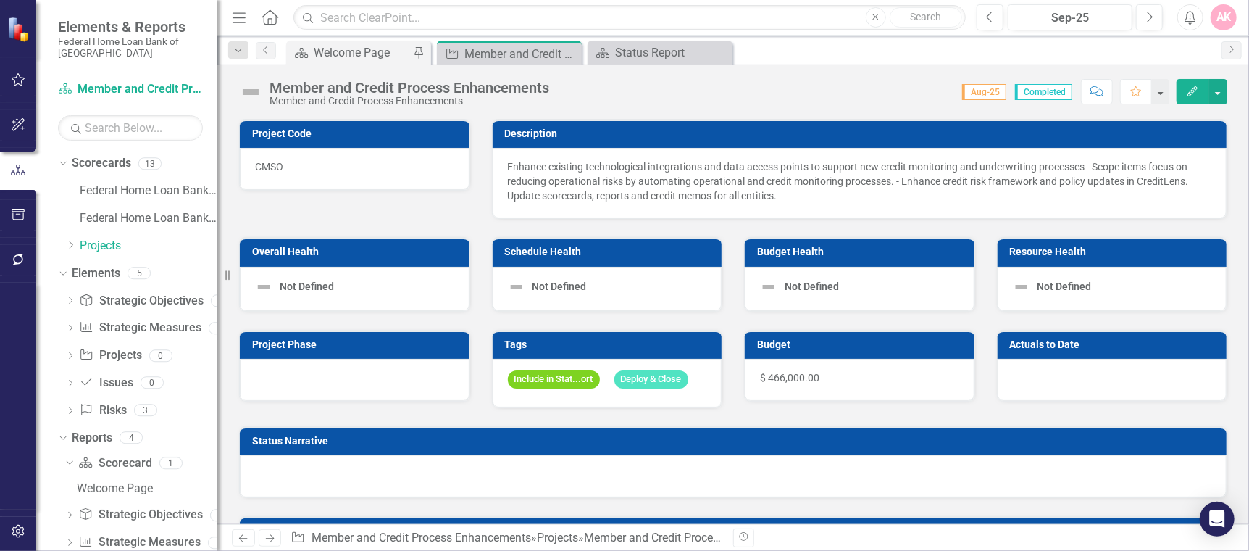
checkbox input "true"
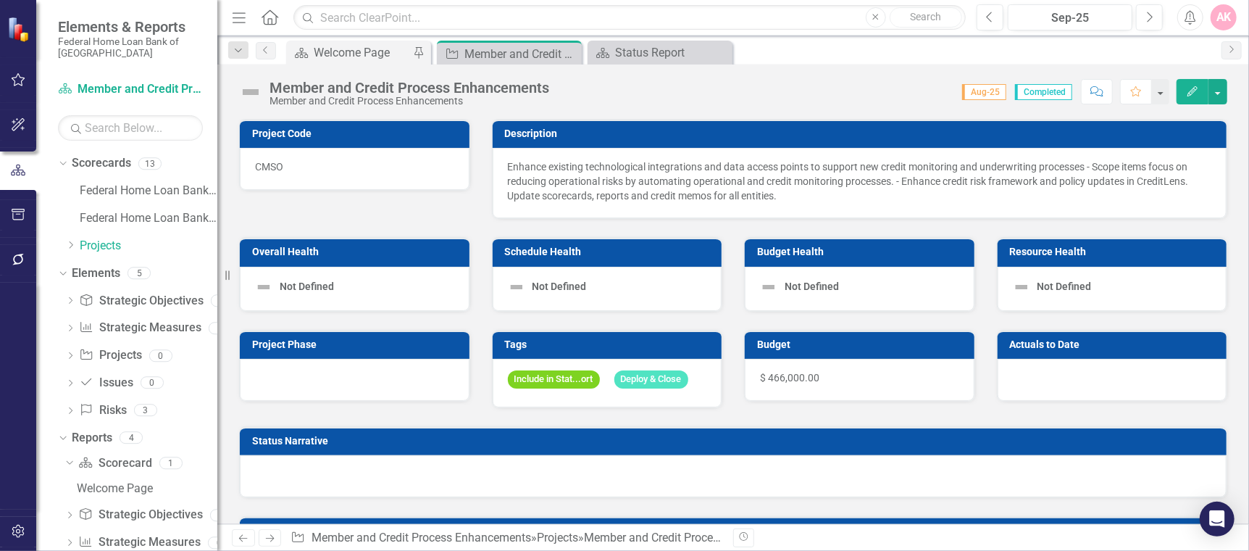
checkbox input "true"
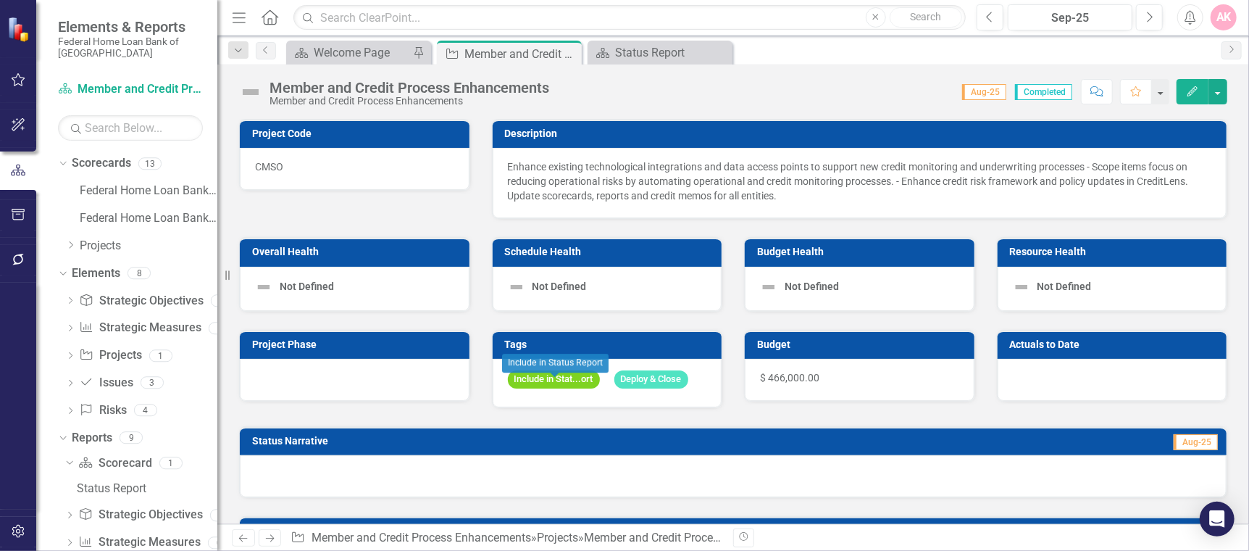
click at [584, 377] on span "Include in Stat...ort" at bounding box center [554, 379] width 92 height 18
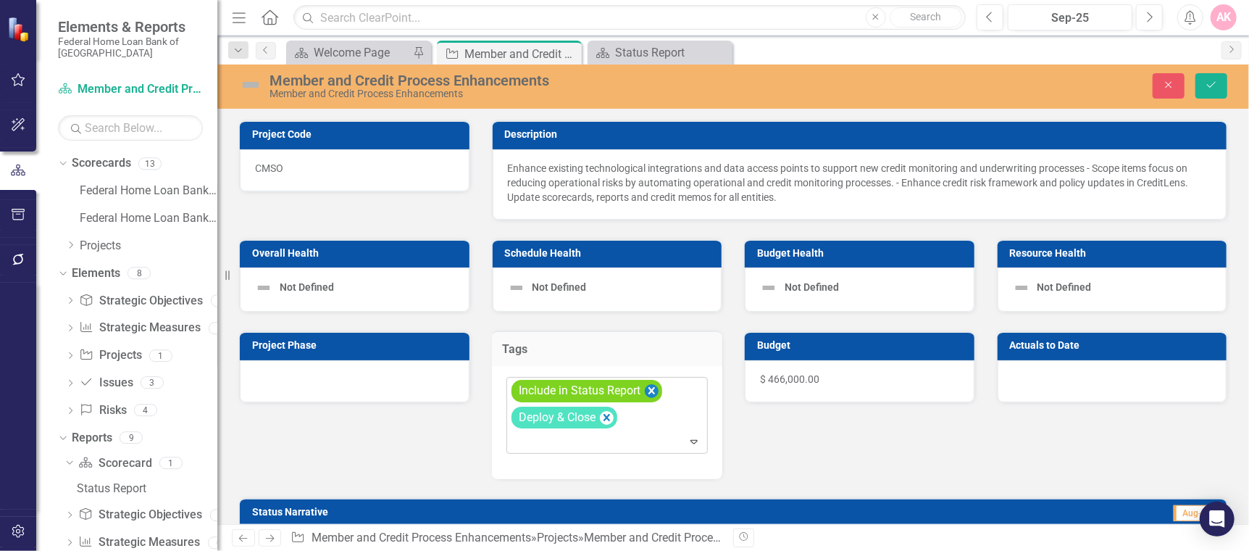
click at [652, 387] on icon "Remove [object Object]" at bounding box center [651, 390] width 7 height 7
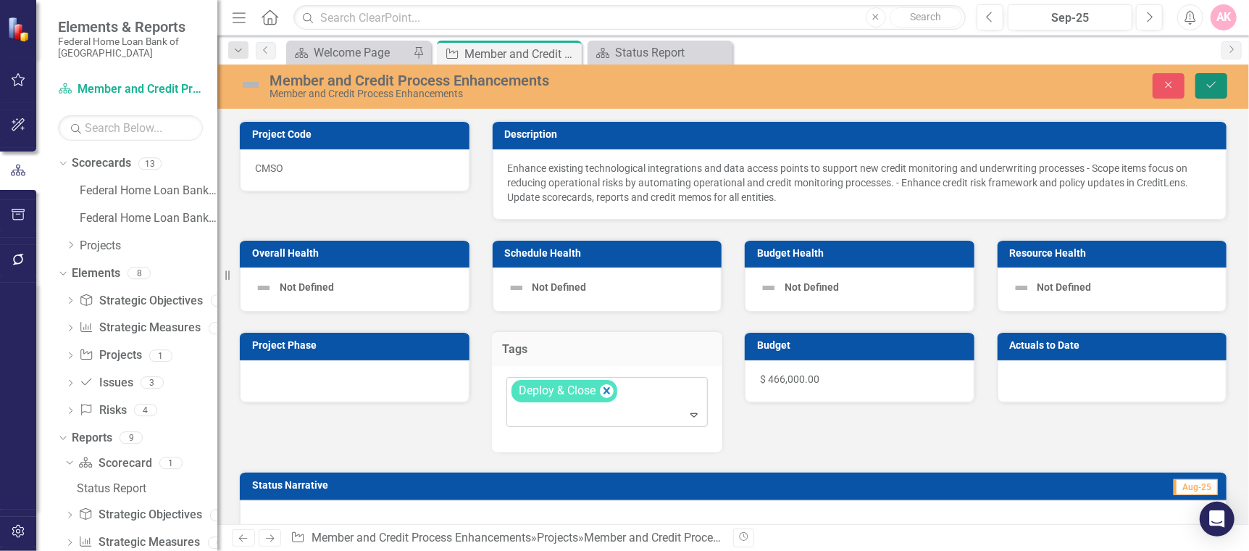
click at [1209, 85] on icon "Save" at bounding box center [1211, 85] width 13 height 10
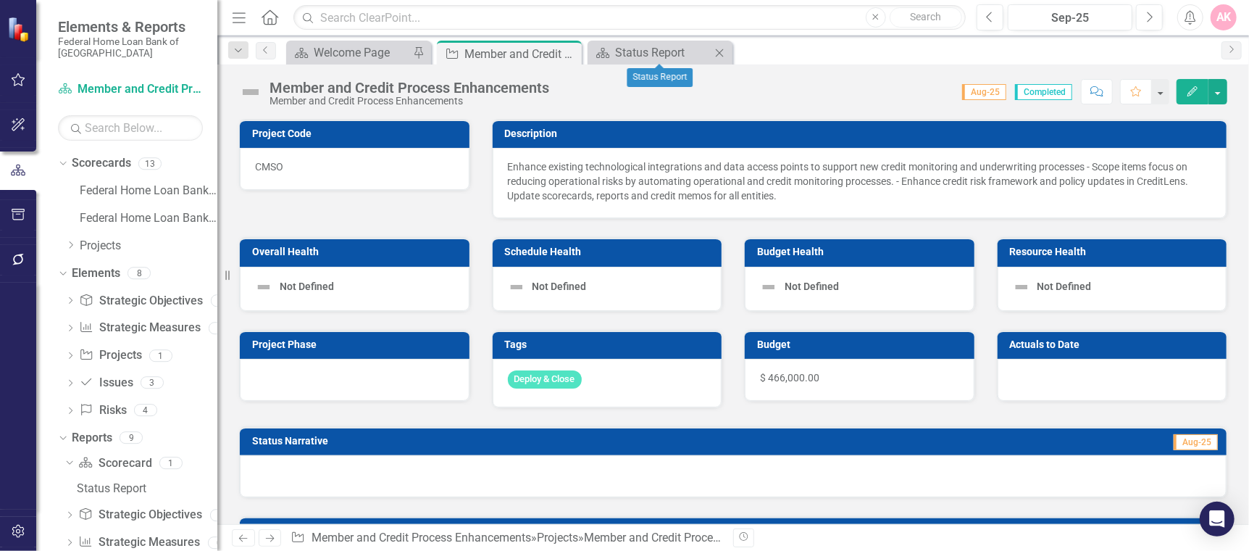
click at [718, 49] on icon "Close" at bounding box center [719, 53] width 14 height 12
click at [341, 48] on div "Welcome Page" at bounding box center [362, 52] width 96 height 18
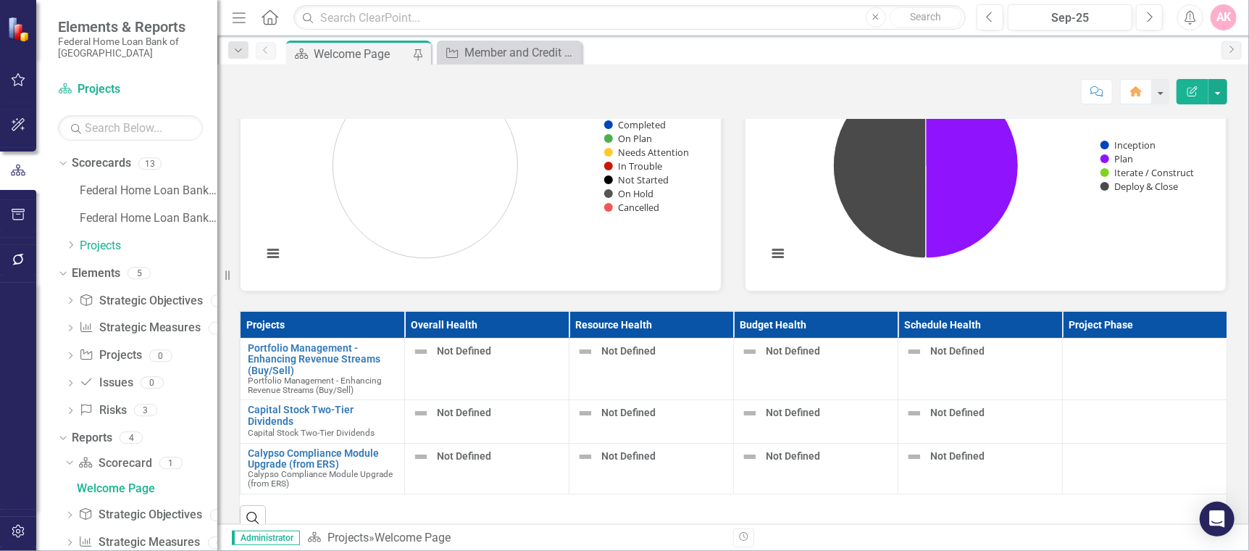
scroll to position [228, 0]
